Goal: Complete application form: Complete application form

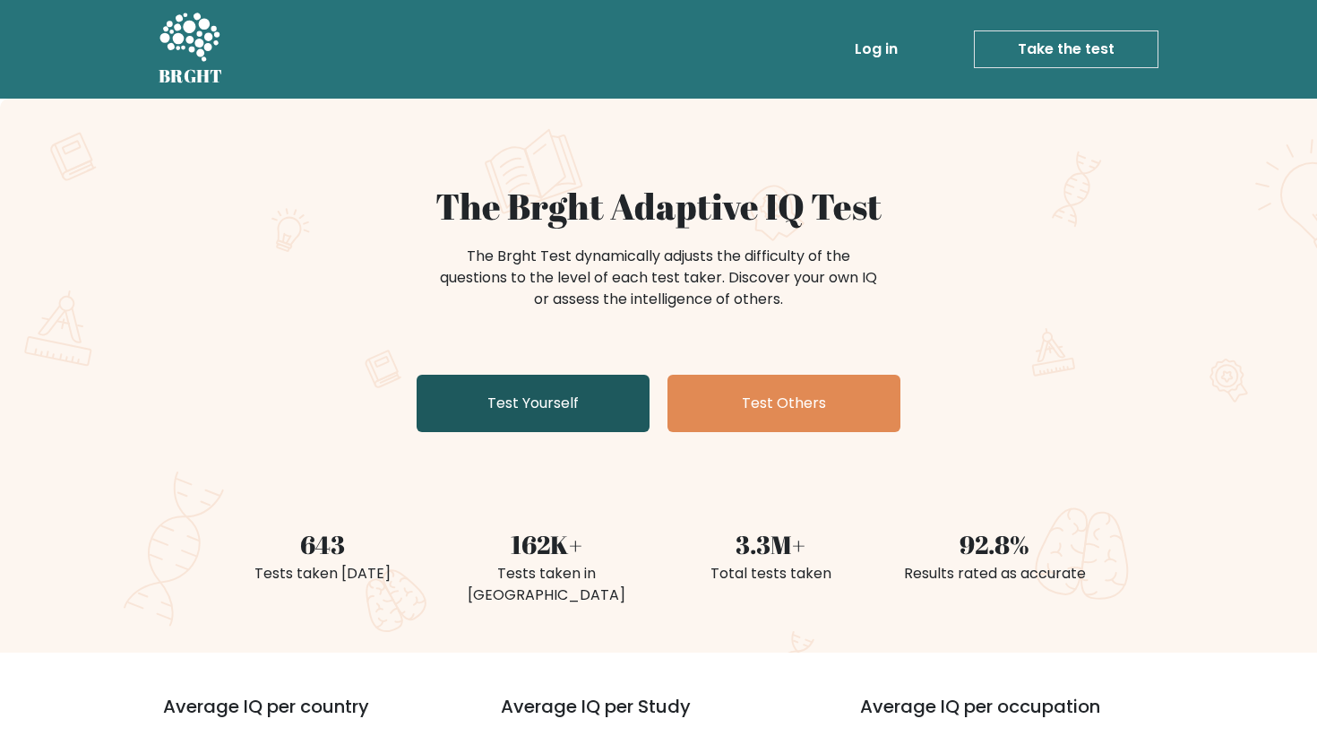
click at [579, 393] on link "Test Yourself" at bounding box center [533, 403] width 233 height 57
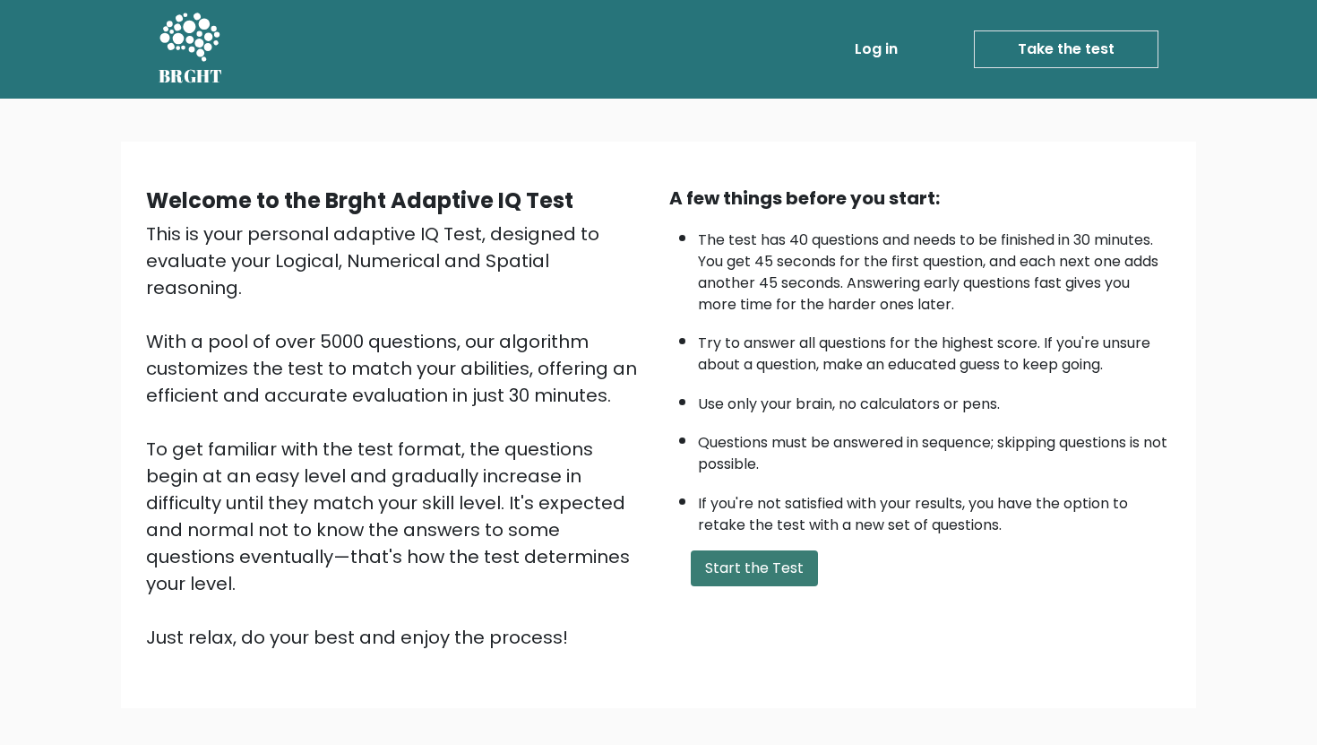
click at [731, 554] on button "Start the Test" at bounding box center [754, 568] width 127 height 36
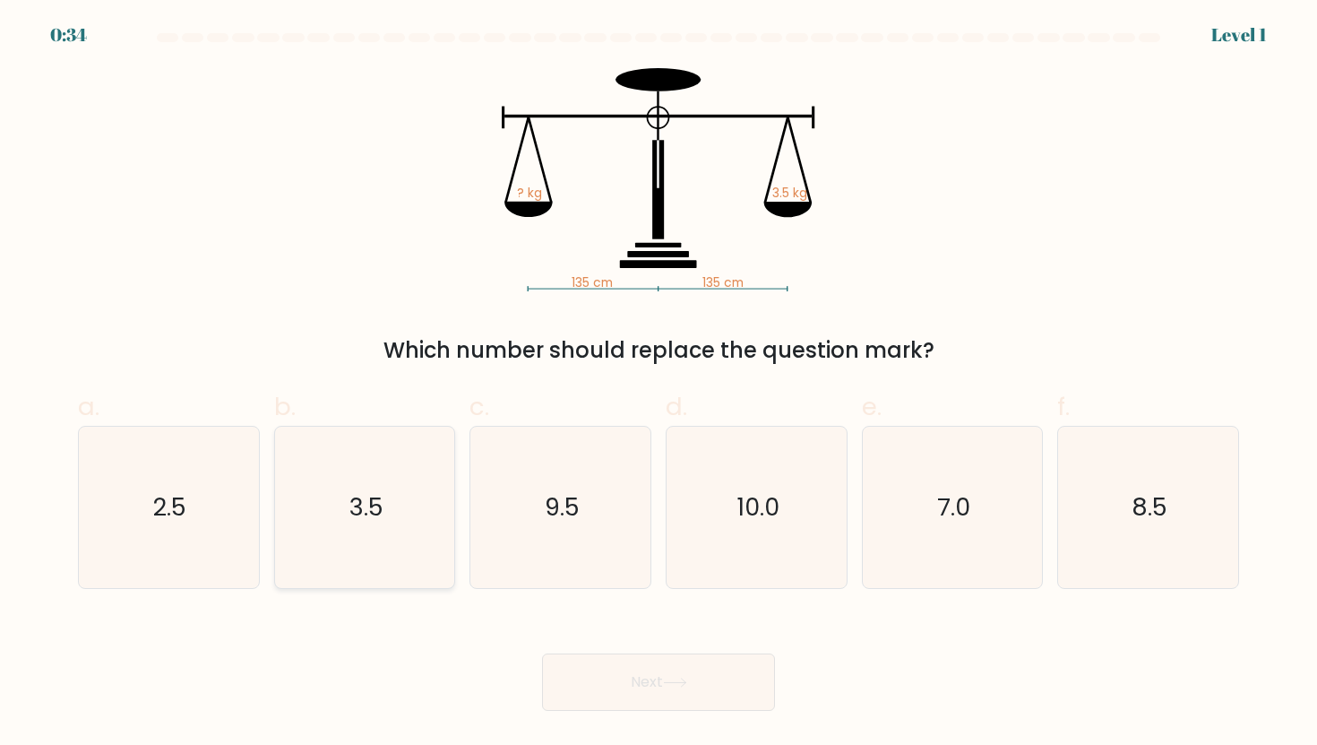
click at [430, 479] on icon "3.5" at bounding box center [364, 507] width 161 height 161
click at [659, 384] on input "b. 3.5" at bounding box center [659, 379] width 1 height 12
radio input "true"
click at [633, 672] on button "Next" at bounding box center [658, 681] width 233 height 57
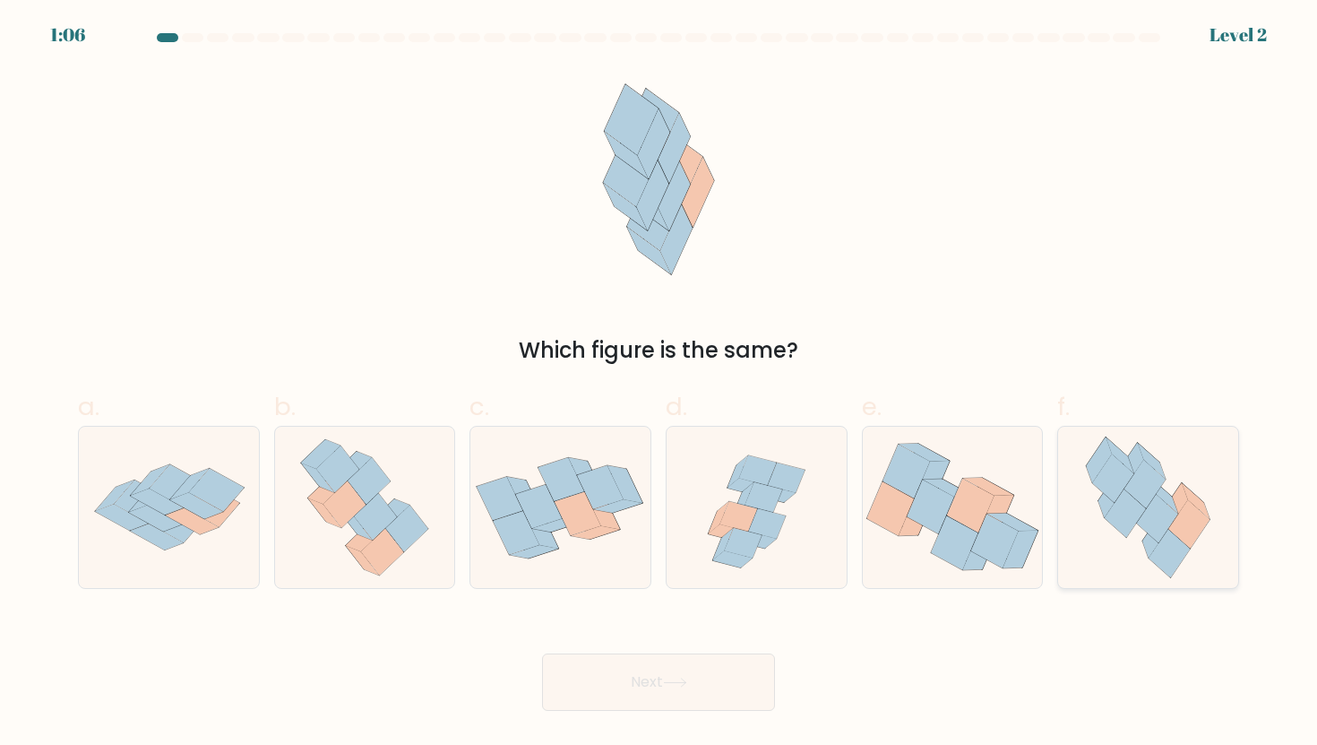
click at [1228, 508] on div at bounding box center [1148, 507] width 182 height 163
click at [659, 384] on input "f." at bounding box center [659, 379] width 1 height 12
radio input "true"
click at [608, 677] on button "Next" at bounding box center [658, 681] width 233 height 57
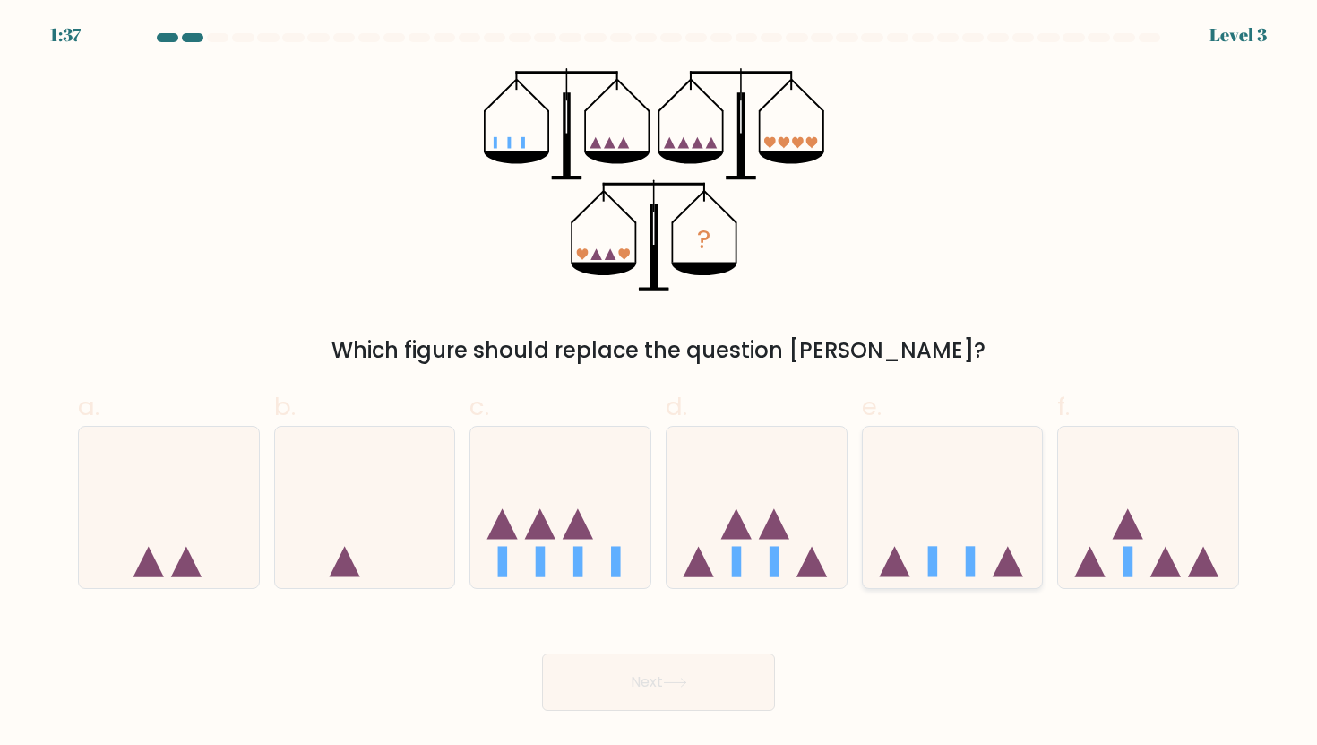
click at [942, 544] on icon at bounding box center [953, 507] width 180 height 149
click at [659, 384] on input "e." at bounding box center [659, 379] width 1 height 12
radio input "true"
click at [708, 706] on button "Next" at bounding box center [658, 681] width 233 height 57
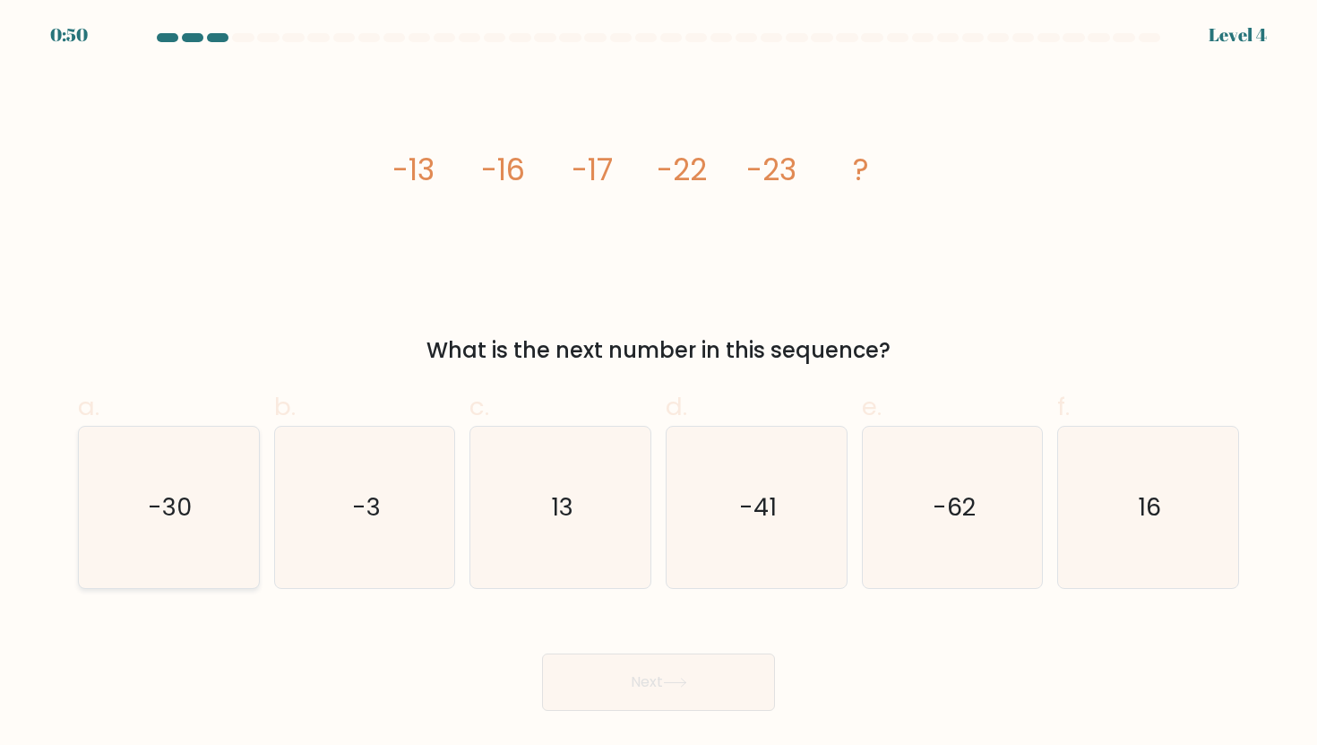
click at [236, 491] on icon "-30" at bounding box center [168, 507] width 161 height 161
click at [659, 384] on input "a. -30" at bounding box center [659, 379] width 1 height 12
radio input "true"
click at [753, 702] on button "Next" at bounding box center [658, 681] width 233 height 57
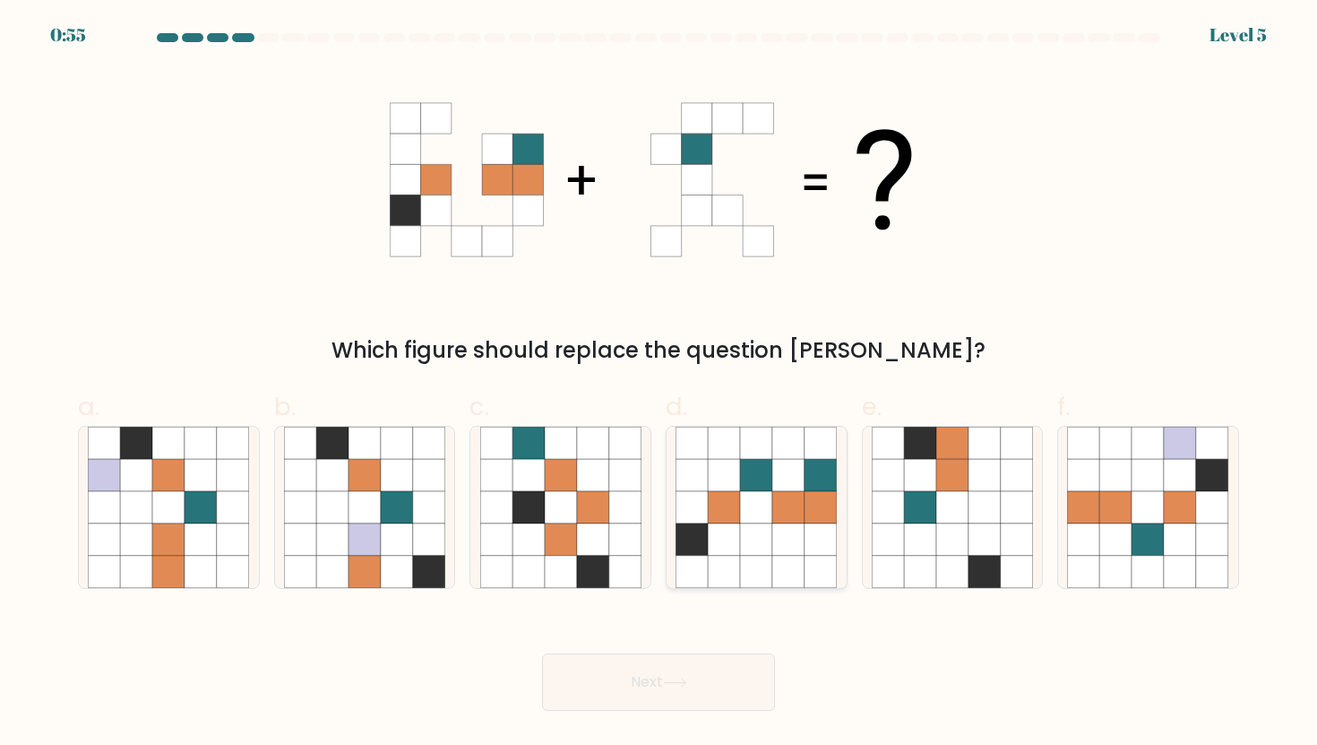
click at [757, 542] on icon at bounding box center [756, 539] width 32 height 32
click at [659, 384] on input "d." at bounding box center [659, 379] width 1 height 12
radio input "true"
click at [708, 702] on button "Next" at bounding box center [658, 681] width 233 height 57
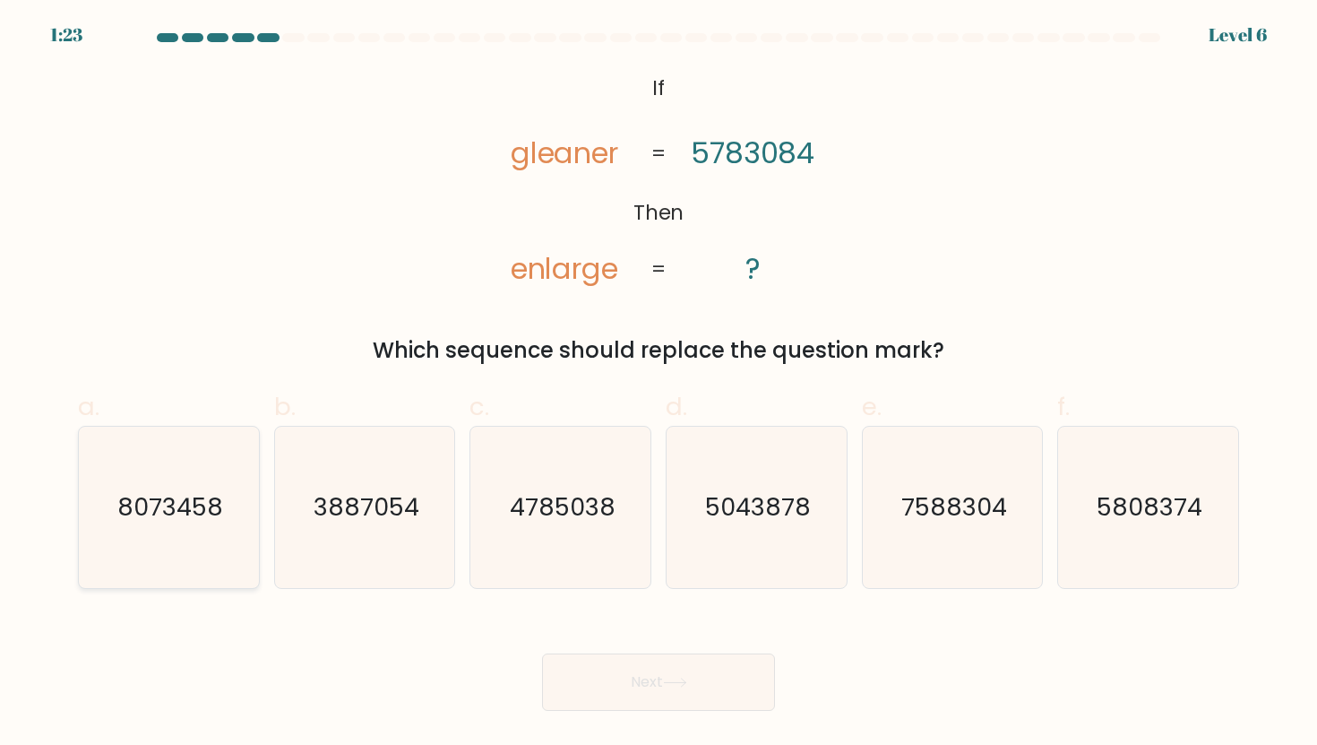
click at [236, 456] on icon "8073458" at bounding box center [168, 507] width 161 height 161
click at [659, 384] on input "a. 8073458" at bounding box center [659, 379] width 1 height 12
radio input "true"
click at [627, 679] on button "Next" at bounding box center [658, 681] width 233 height 57
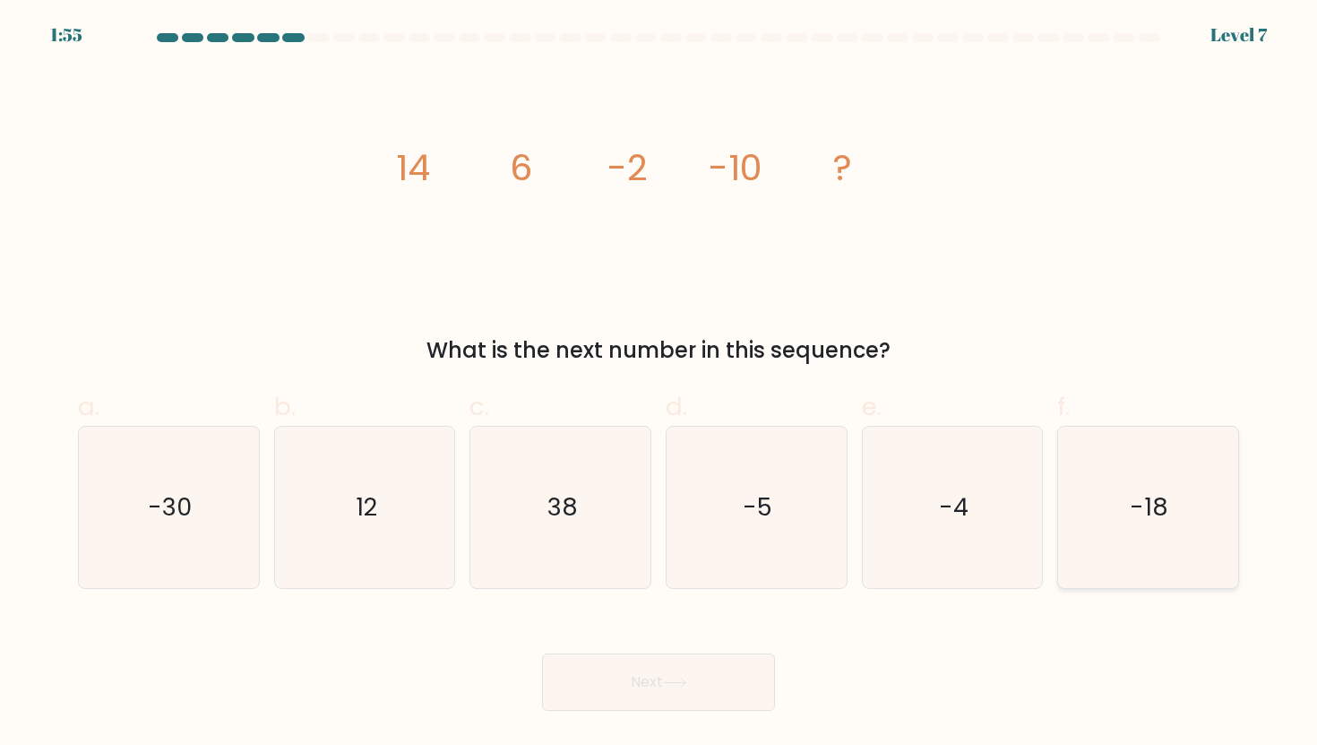
click at [1125, 495] on icon "-18" at bounding box center [1147, 507] width 161 height 161
click at [659, 384] on input "f. -18" at bounding box center [659, 379] width 1 height 12
radio input "true"
click at [675, 682] on icon at bounding box center [675, 682] width 22 height 8
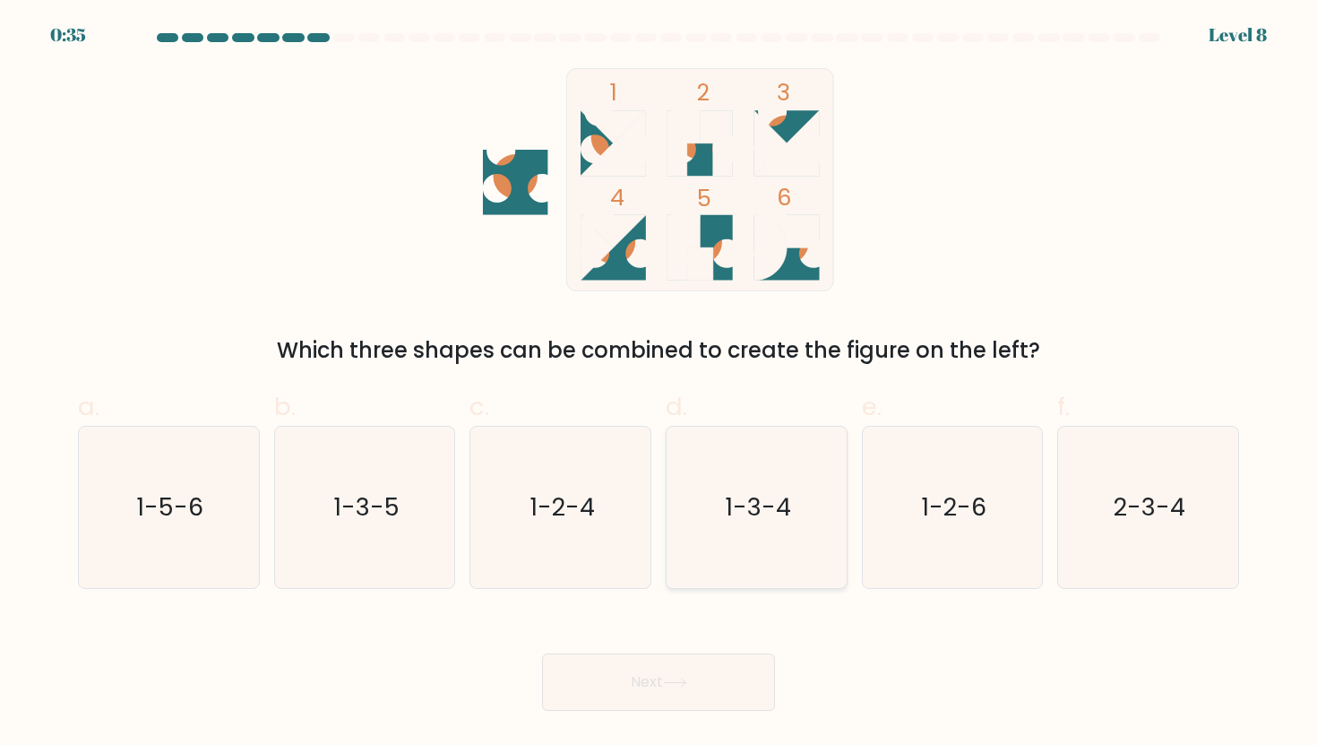
click at [706, 539] on icon "1-3-4" at bounding box center [756, 507] width 161 height 161
click at [659, 384] on input "d. 1-3-4" at bounding box center [659, 379] width 1 height 12
radio input "true"
click at [678, 683] on icon at bounding box center [675, 682] width 24 height 10
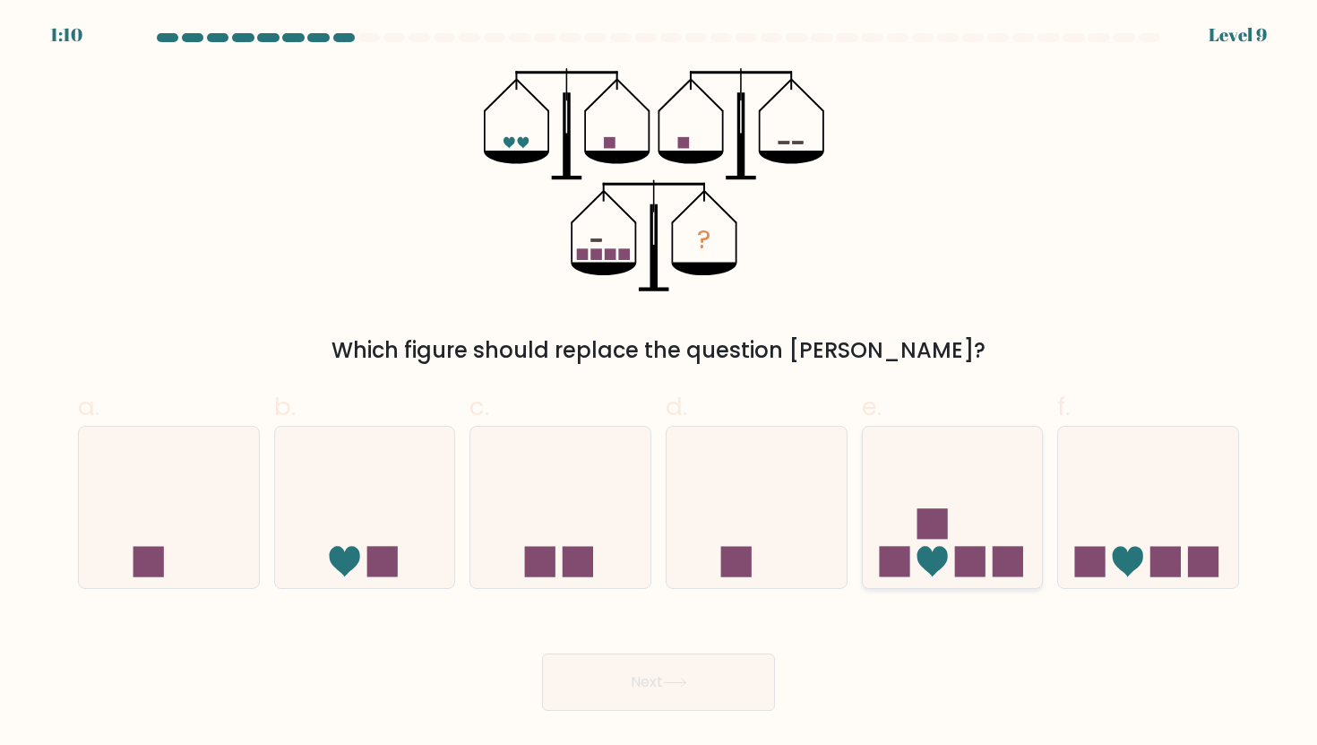
click at [902, 480] on icon at bounding box center [953, 507] width 180 height 149
click at [659, 384] on input "e." at bounding box center [659, 379] width 1 height 12
radio input "true"
click at [662, 658] on button "Next" at bounding box center [658, 681] width 233 height 57
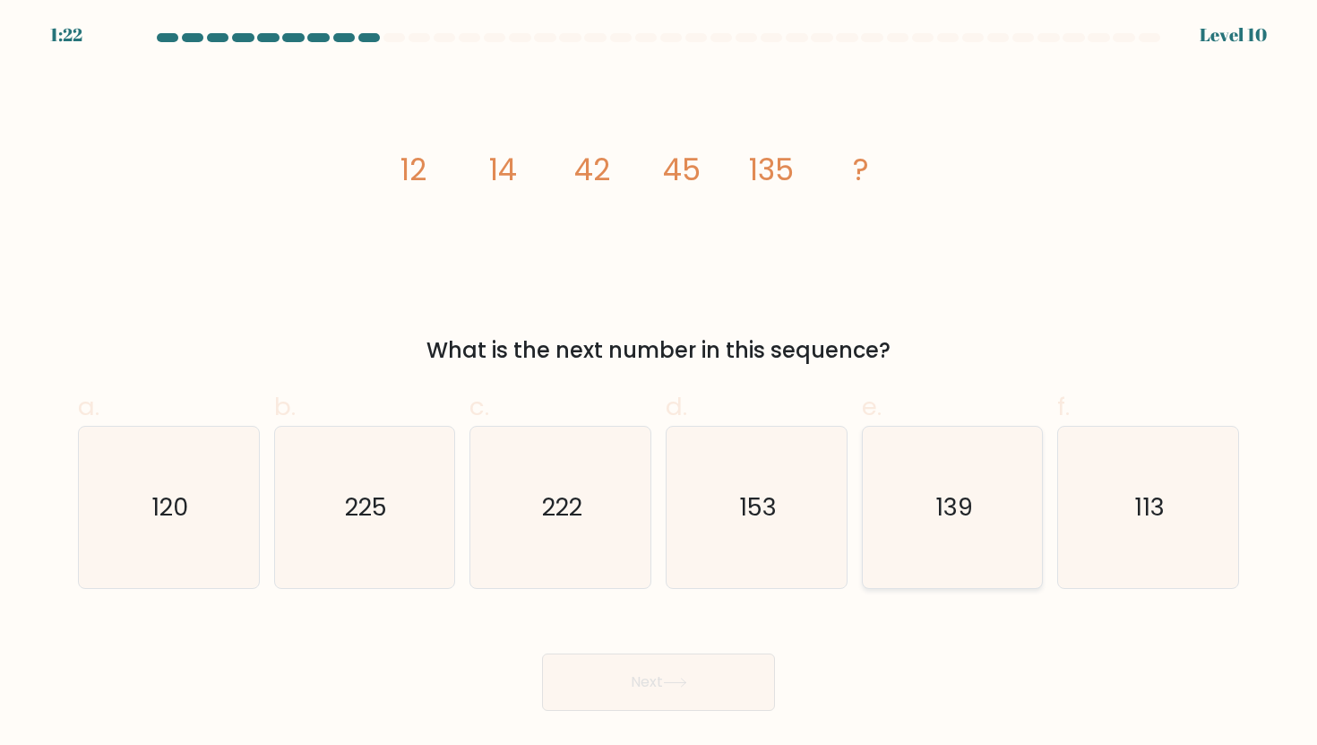
click at [893, 495] on icon "139" at bounding box center [952, 507] width 161 height 161
click at [659, 384] on input "e. 139" at bounding box center [659, 379] width 1 height 12
radio input "true"
click at [724, 702] on button "Next" at bounding box center [658, 681] width 233 height 57
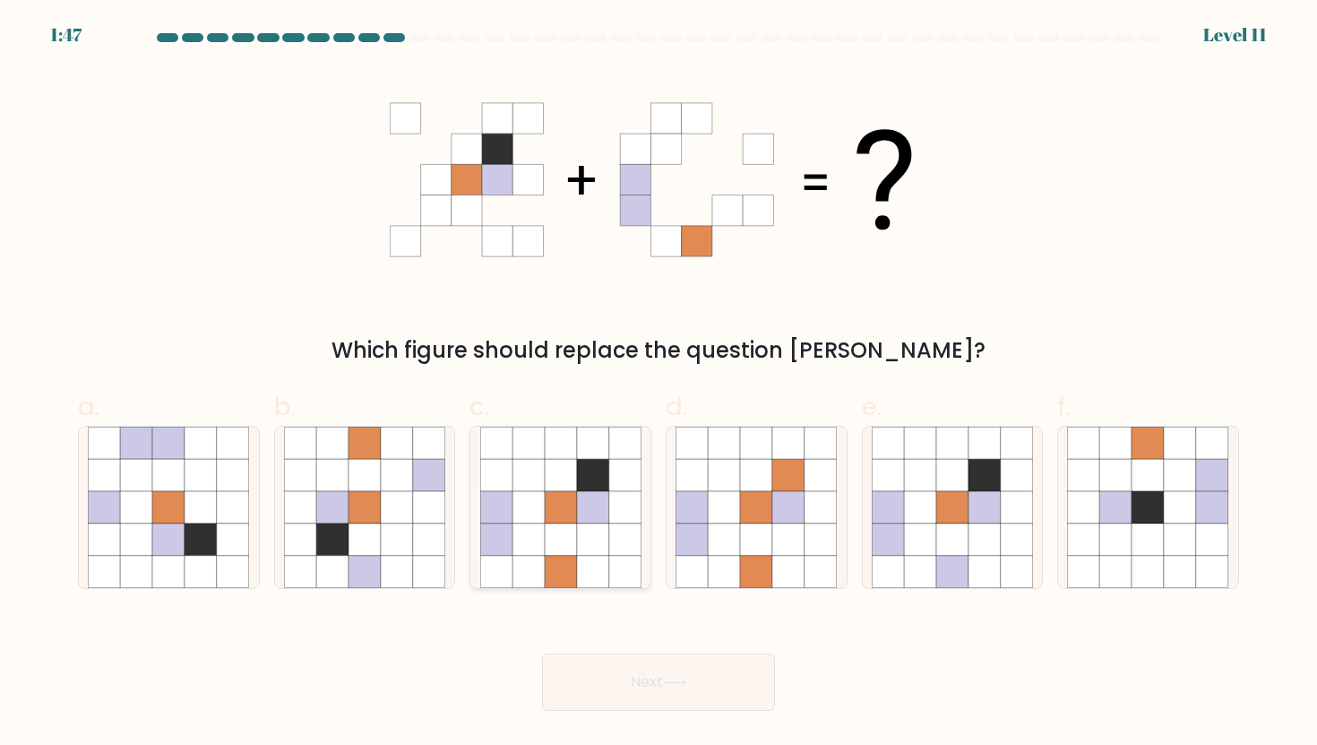
click at [606, 539] on icon at bounding box center [593, 539] width 32 height 32
click at [659, 384] on input "c." at bounding box center [659, 379] width 1 height 12
radio input "true"
click at [651, 671] on button "Next" at bounding box center [658, 681] width 233 height 57
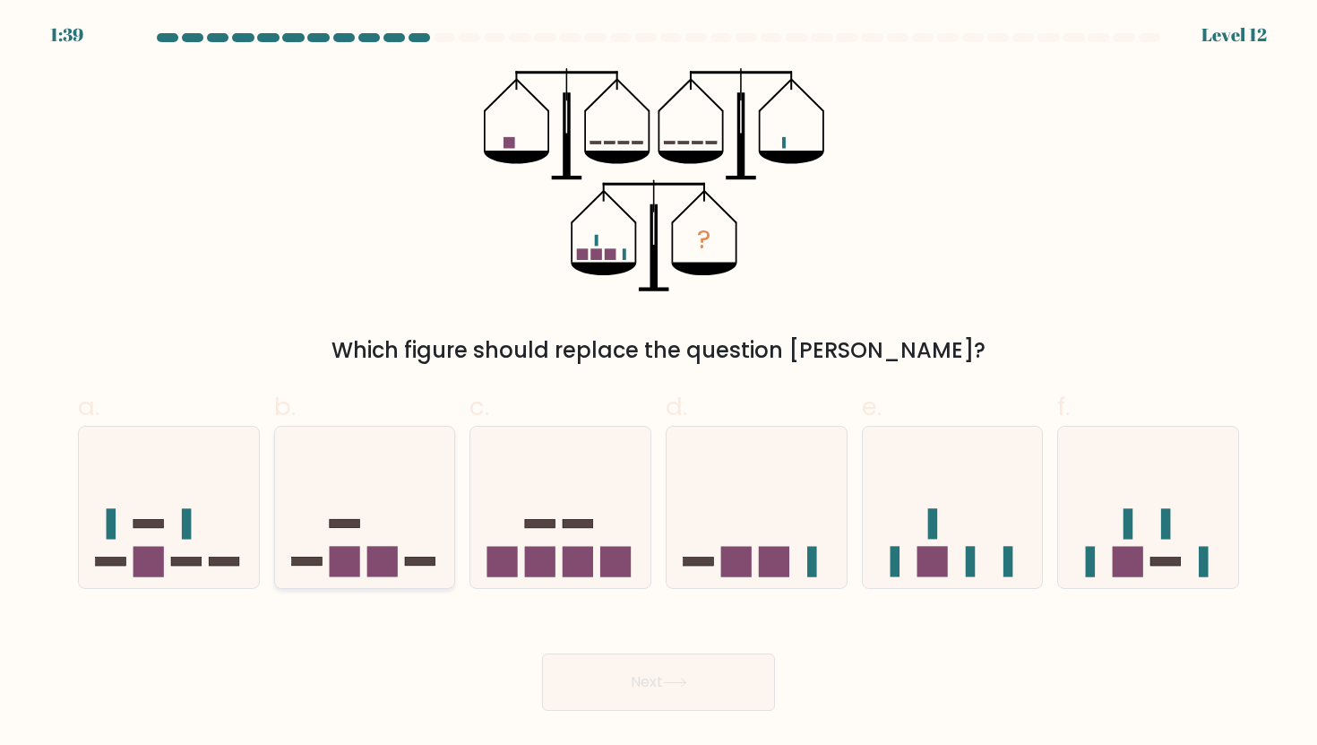
click at [388, 541] on icon at bounding box center [365, 507] width 180 height 149
click at [659, 384] on input "b." at bounding box center [659, 379] width 1 height 12
radio input "true"
click at [634, 659] on button "Next" at bounding box center [658, 681] width 233 height 57
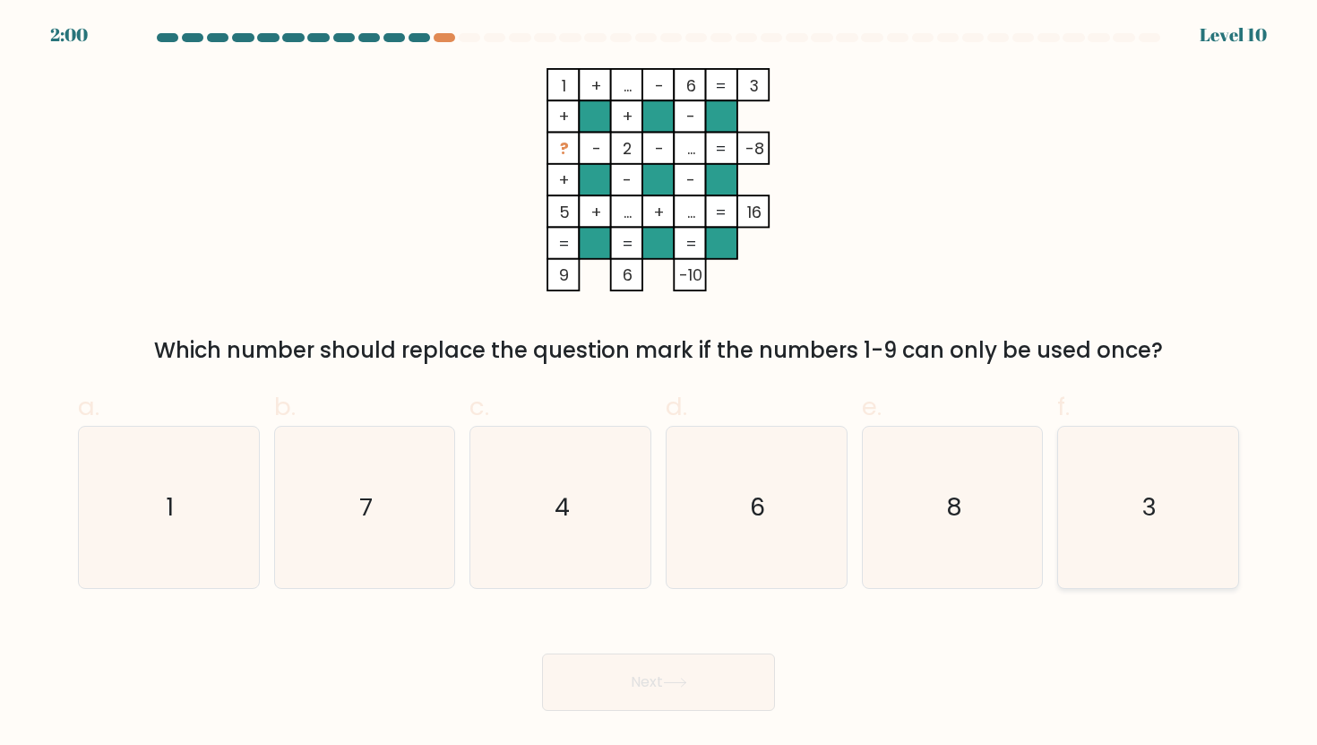
click at [1132, 477] on icon "3" at bounding box center [1147, 507] width 161 height 161
click at [659, 384] on input "f. 3" at bounding box center [659, 379] width 1 height 12
radio input "true"
click at [740, 676] on button "Next" at bounding box center [658, 681] width 233 height 57
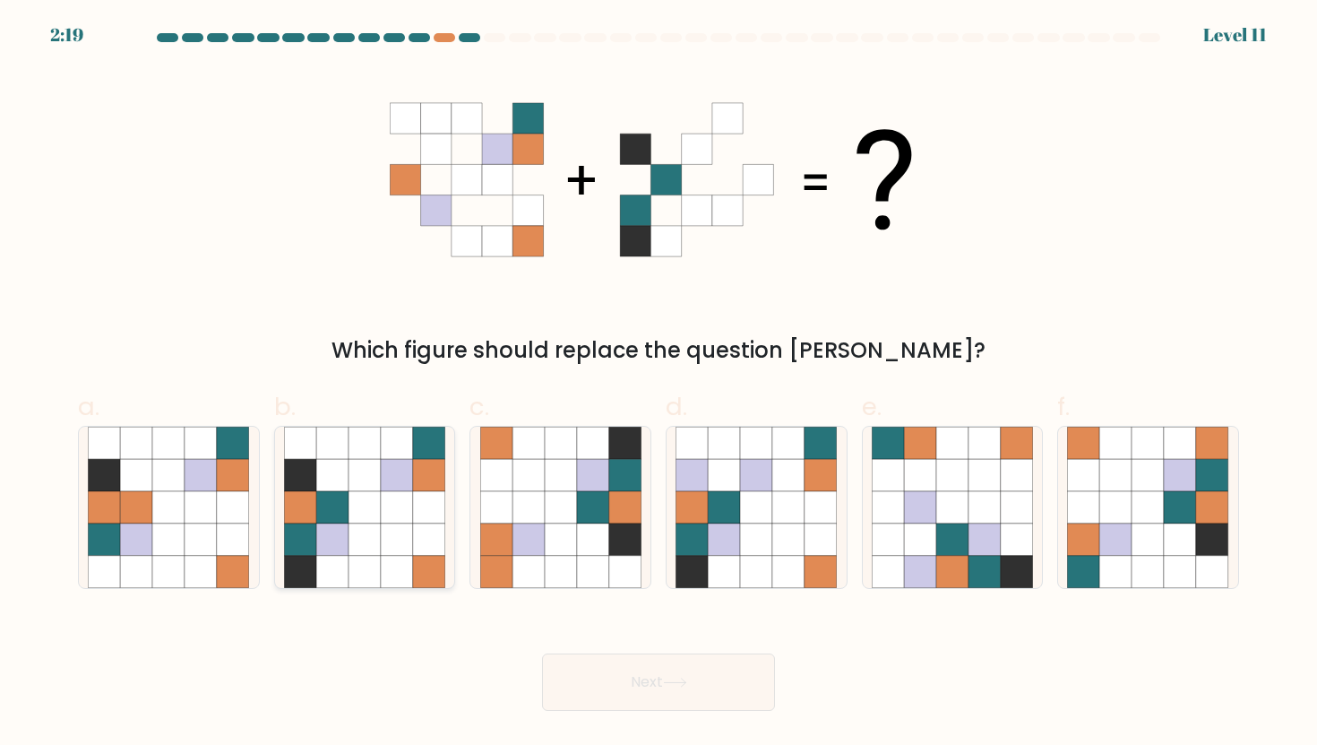
click at [314, 501] on icon at bounding box center [300, 507] width 32 height 32
click at [659, 384] on input "b." at bounding box center [659, 379] width 1 height 12
radio input "true"
click at [651, 674] on button "Next" at bounding box center [658, 681] width 233 height 57
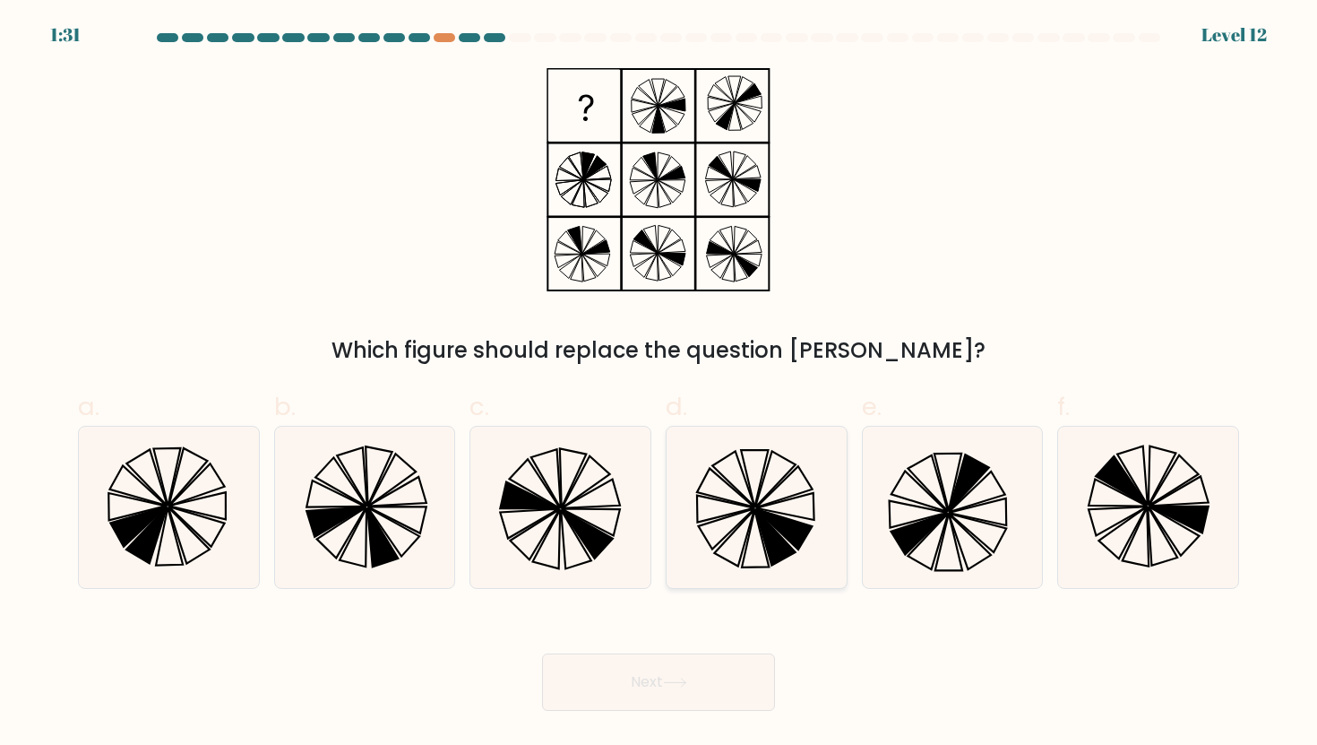
click at [767, 540] on icon at bounding box center [775, 537] width 40 height 56
click at [659, 384] on input "d." at bounding box center [659, 379] width 1 height 12
radio input "true"
click at [672, 700] on button "Next" at bounding box center [658, 681] width 233 height 57
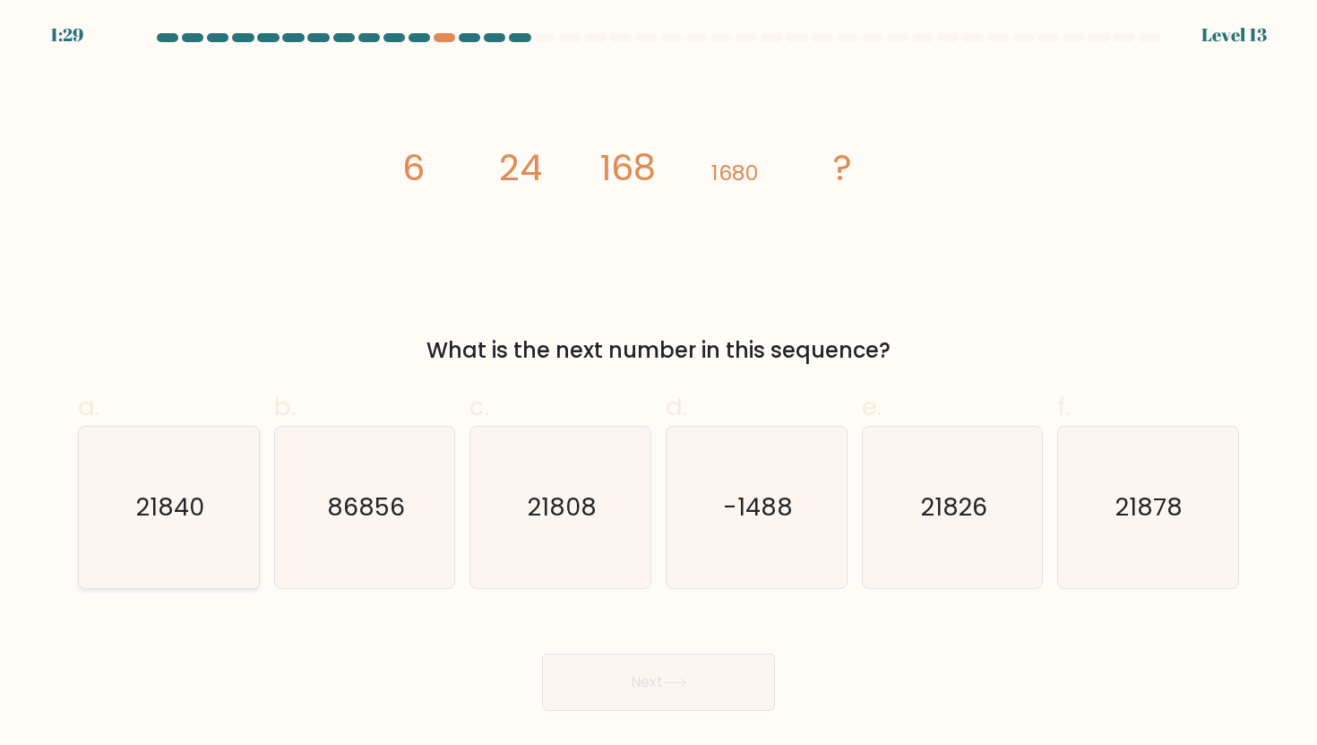
click at [187, 530] on icon "21840" at bounding box center [168, 507] width 161 height 161
click at [659, 384] on input "a. 21840" at bounding box center [659, 379] width 1 height 12
radio input "true"
click at [600, 674] on button "Next" at bounding box center [658, 681] width 233 height 57
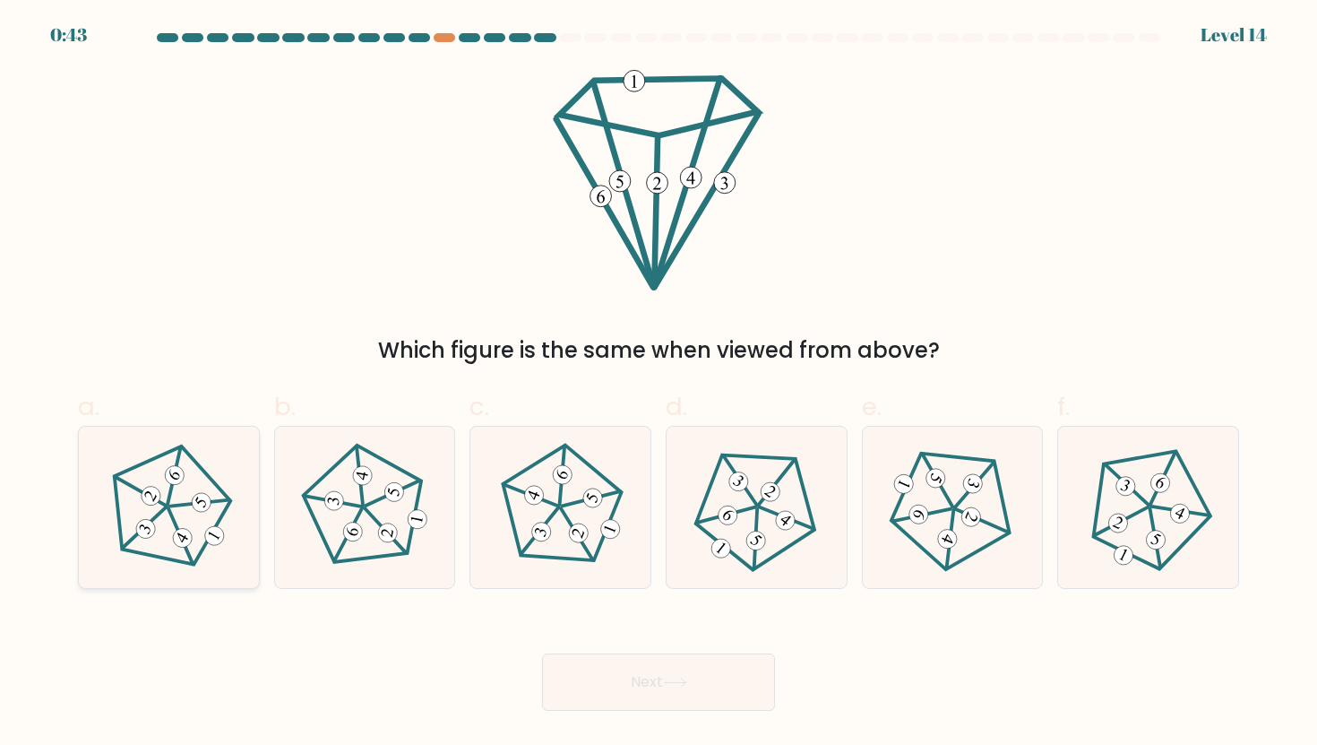
click at [198, 486] on icon at bounding box center [168, 507] width 129 height 129
click at [659, 384] on input "a." at bounding box center [659, 379] width 1 height 12
radio input "true"
click at [628, 665] on button "Next" at bounding box center [658, 681] width 233 height 57
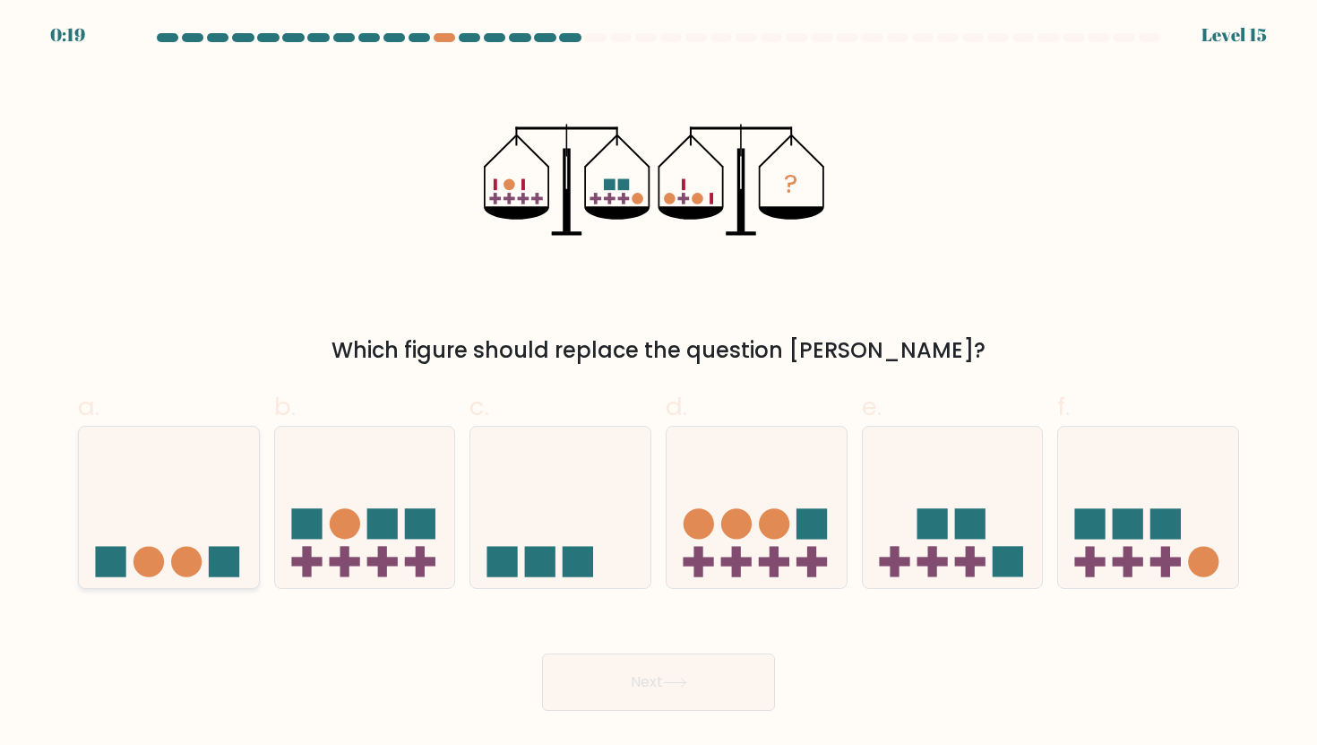
click at [171, 472] on icon at bounding box center [169, 507] width 180 height 149
click at [659, 384] on input "a." at bounding box center [659, 379] width 1 height 12
radio input "true"
click at [624, 676] on button "Next" at bounding box center [658, 681] width 233 height 57
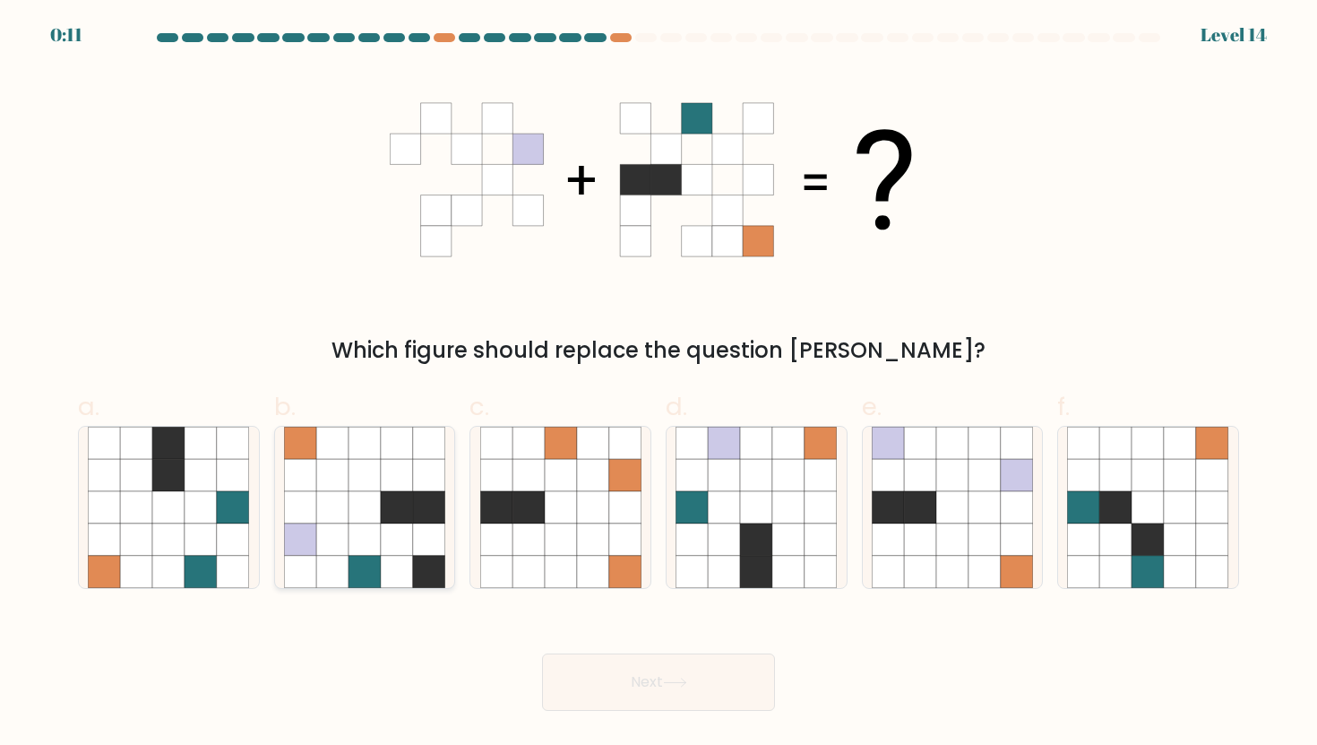
click at [318, 508] on icon at bounding box center [332, 507] width 32 height 32
click at [659, 384] on input "b." at bounding box center [659, 379] width 1 height 12
radio input "true"
click at [644, 689] on button "Next" at bounding box center [658, 681] width 233 height 57
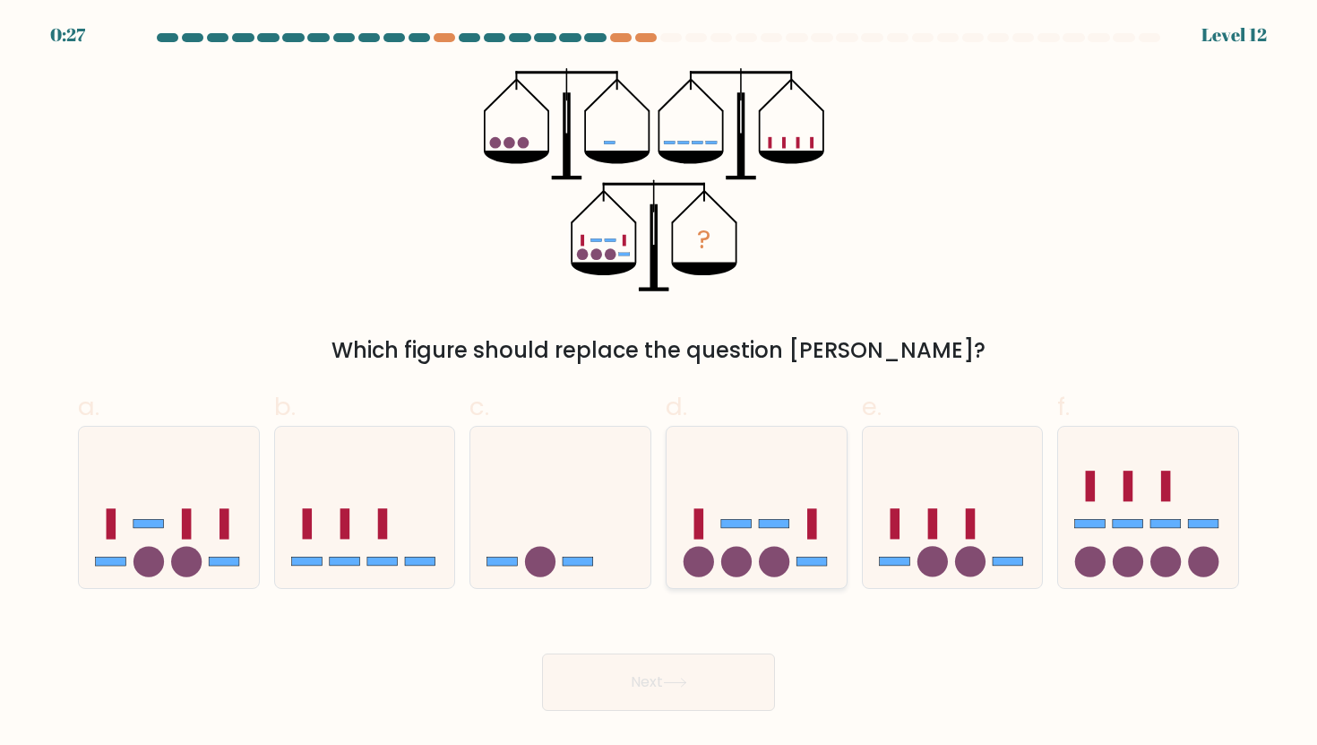
click at [758, 568] on icon at bounding box center [757, 507] width 180 height 149
click at [659, 384] on input "d." at bounding box center [659, 379] width 1 height 12
radio input "true"
click at [682, 701] on button "Next" at bounding box center [658, 681] width 233 height 57
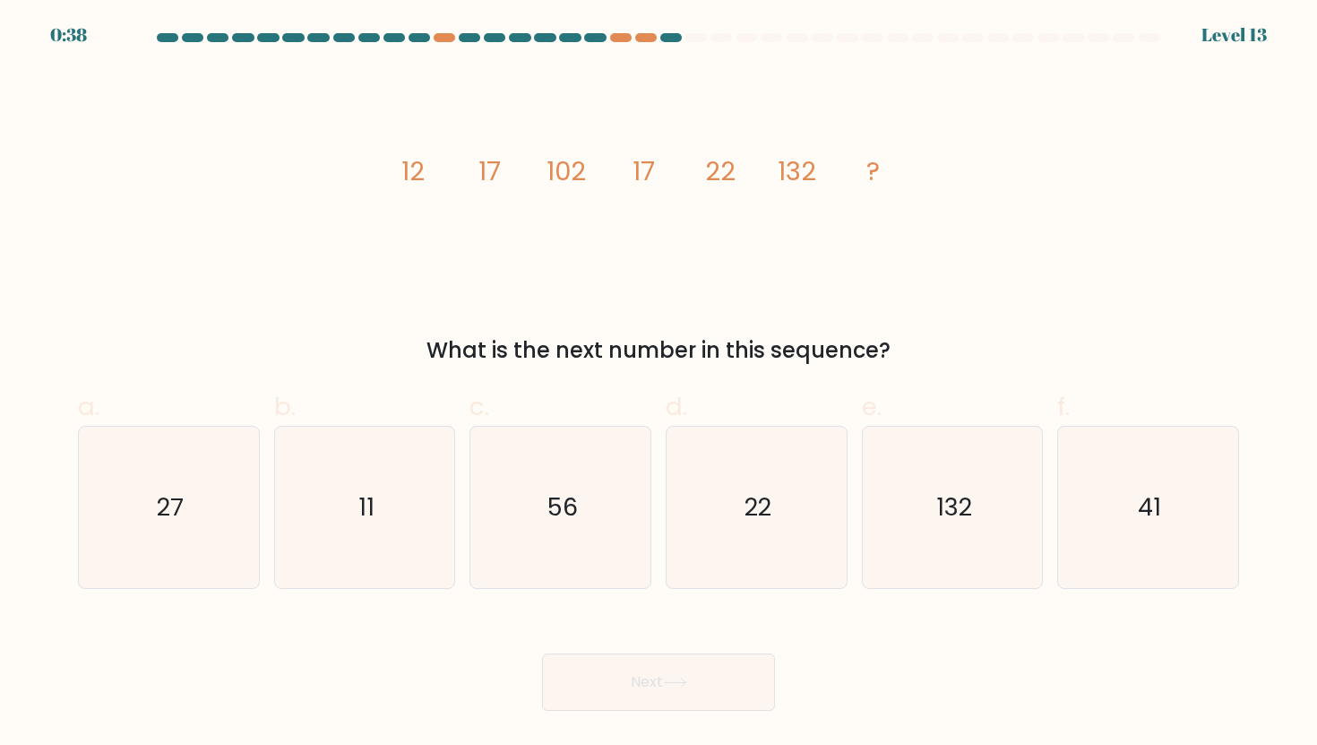
click at [857, 455] on div "e. 132" at bounding box center [953, 488] width 196 height 201
click at [720, 555] on icon "22" at bounding box center [756, 507] width 161 height 161
click at [659, 384] on input "d. 22" at bounding box center [659, 379] width 1 height 12
radio input "true"
click at [660, 683] on button "Next" at bounding box center [658, 681] width 233 height 57
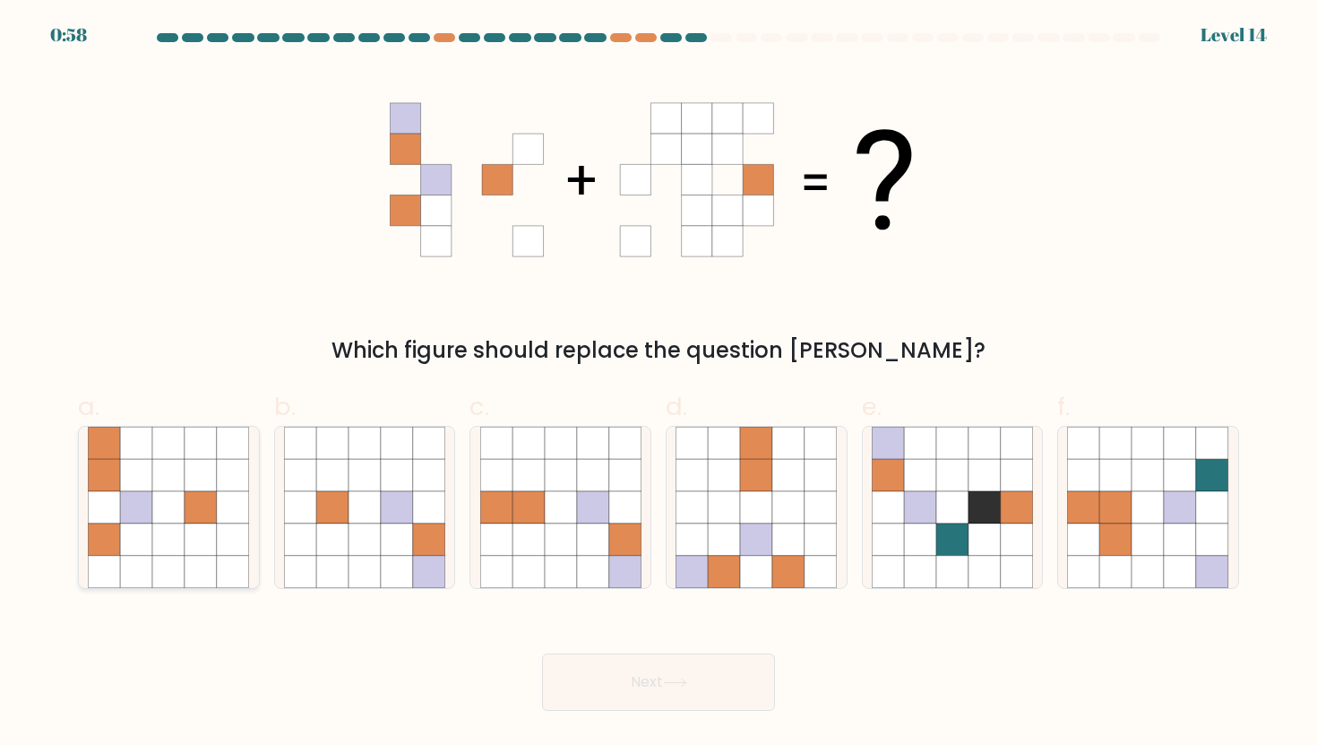
click at [148, 509] on icon at bounding box center [136, 507] width 32 height 32
click at [659, 384] on input "a." at bounding box center [659, 379] width 1 height 12
radio input "true"
click at [639, 679] on button "Next" at bounding box center [658, 681] width 233 height 57
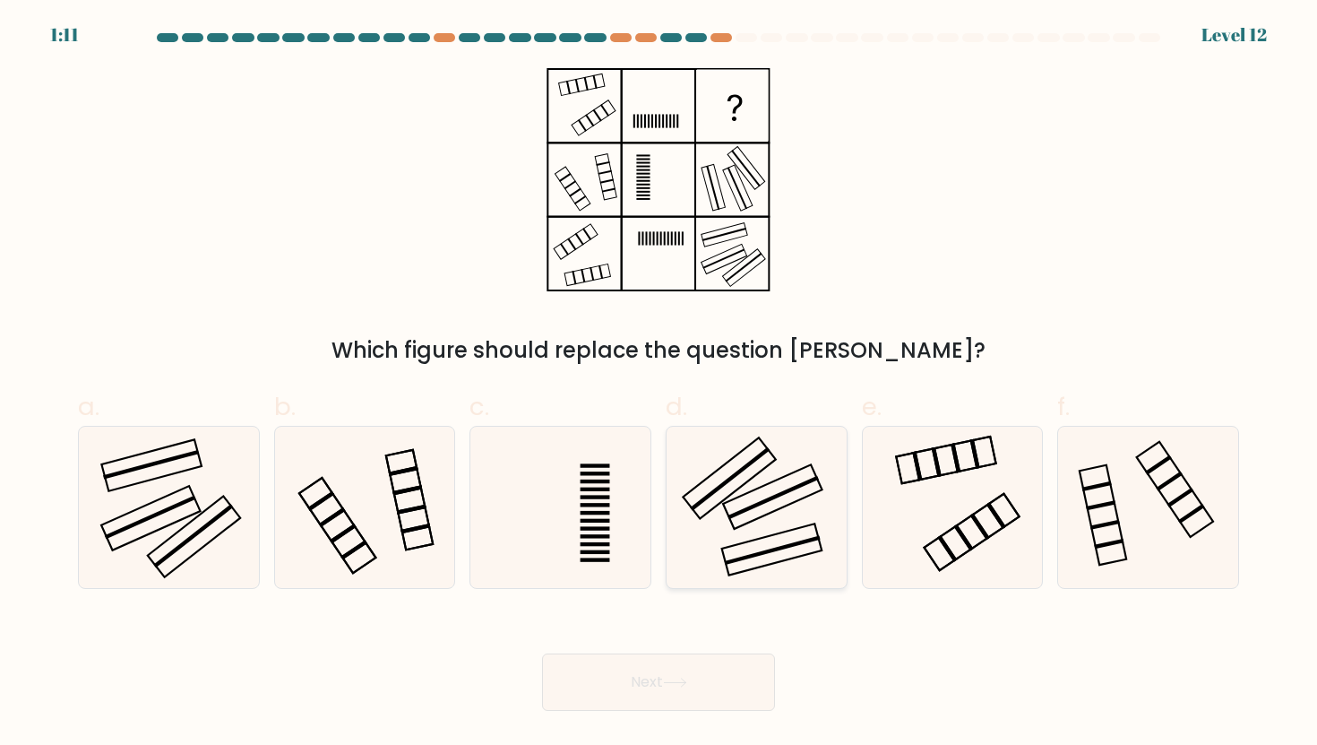
click at [768, 474] on icon at bounding box center [756, 507] width 161 height 161
click at [659, 384] on input "d." at bounding box center [659, 379] width 1 height 12
radio input "true"
click at [697, 711] on body "1:10 Level 12" at bounding box center [658, 372] width 1317 height 745
click at [700, 694] on button "Next" at bounding box center [658, 681] width 233 height 57
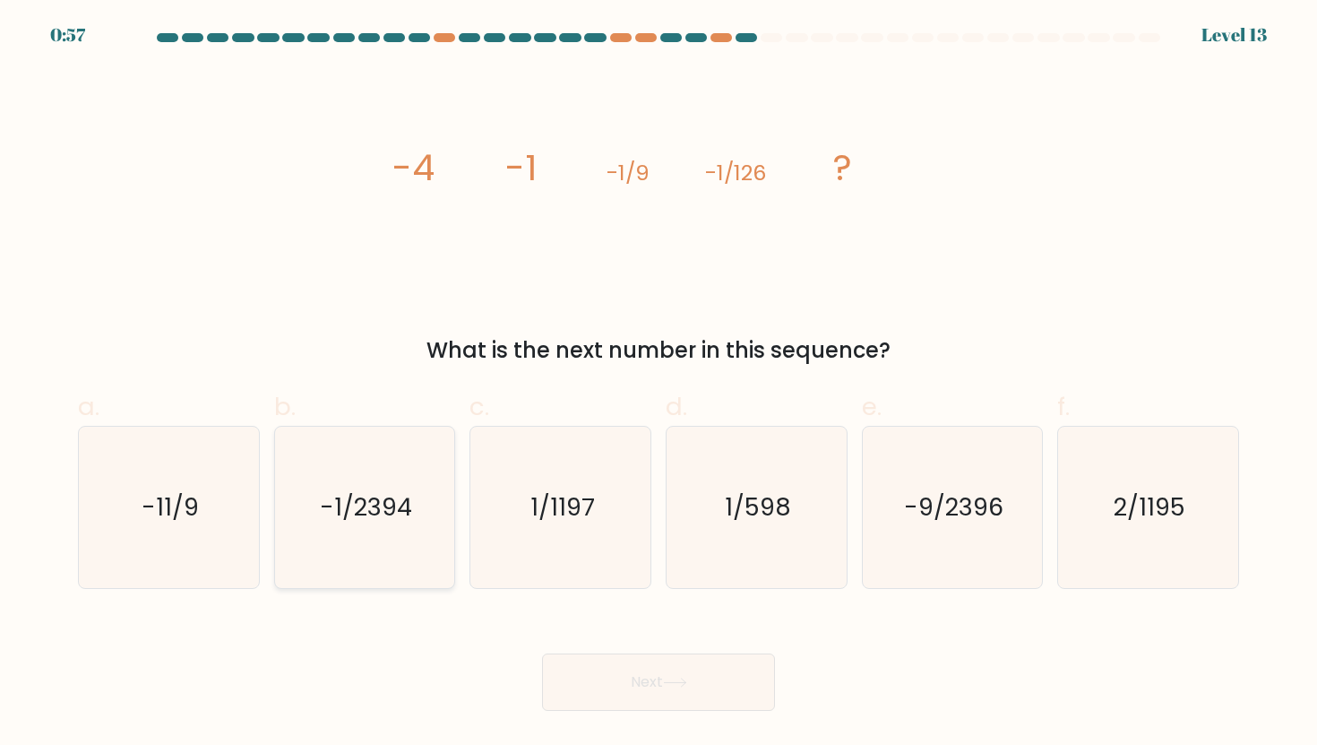
click at [354, 499] on text "-1/2394" at bounding box center [366, 506] width 92 height 33
click at [659, 384] on input "b. -1/2394" at bounding box center [659, 379] width 1 height 12
radio input "true"
click at [743, 671] on button "Next" at bounding box center [658, 681] width 233 height 57
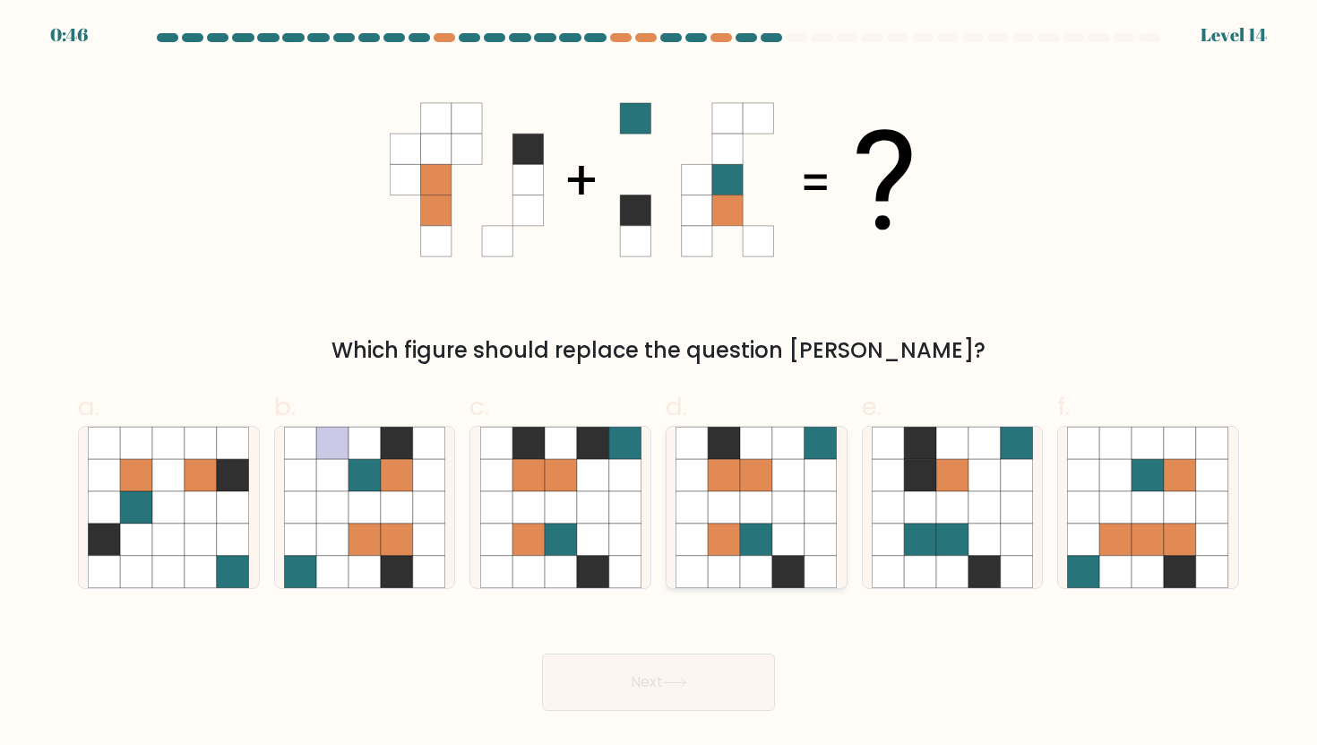
click at [790, 514] on icon at bounding box center [788, 507] width 32 height 32
click at [659, 384] on input "d." at bounding box center [659, 379] width 1 height 12
radio input "true"
click at [700, 651] on div "Next" at bounding box center [658, 660] width 1183 height 100
click at [699, 669] on button "Next" at bounding box center [658, 681] width 233 height 57
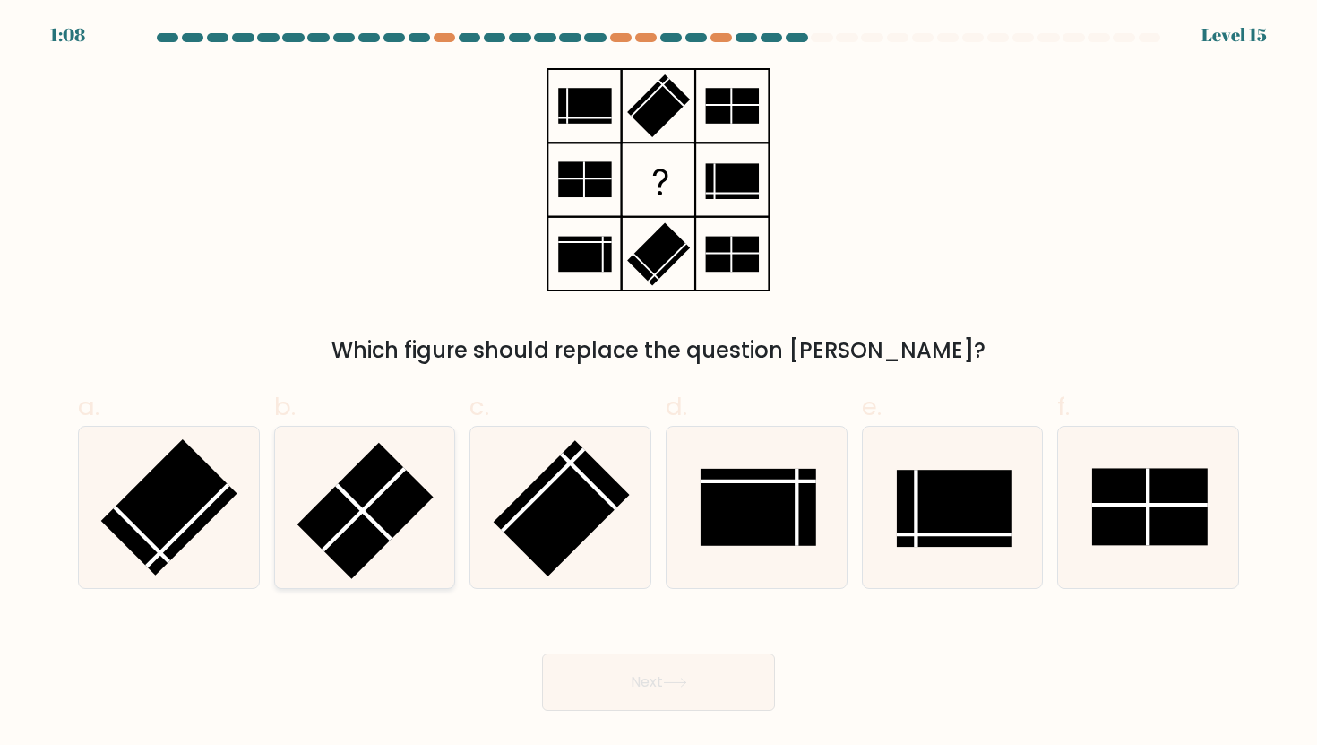
click at [366, 521] on rect at bounding box center [365, 510] width 136 height 136
click at [659, 384] on input "b." at bounding box center [659, 379] width 1 height 12
radio input "true"
click at [591, 679] on button "Next" at bounding box center [658, 681] width 233 height 57
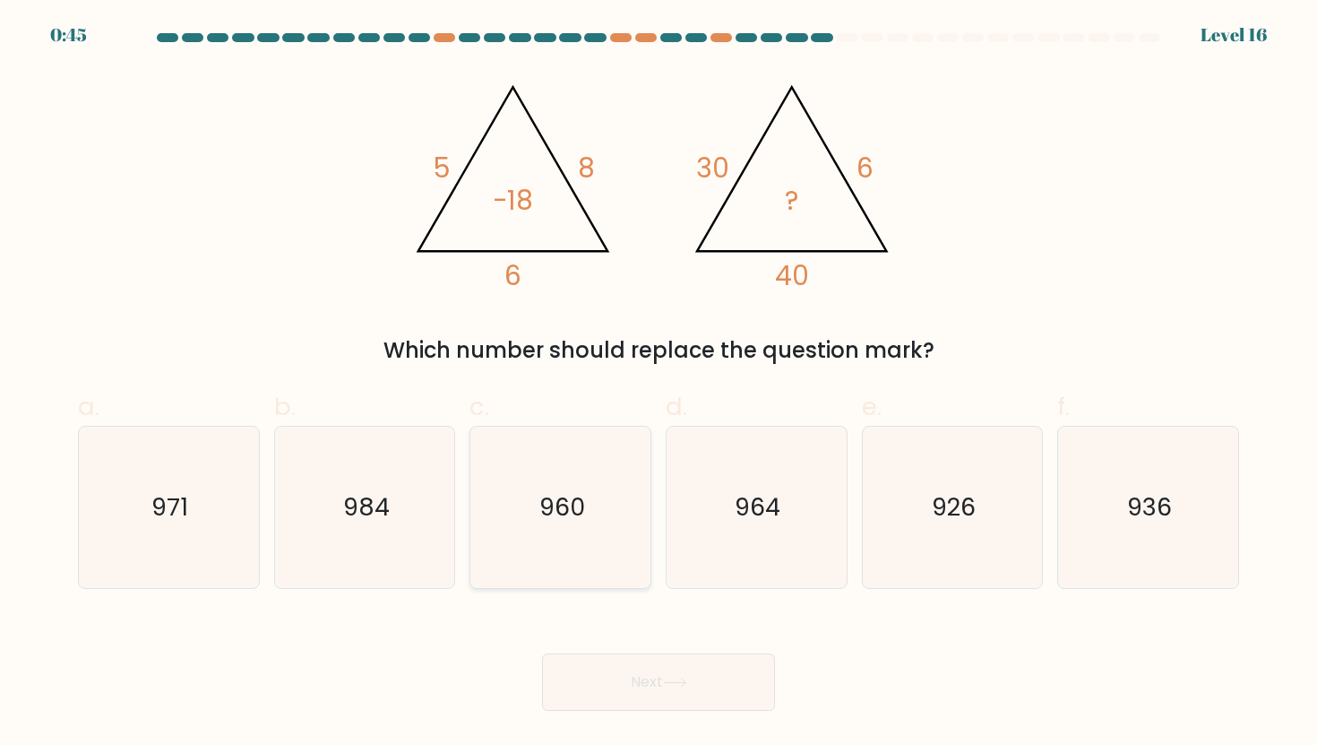
click at [581, 487] on icon "960" at bounding box center [560, 507] width 161 height 161
click at [659, 384] on input "c. 960" at bounding box center [659, 379] width 1 height 12
radio input "true"
click at [627, 666] on button "Next" at bounding box center [658, 681] width 233 height 57
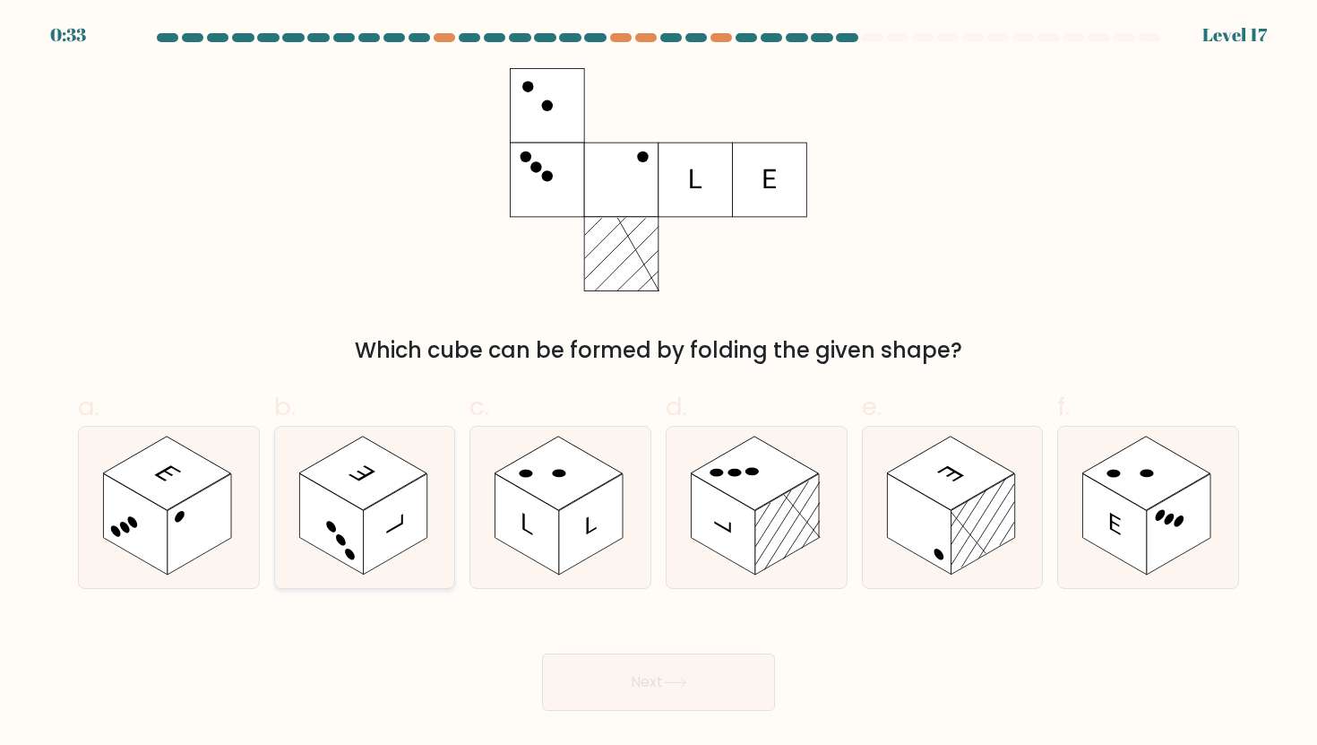
click at [363, 502] on rect at bounding box center [362, 471] width 127 height 73
click at [659, 384] on input "b." at bounding box center [659, 379] width 1 height 12
radio input "true"
click at [606, 677] on button "Next" at bounding box center [658, 681] width 233 height 57
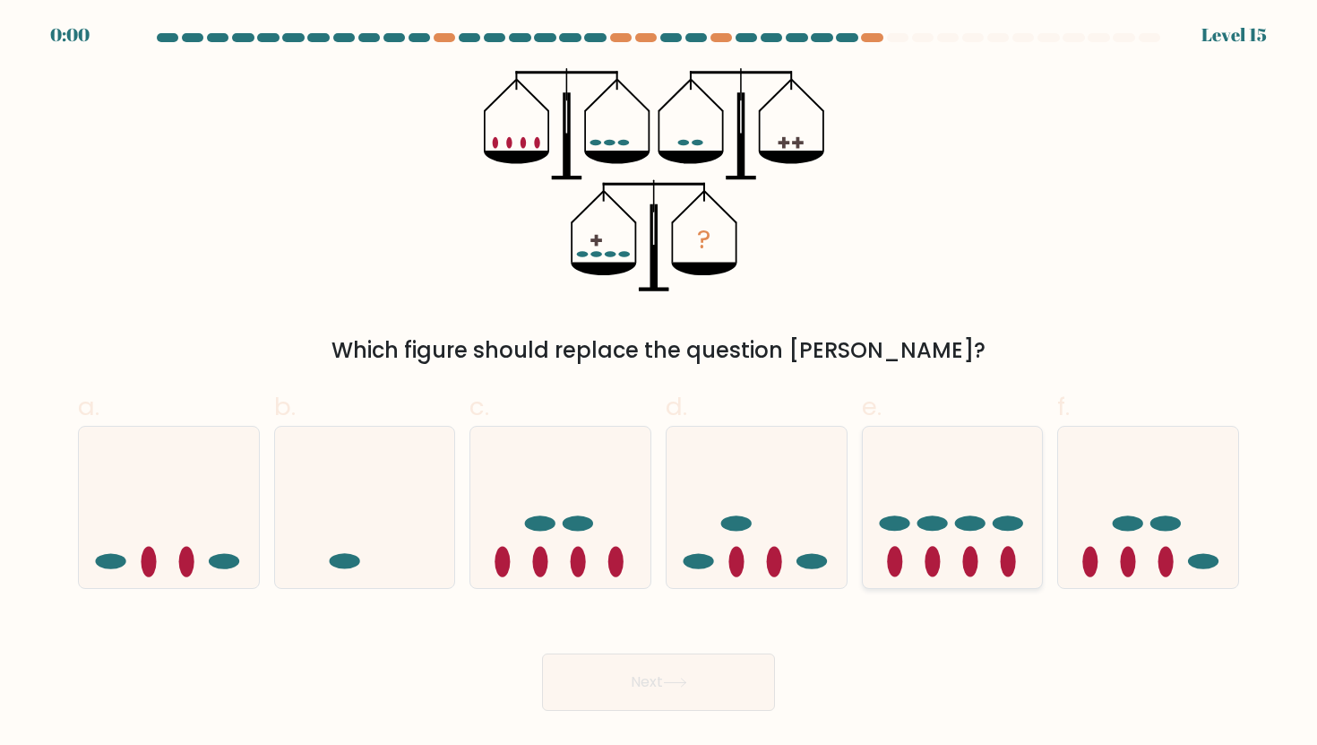
click at [952, 513] on icon at bounding box center [953, 507] width 180 height 149
click at [659, 384] on input "e." at bounding box center [659, 379] width 1 height 12
radio input "true"
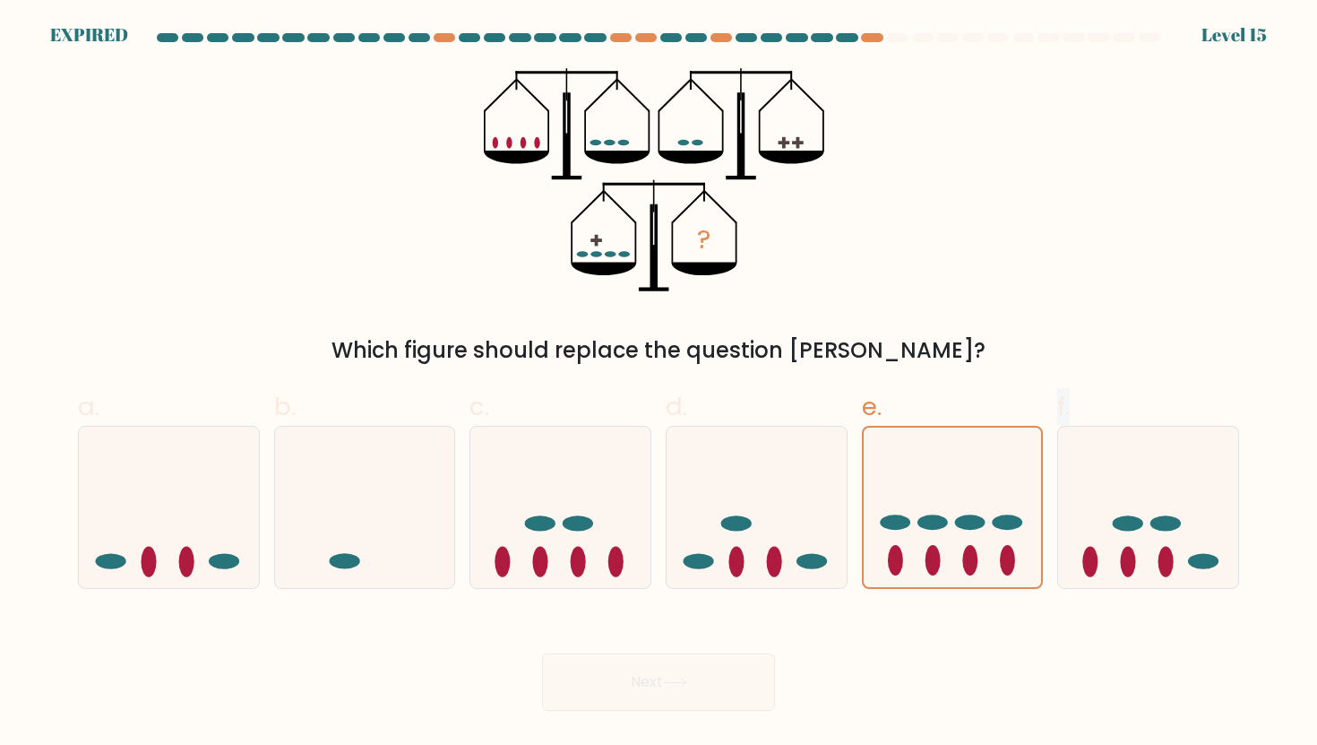
drag, startPoint x: 952, startPoint y: 513, endPoint x: 588, endPoint y: 691, distance: 405.2
click at [595, 685] on form at bounding box center [658, 371] width 1317 height 677
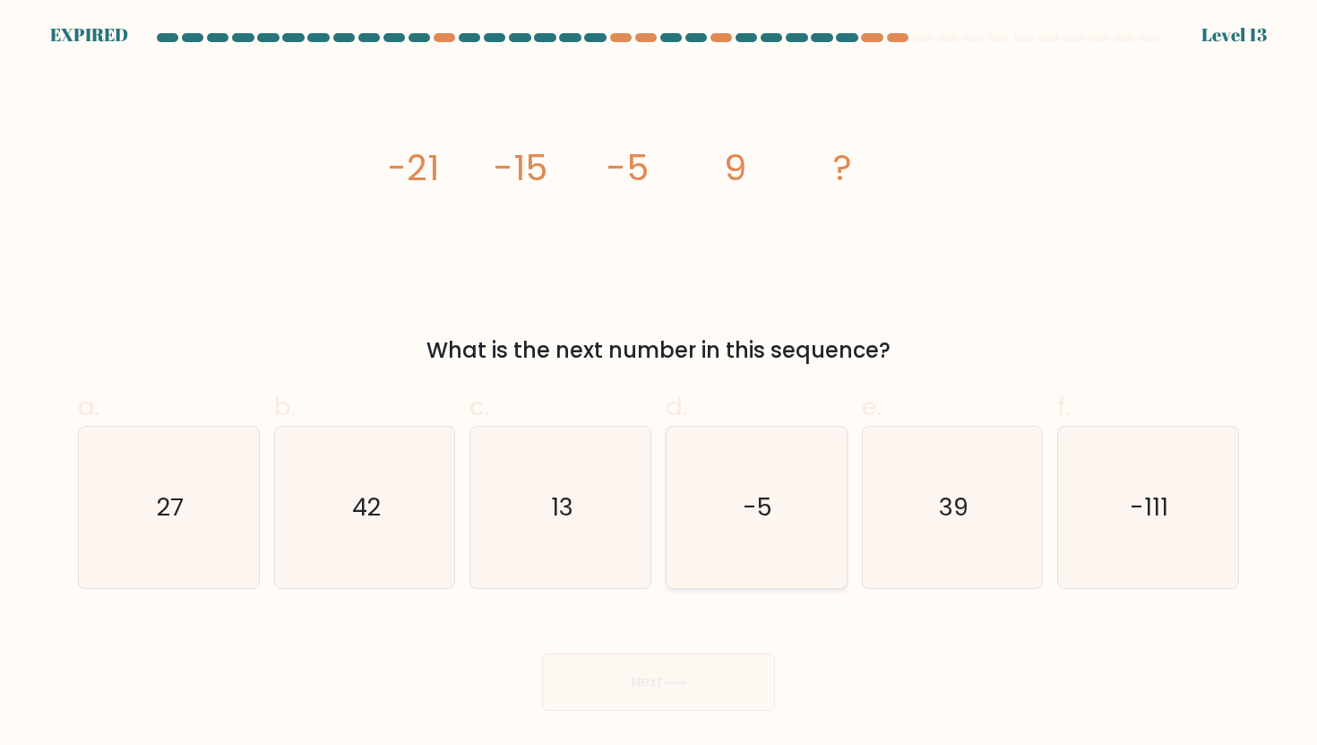
click at [685, 558] on icon "-5" at bounding box center [756, 507] width 161 height 161
click at [659, 384] on input "d. -5" at bounding box center [659, 379] width 1 height 12
radio input "true"
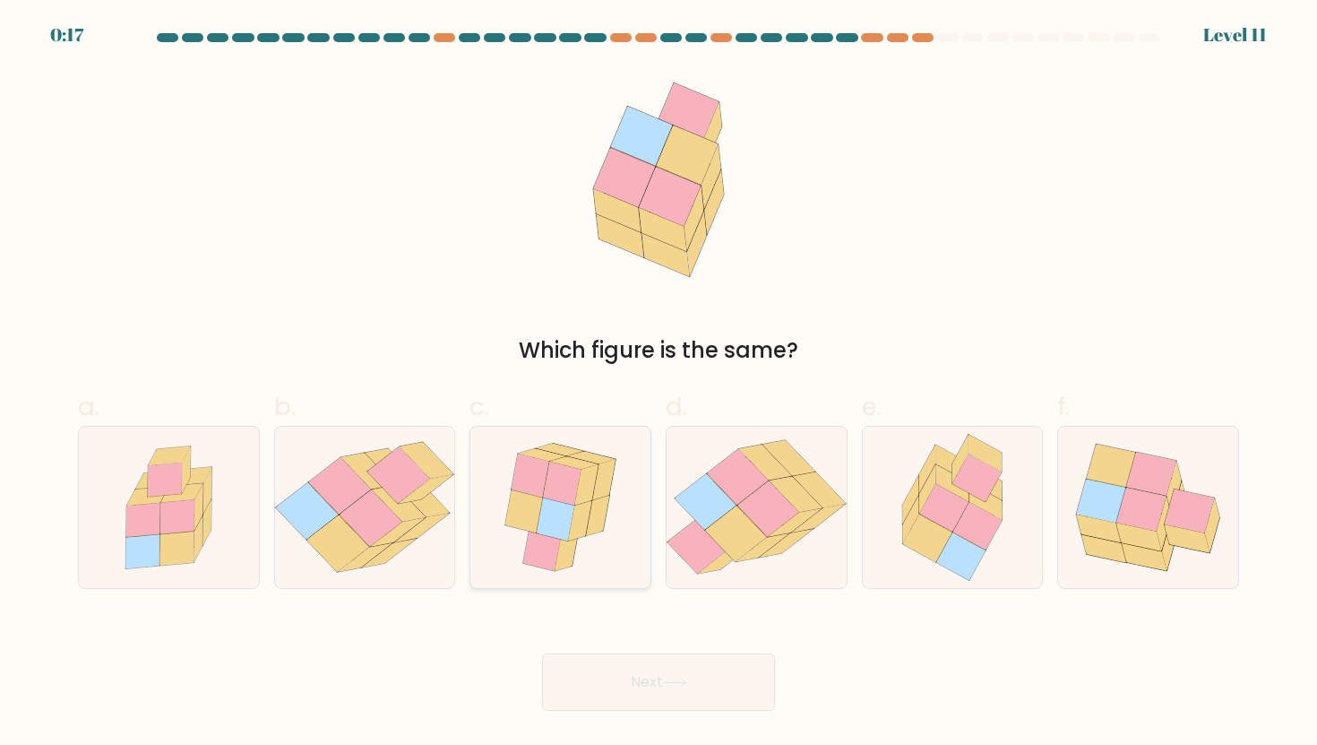
click at [494, 498] on icon at bounding box center [561, 507] width 136 height 161
click at [659, 384] on input "c." at bounding box center [659, 379] width 1 height 12
radio input "true"
click at [711, 700] on button "Next" at bounding box center [658, 681] width 233 height 57
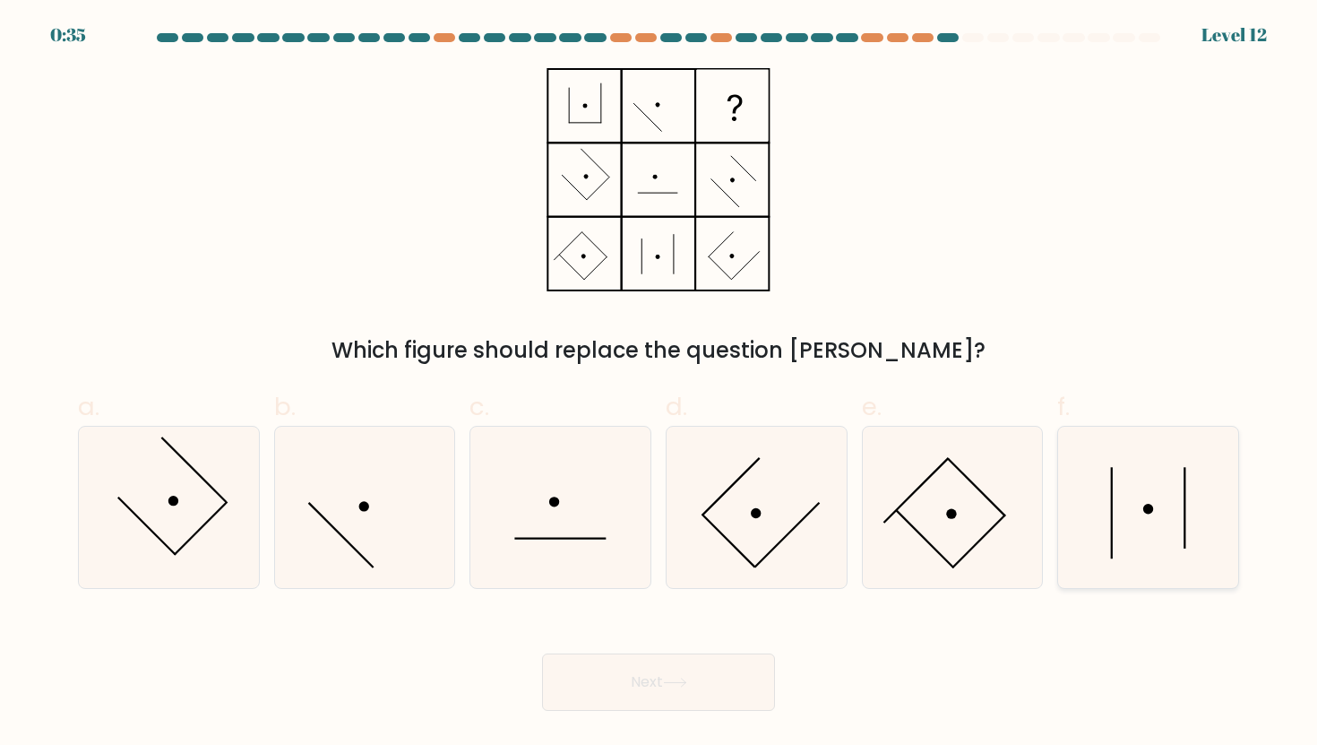
click at [1185, 551] on icon at bounding box center [1147, 507] width 161 height 161
click at [659, 384] on input "f." at bounding box center [659, 379] width 1 height 12
radio input "true"
click at [763, 684] on button "Next" at bounding box center [658, 681] width 233 height 57
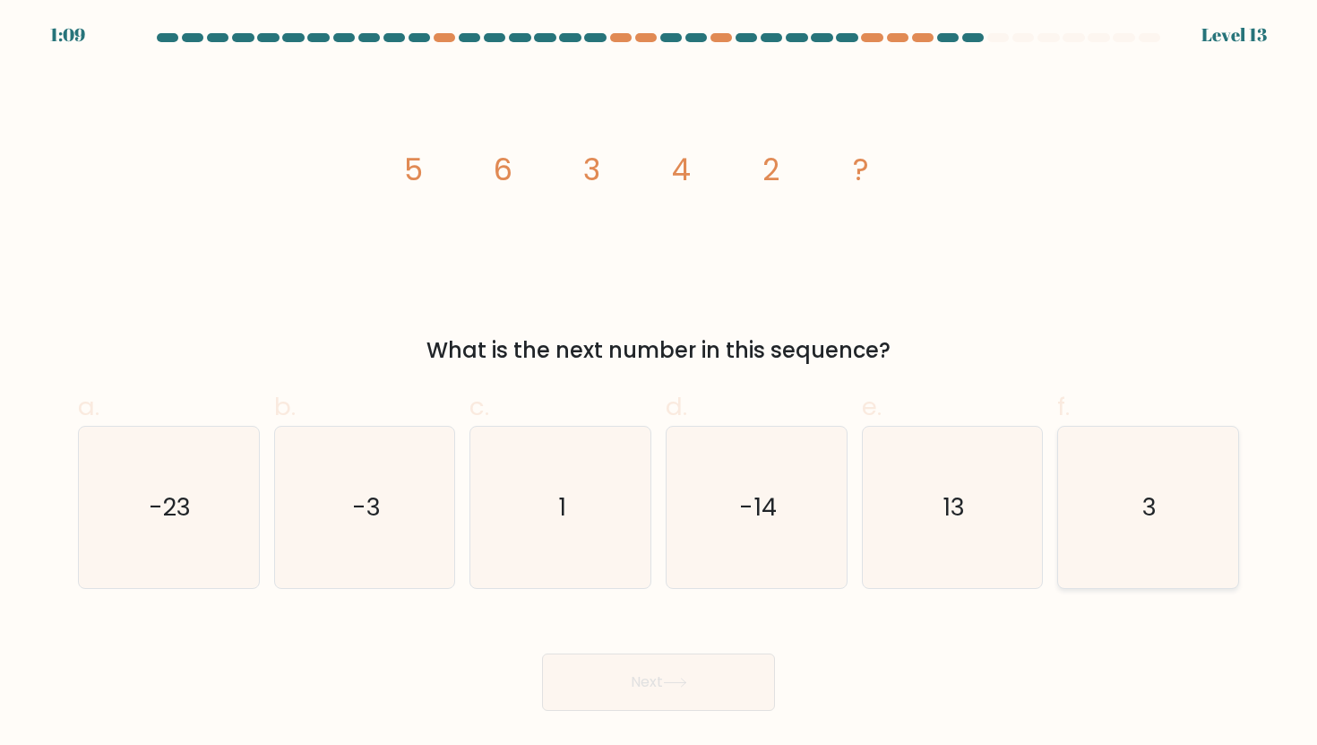
click at [1133, 527] on icon "3" at bounding box center [1147, 507] width 161 height 161
click at [659, 384] on input "f. 3" at bounding box center [659, 379] width 1 height 12
radio input "true"
click at [687, 690] on button "Next" at bounding box center [658, 681] width 233 height 57
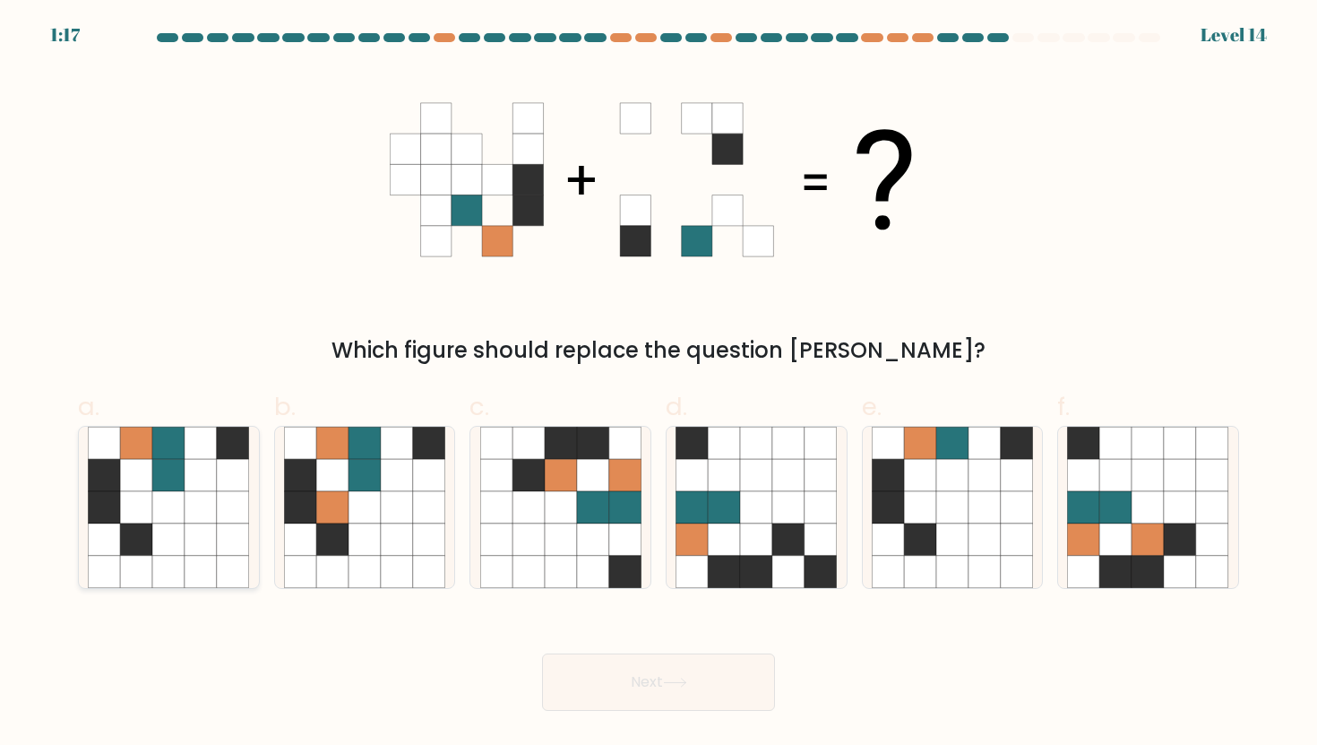
click at [159, 530] on icon at bounding box center [168, 539] width 32 height 32
click at [659, 384] on input "a." at bounding box center [659, 379] width 1 height 12
radio input "true"
click at [657, 702] on button "Next" at bounding box center [658, 681] width 233 height 57
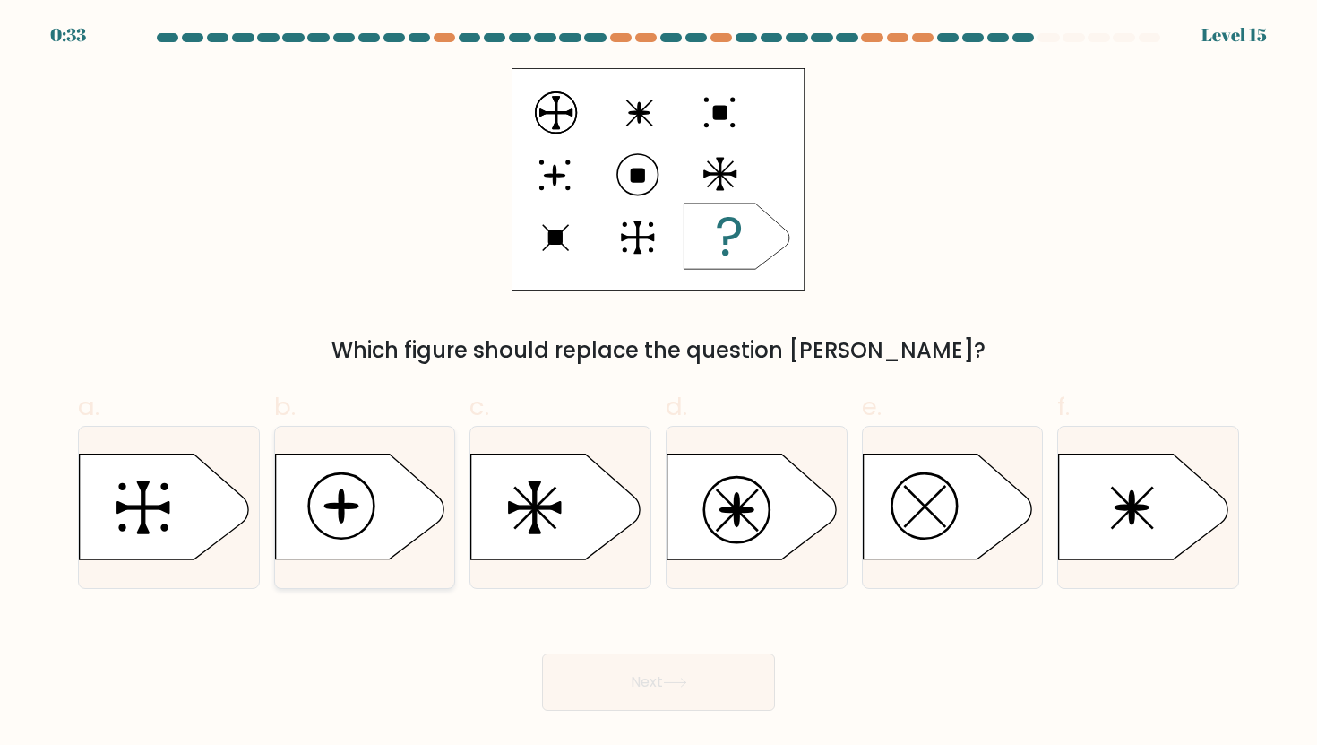
click at [374, 505] on circle at bounding box center [340, 506] width 65 height 65
click at [659, 384] on input "b." at bounding box center [659, 379] width 1 height 12
radio input "true"
click at [604, 667] on button "Next" at bounding box center [658, 681] width 233 height 57
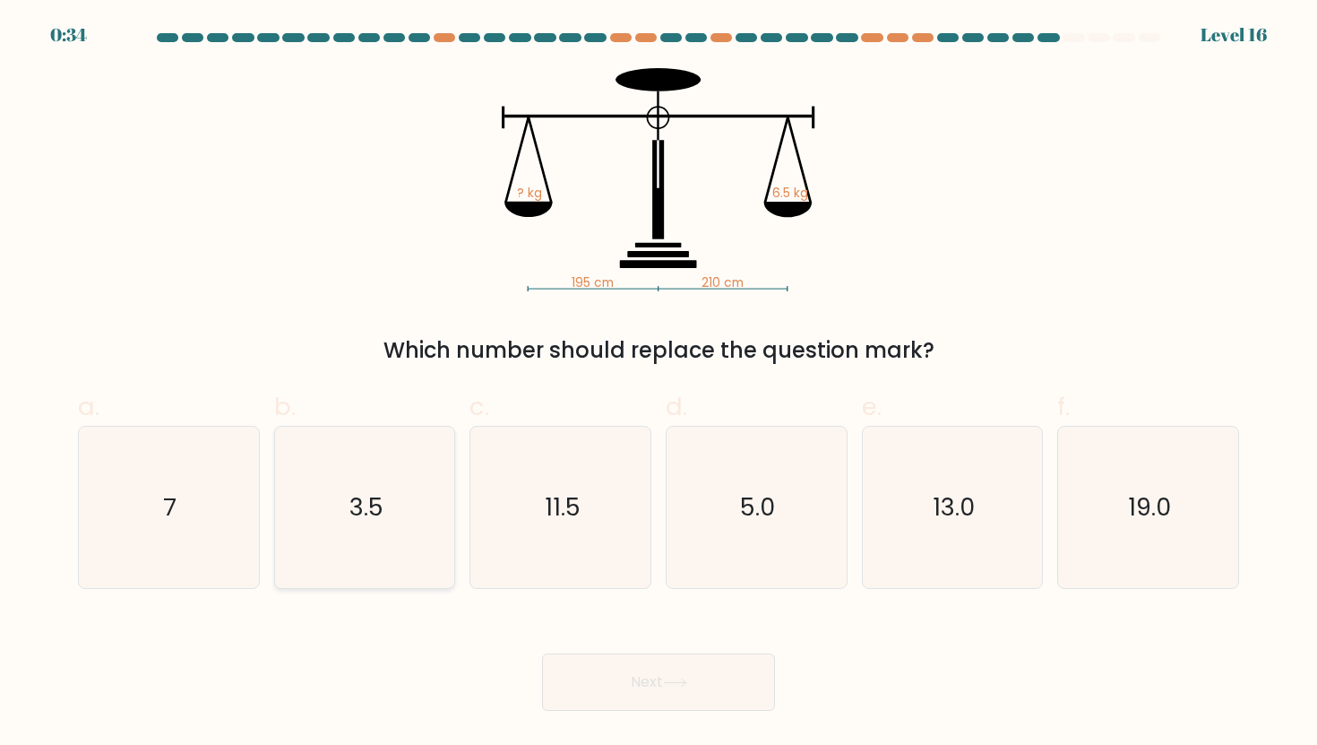
click at [425, 512] on icon "3.5" at bounding box center [364, 507] width 161 height 161
click at [659, 384] on input "b. 3.5" at bounding box center [659, 379] width 1 height 12
radio input "true"
click at [687, 685] on icon at bounding box center [675, 682] width 24 height 10
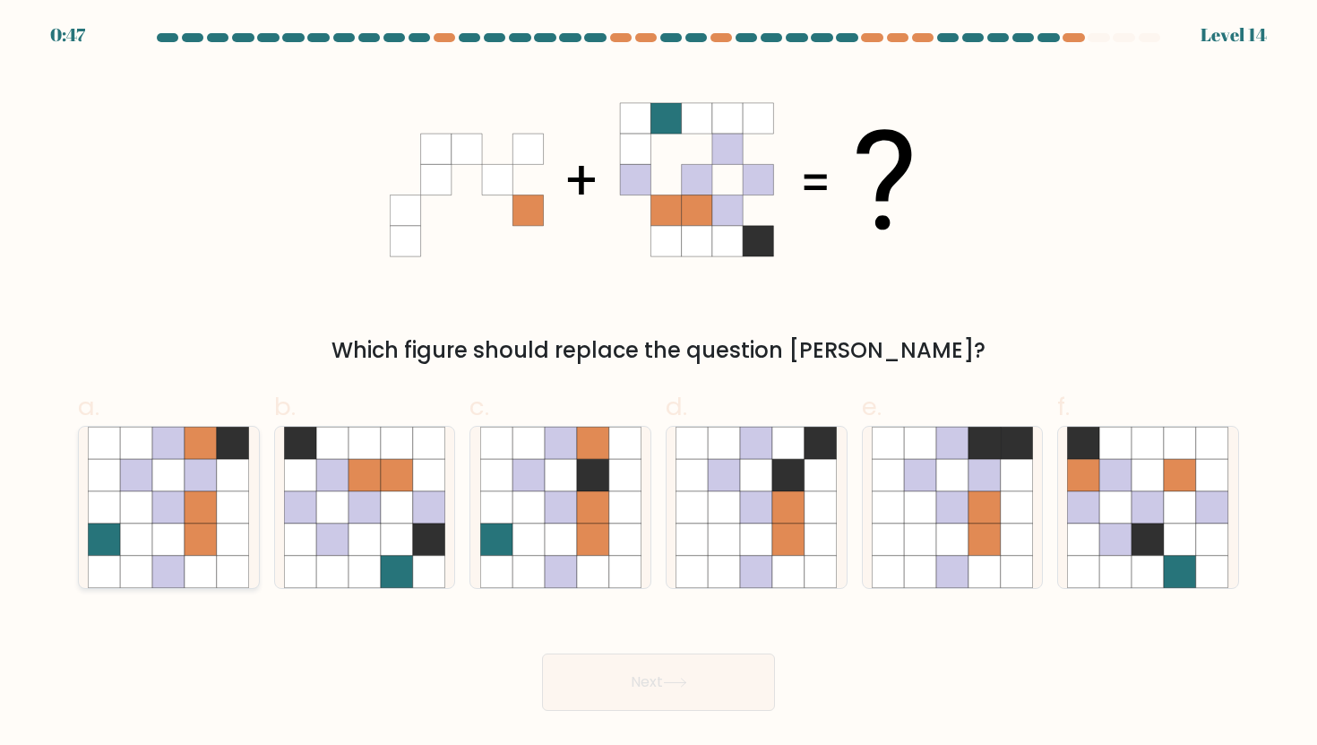
click at [103, 476] on icon at bounding box center [105, 475] width 32 height 32
click at [659, 384] on input "a." at bounding box center [659, 379] width 1 height 12
radio input "true"
click at [681, 695] on button "Next" at bounding box center [658, 681] width 233 height 57
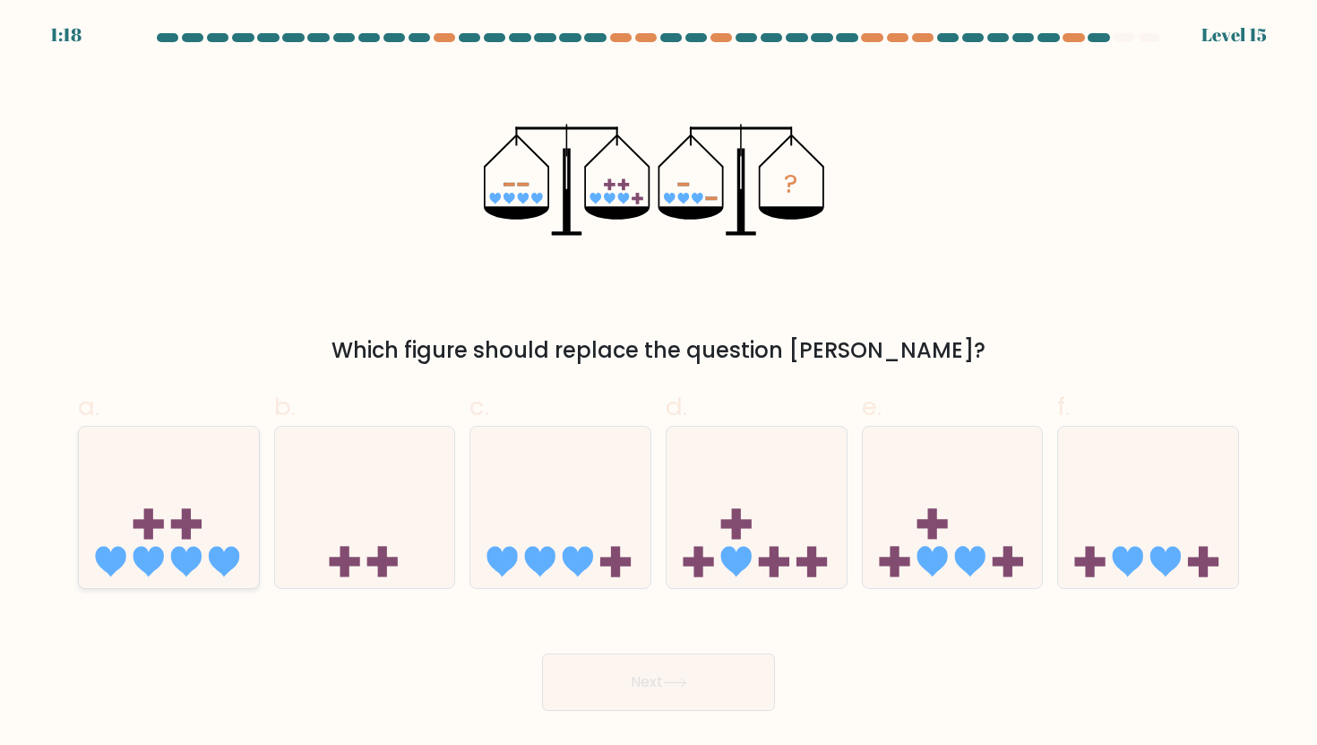
click at [147, 473] on icon at bounding box center [169, 507] width 180 height 149
click at [659, 384] on input "a." at bounding box center [659, 379] width 1 height 12
radio input "true"
click at [714, 683] on button "Next" at bounding box center [658, 681] width 233 height 57
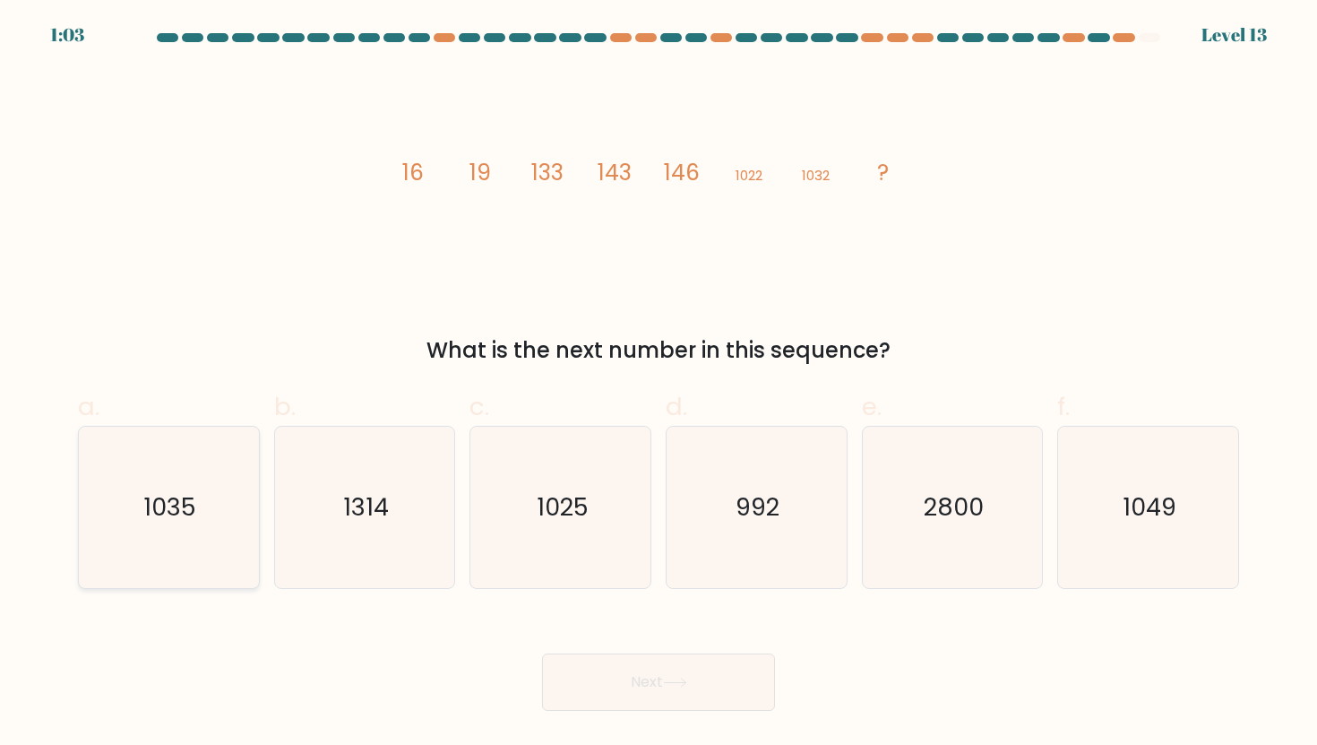
click at [196, 521] on icon "1035" at bounding box center [168, 507] width 161 height 161
click at [659, 384] on input "a. 1035" at bounding box center [659, 379] width 1 height 12
radio input "true"
click at [649, 681] on button "Next" at bounding box center [658, 681] width 233 height 57
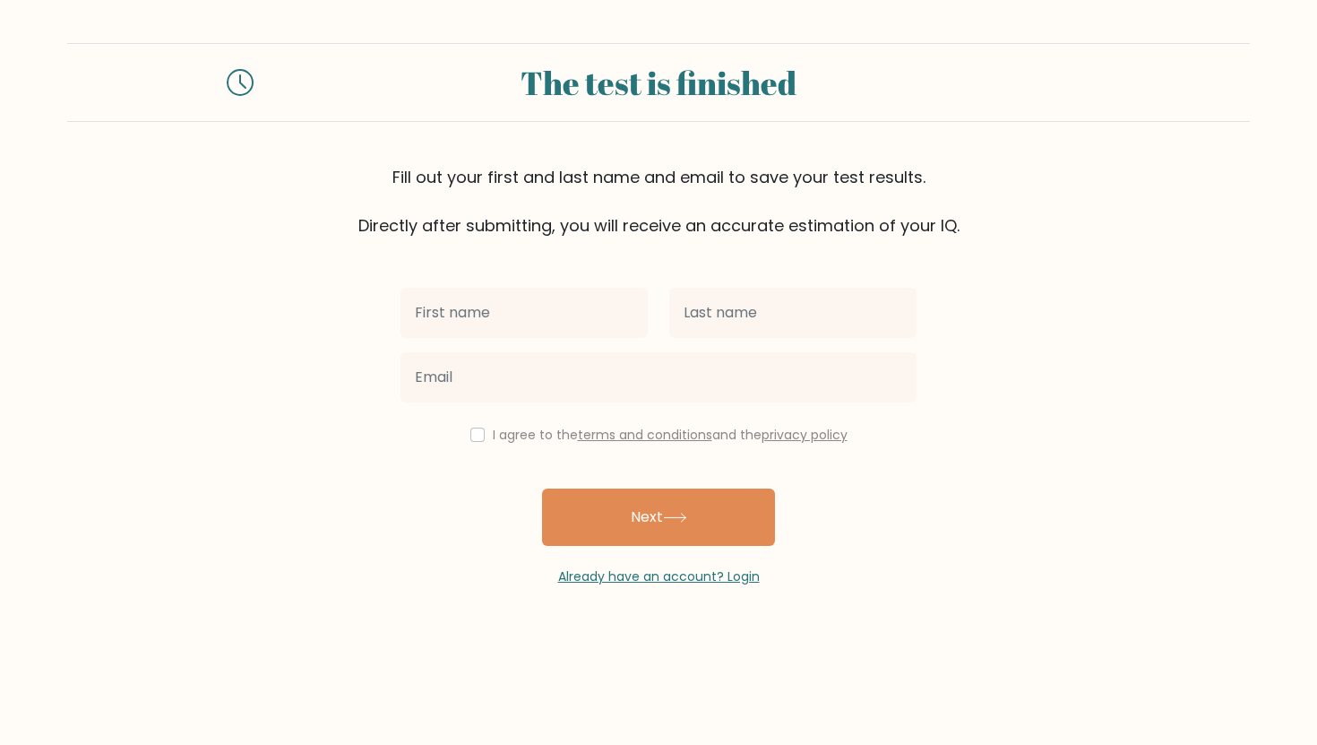
click at [512, 305] on input "text" at bounding box center [524, 313] width 247 height 50
type input "[PERSON_NAME]"
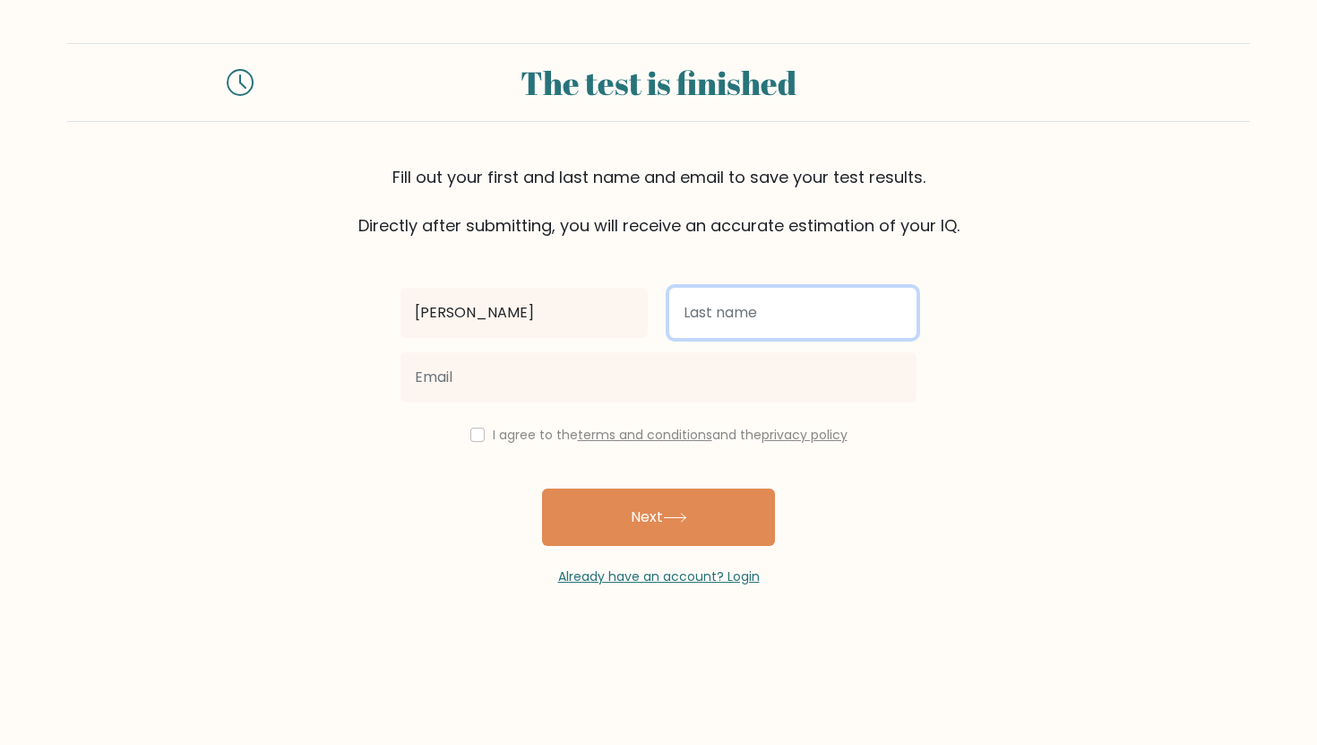
click at [711, 311] on input "text" at bounding box center [792, 313] width 247 height 50
type input "[DEMOGRAPHIC_DATA]"
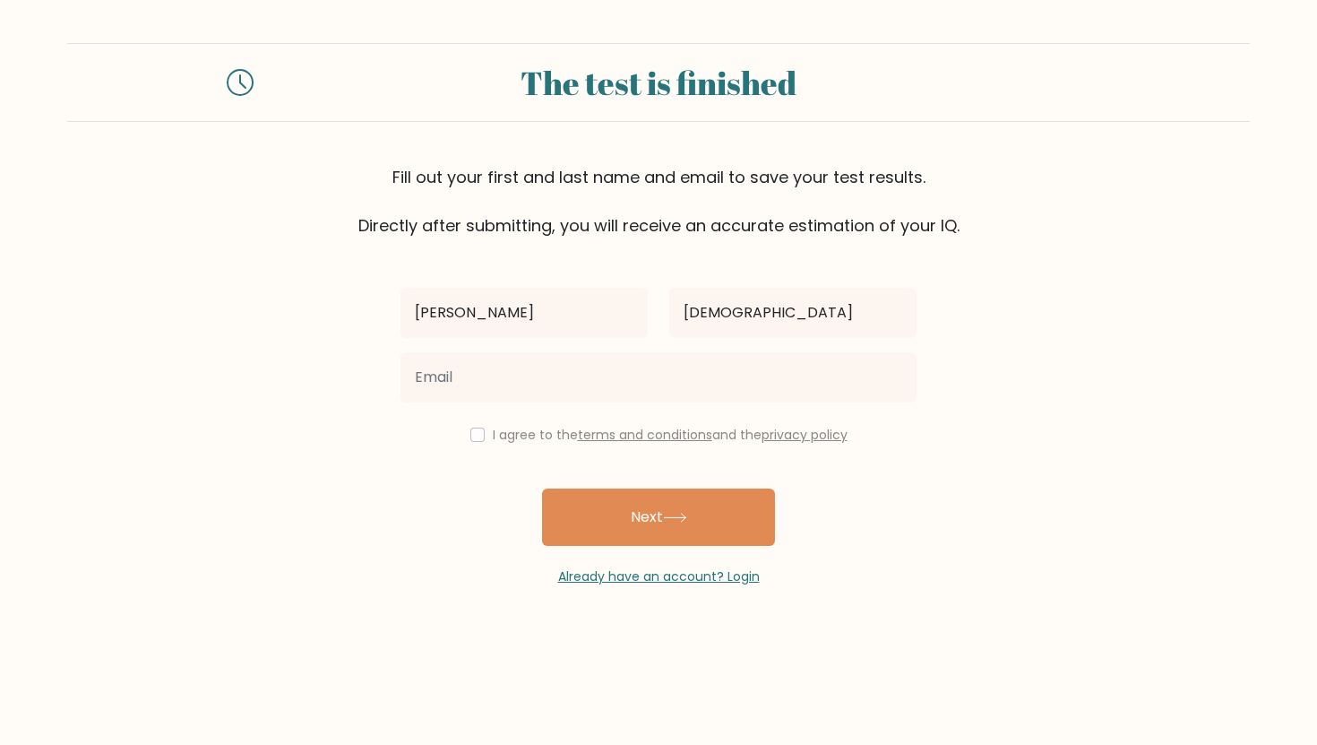
click at [517, 403] on div at bounding box center [659, 377] width 538 height 65
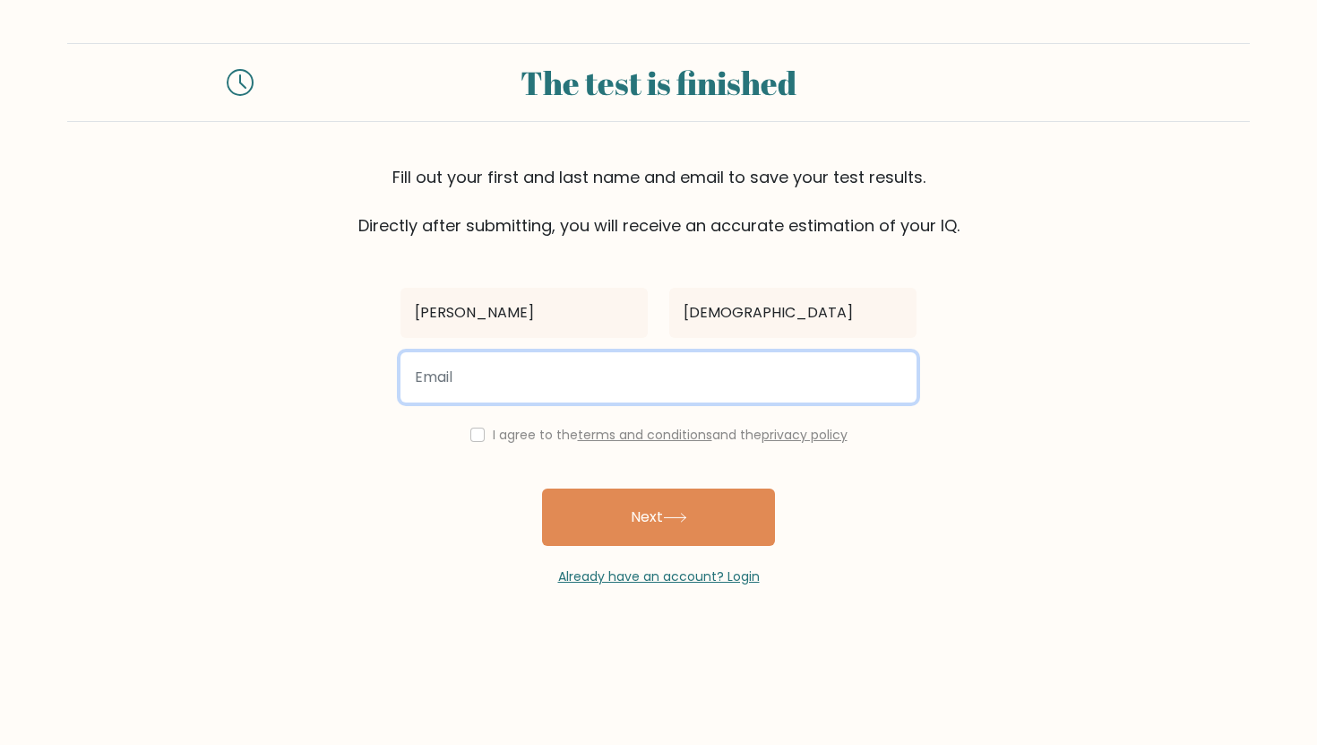
click at [508, 364] on input "email" at bounding box center [659, 377] width 516 height 50
type input "[EMAIL_ADDRESS][DOMAIN_NAME]"
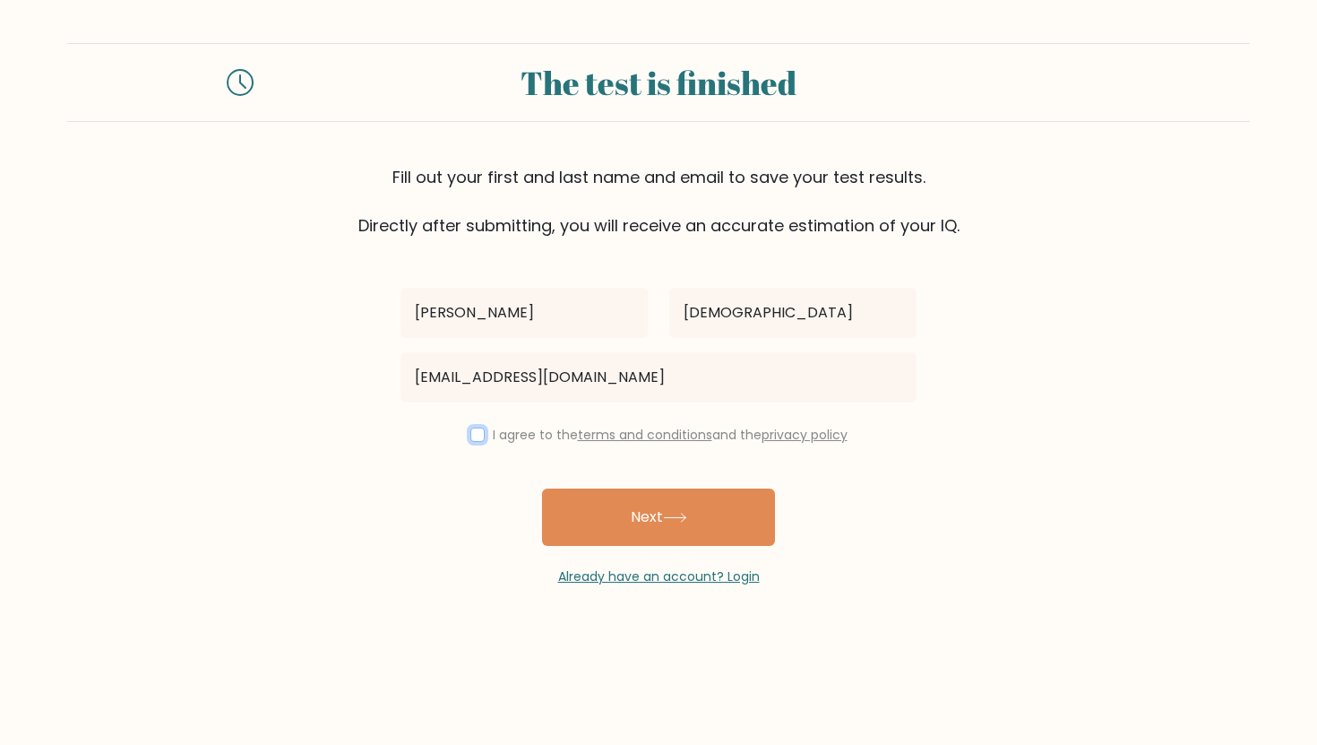
click at [478, 435] on input "checkbox" at bounding box center [477, 434] width 14 height 14
checkbox input "true"
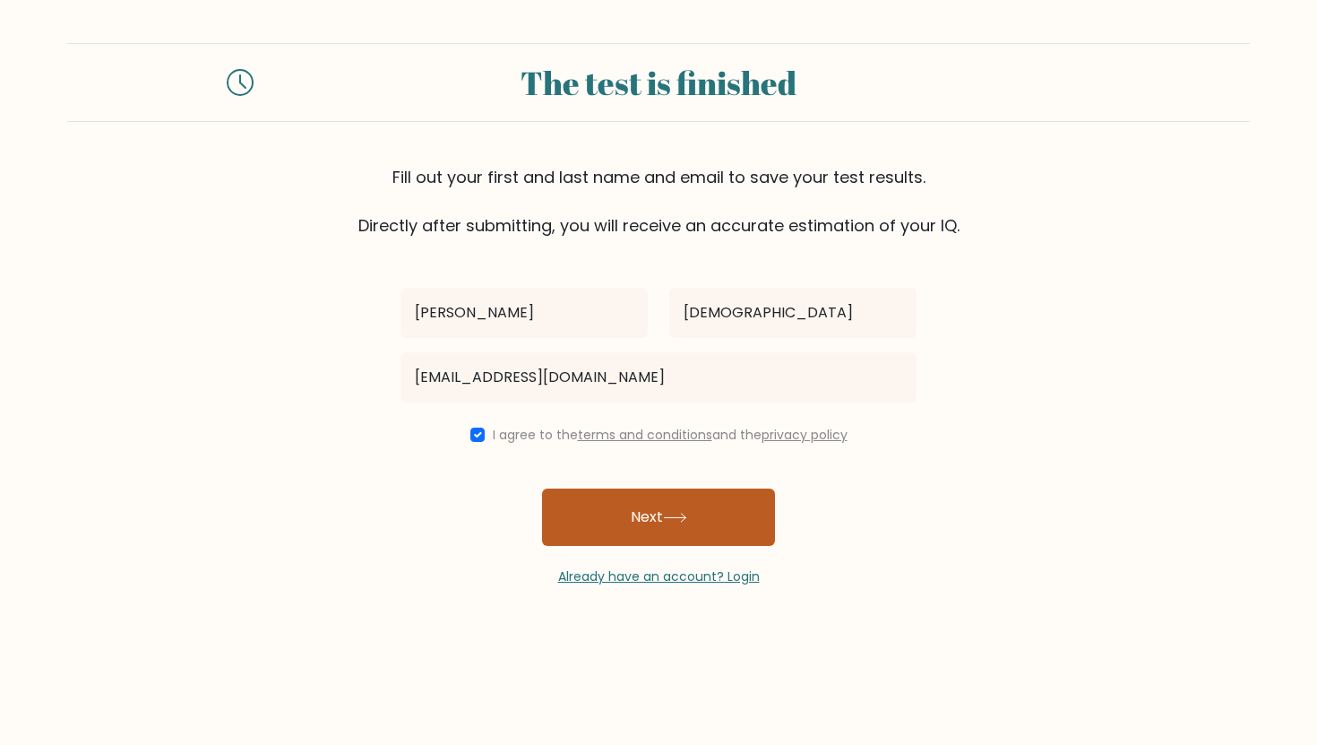
click at [599, 524] on button "Next" at bounding box center [658, 516] width 233 height 57
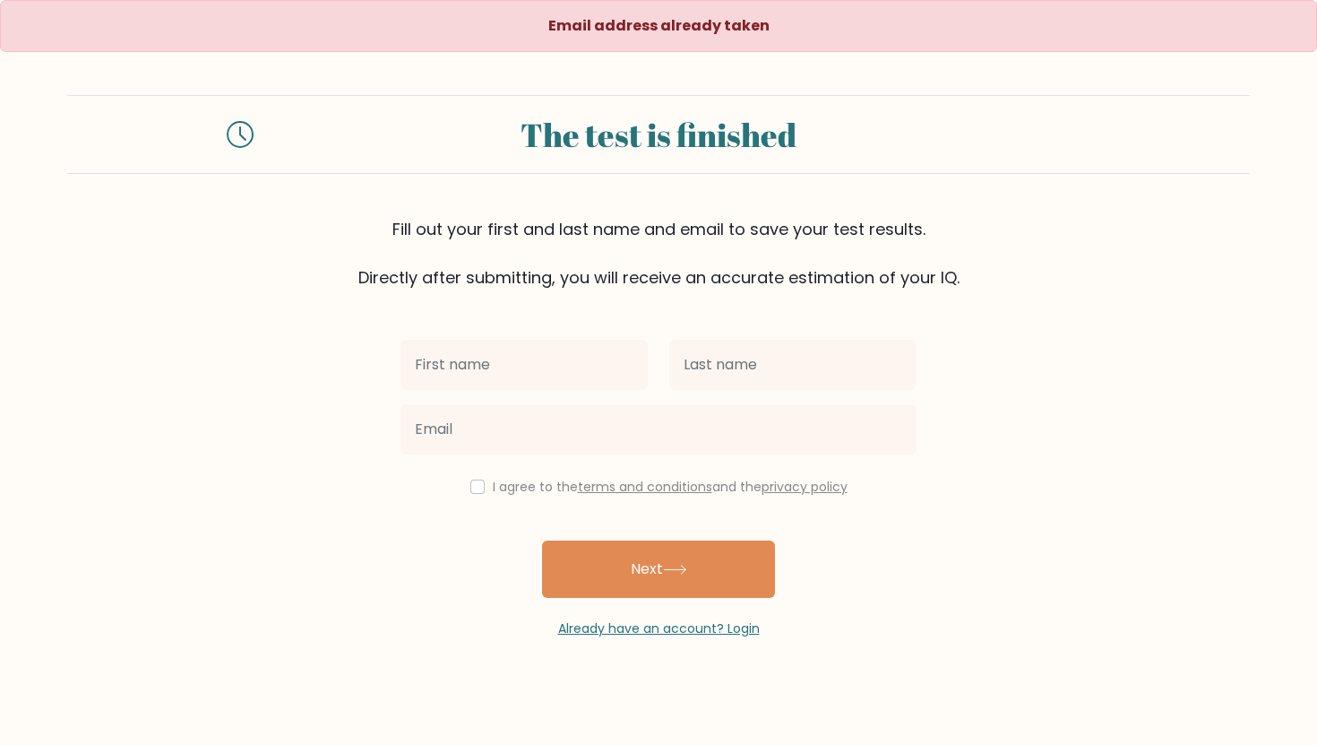
click at [521, 358] on input "text" at bounding box center [524, 365] width 247 height 50
type input "[PERSON_NAME]"
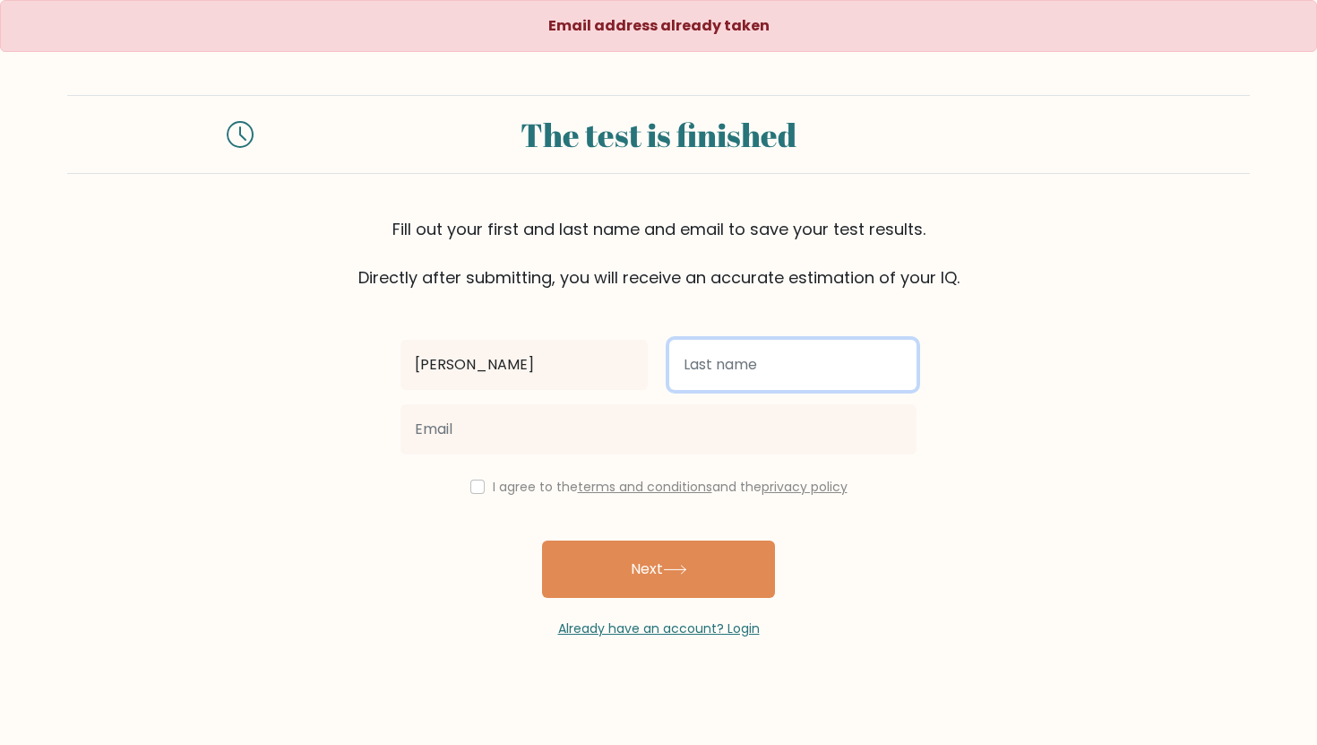
click at [729, 360] on input "text" at bounding box center [792, 365] width 247 height 50
type input "[DEMOGRAPHIC_DATA]"
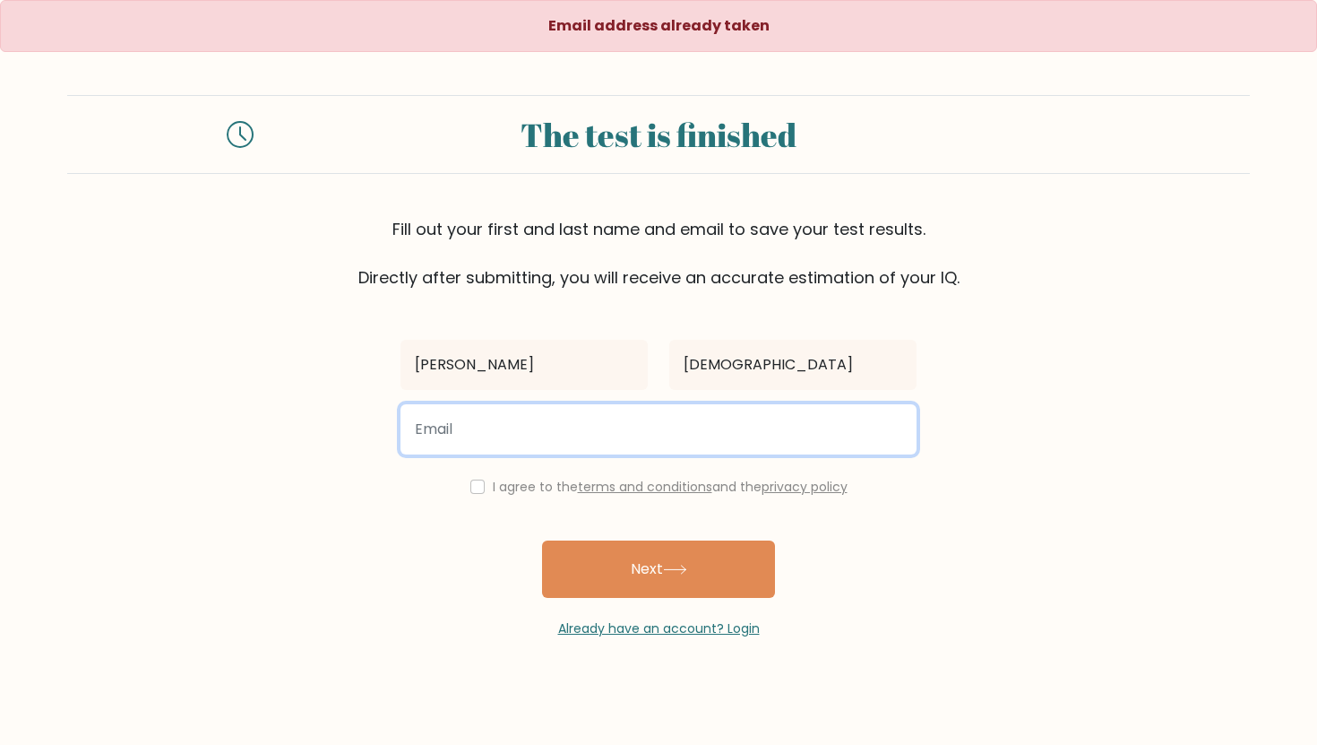
click at [648, 414] on input "email" at bounding box center [659, 429] width 516 height 50
type input "[EMAIL_ADDRESS][DOMAIN_NAME]"
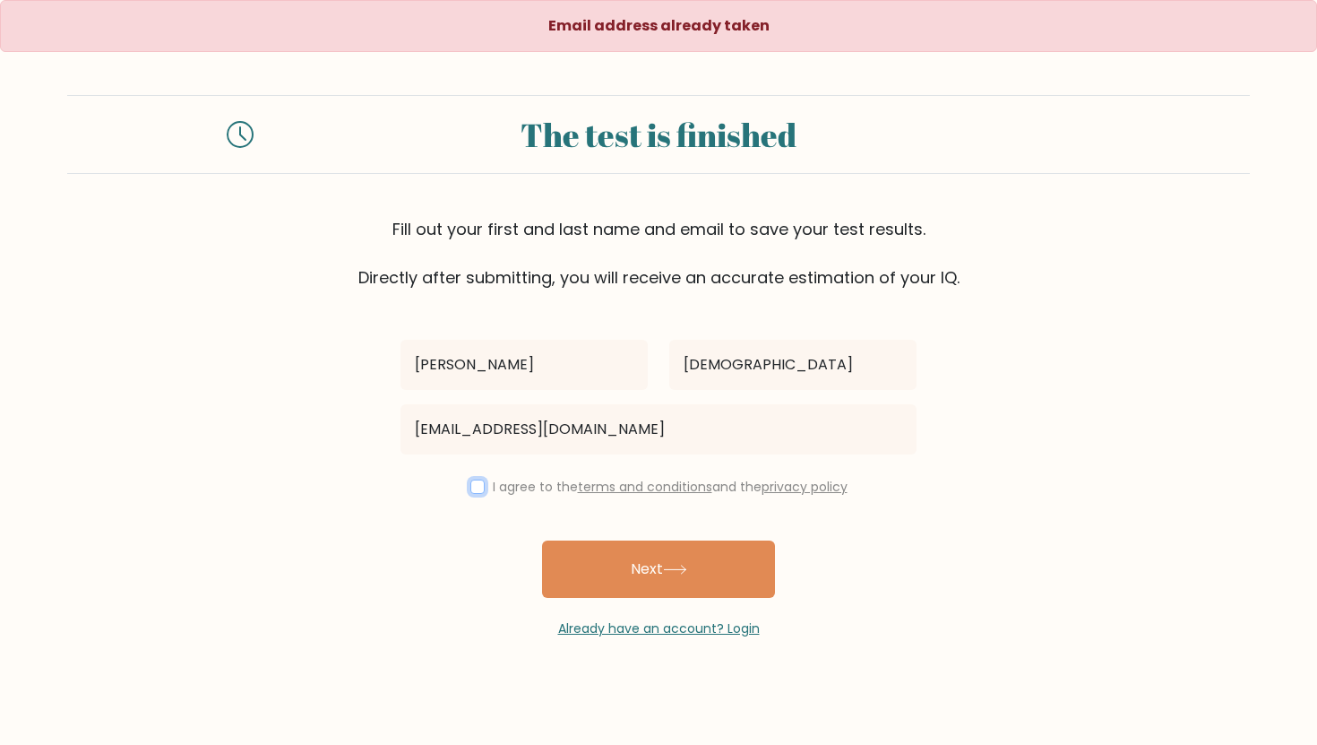
click at [475, 492] on input "checkbox" at bounding box center [477, 486] width 14 height 14
checkbox input "true"
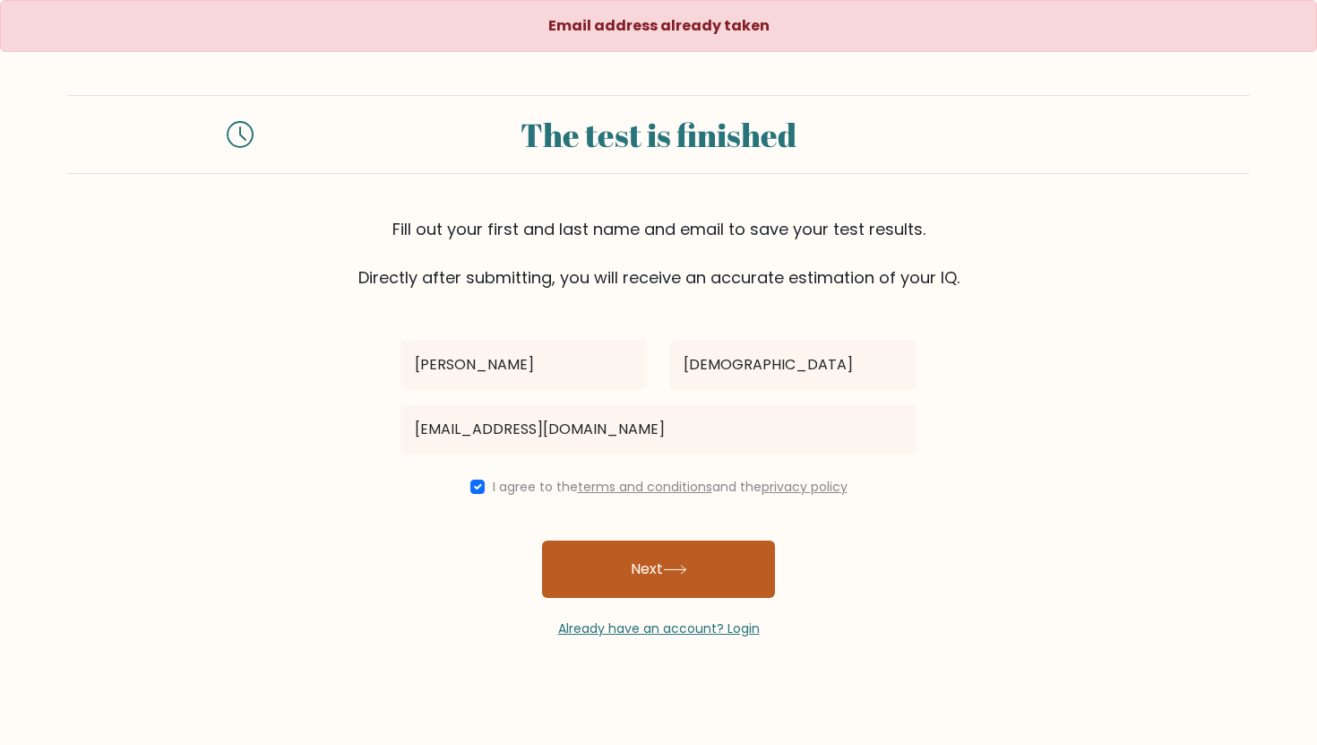
click at [600, 542] on button "Next" at bounding box center [658, 568] width 233 height 57
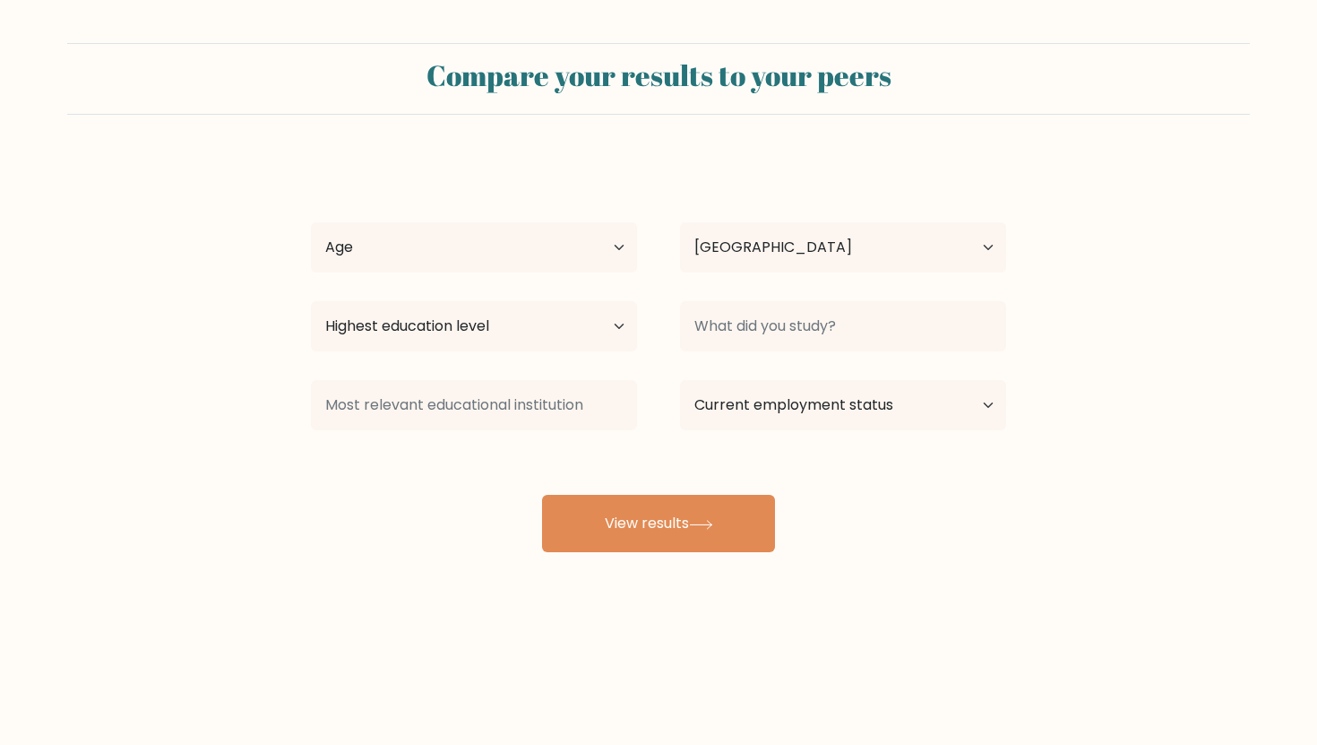
select select "ID"
click at [522, 256] on select "Age Under 18 years old 18-24 years old 25-34 years old 35-44 years old 45-54 ye…" at bounding box center [474, 247] width 326 height 50
select select "18_24"
click at [311, 222] on select "Age Under 18 years old 18-24 years old 25-34 years old 35-44 years old 45-54 ye…" at bounding box center [474, 247] width 326 height 50
click at [721, 246] on select "Country Afghanistan Albania Algeria American Samoa Andorra Angola Anguilla Anta…" at bounding box center [843, 247] width 326 height 50
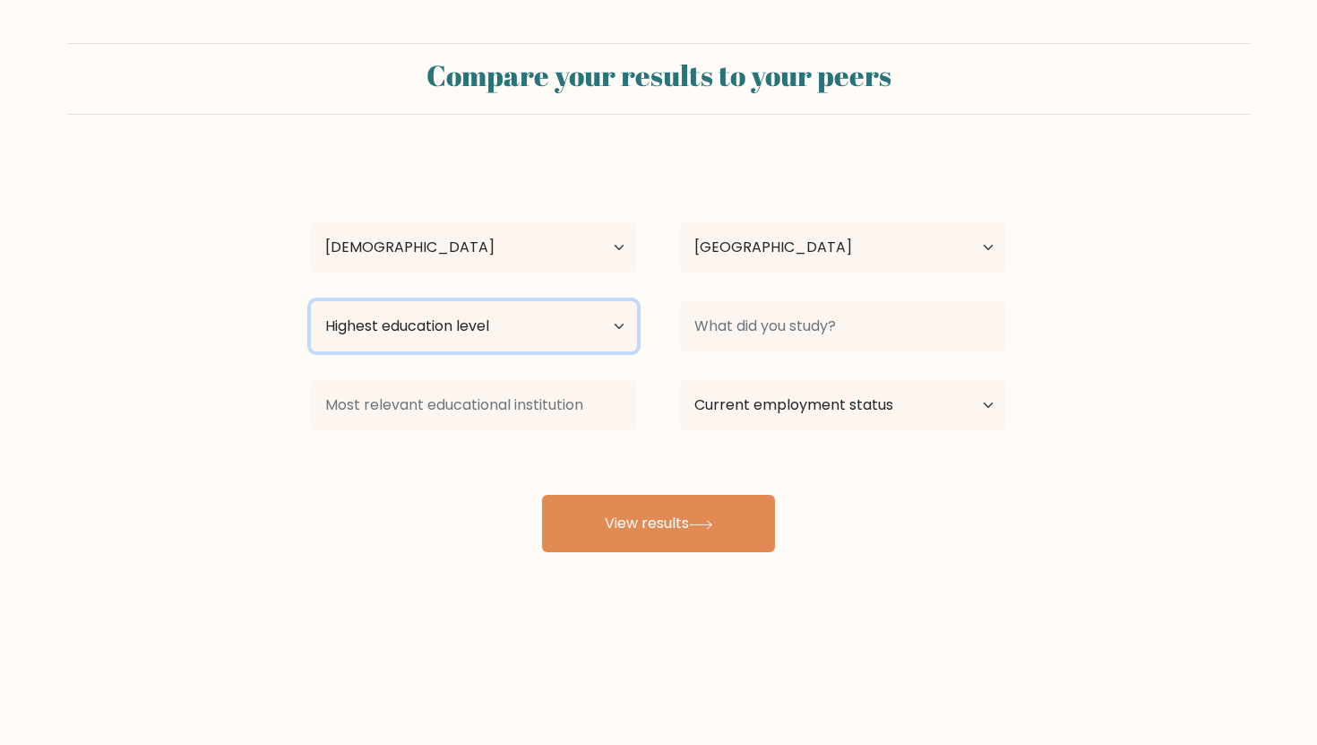
click at [524, 321] on select "Highest education level No schooling Primary Lower Secondary Upper Secondary Oc…" at bounding box center [474, 326] width 326 height 50
select select "no_schooling"
click at [311, 301] on select "Highest education level No schooling Primary Lower Secondary Upper Secondary Oc…" at bounding box center [474, 326] width 326 height 50
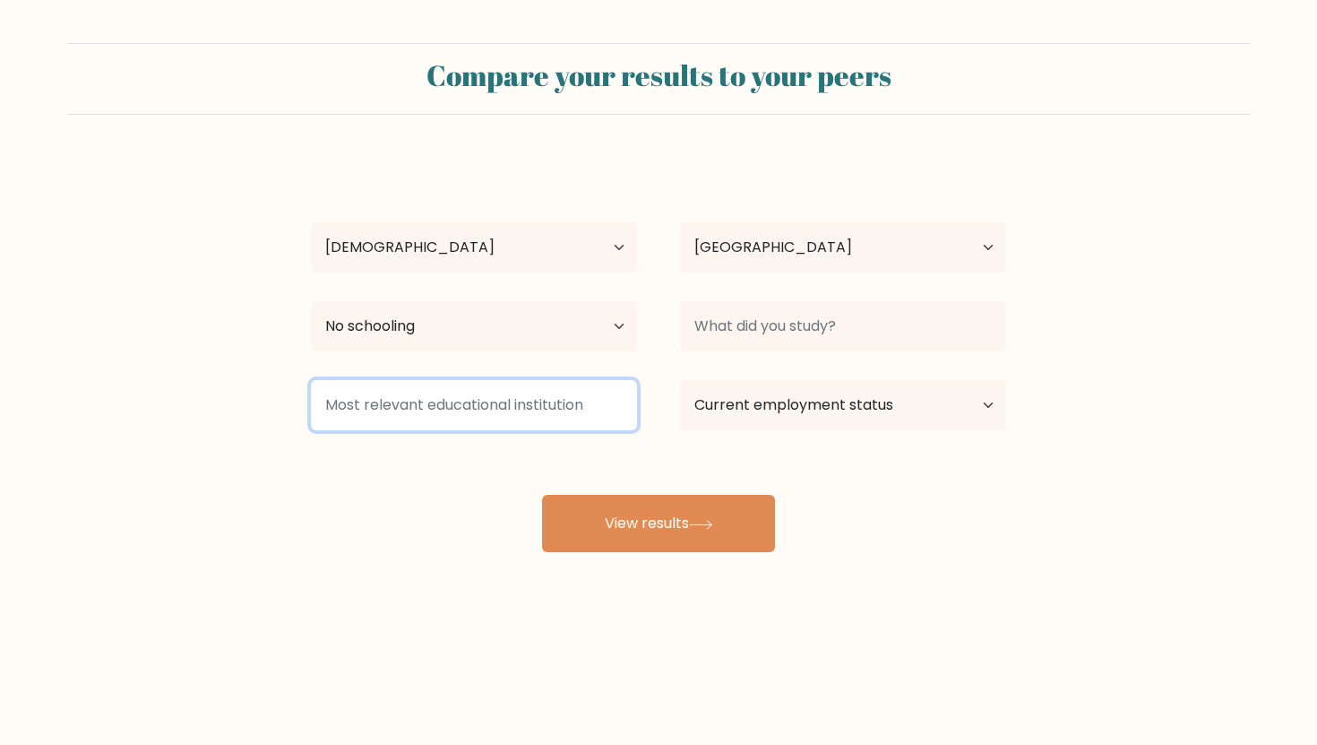
click at [544, 405] on input at bounding box center [474, 405] width 326 height 50
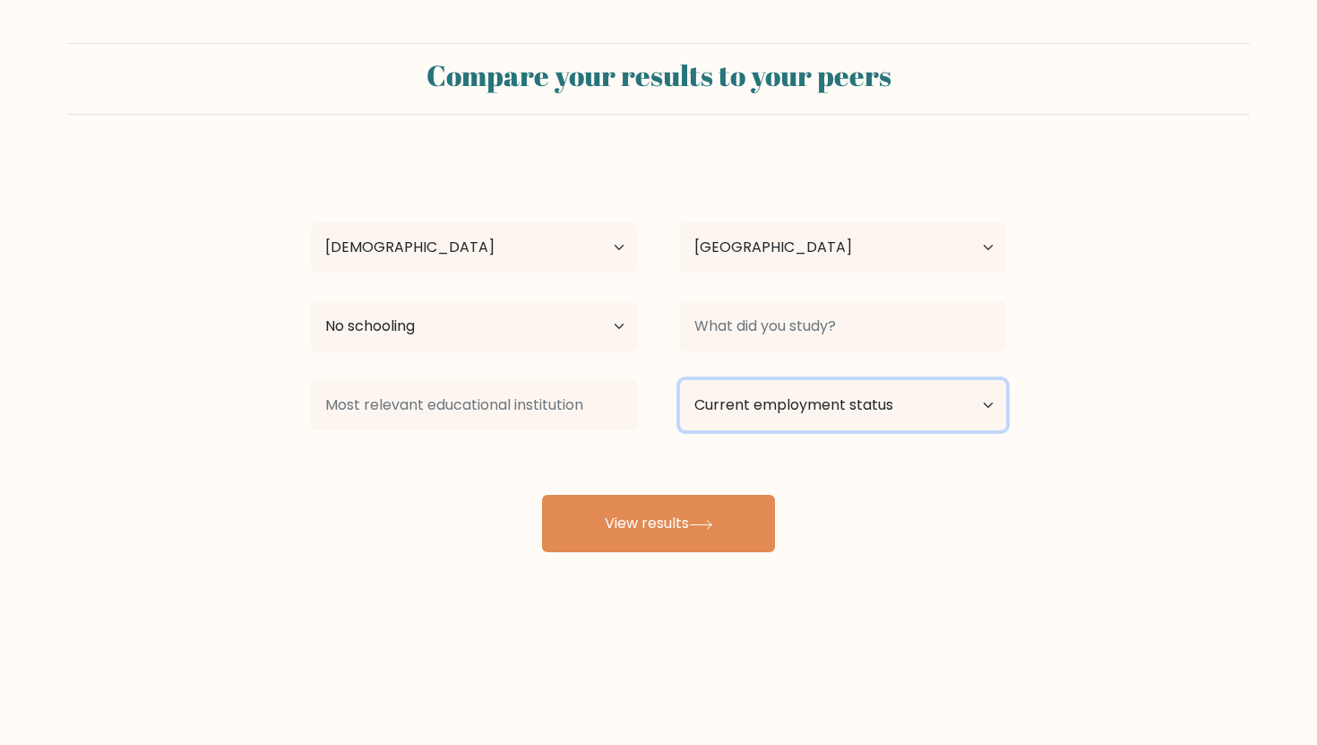
click at [833, 392] on select "Current employment status Employed Student Retired Other / prefer not to answer" at bounding box center [843, 405] width 326 height 50
select select "student"
click at [680, 380] on select "Current employment status Employed Student Retired Other / prefer not to answer" at bounding box center [843, 405] width 326 height 50
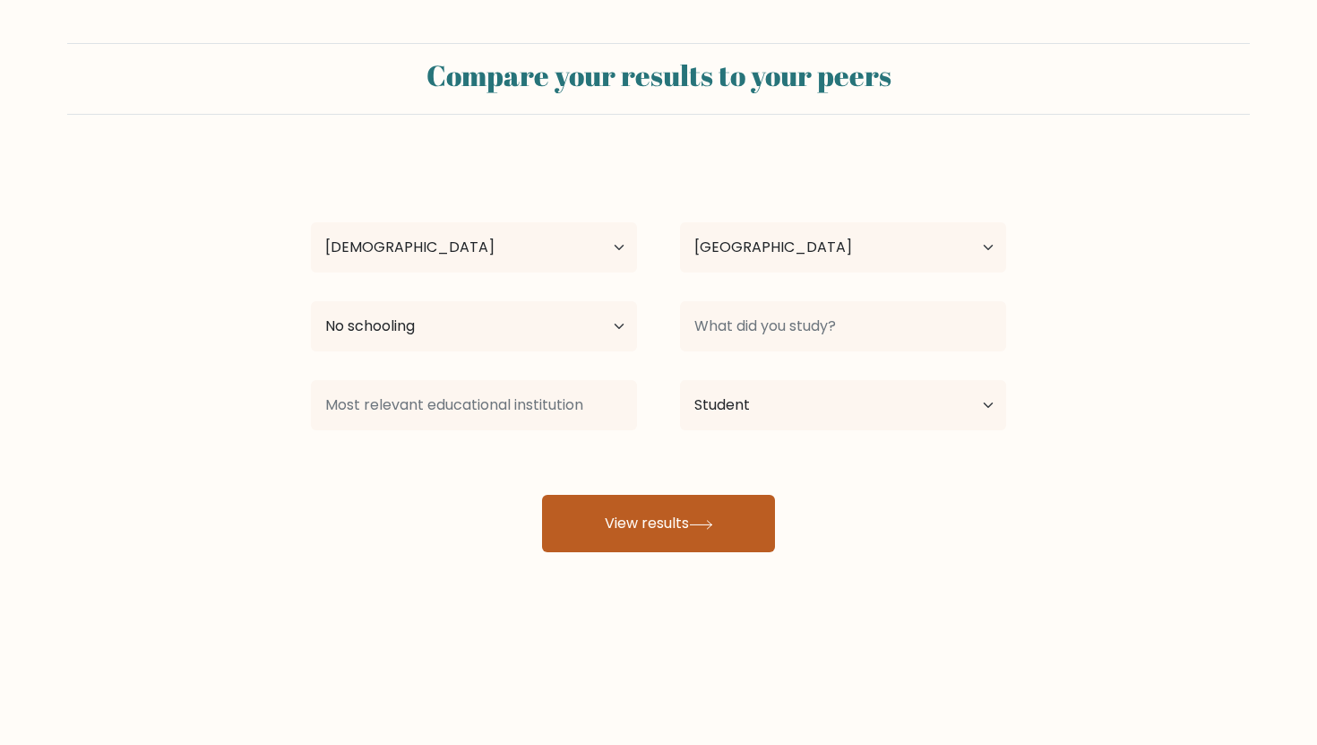
click at [713, 520] on icon at bounding box center [701, 525] width 24 height 10
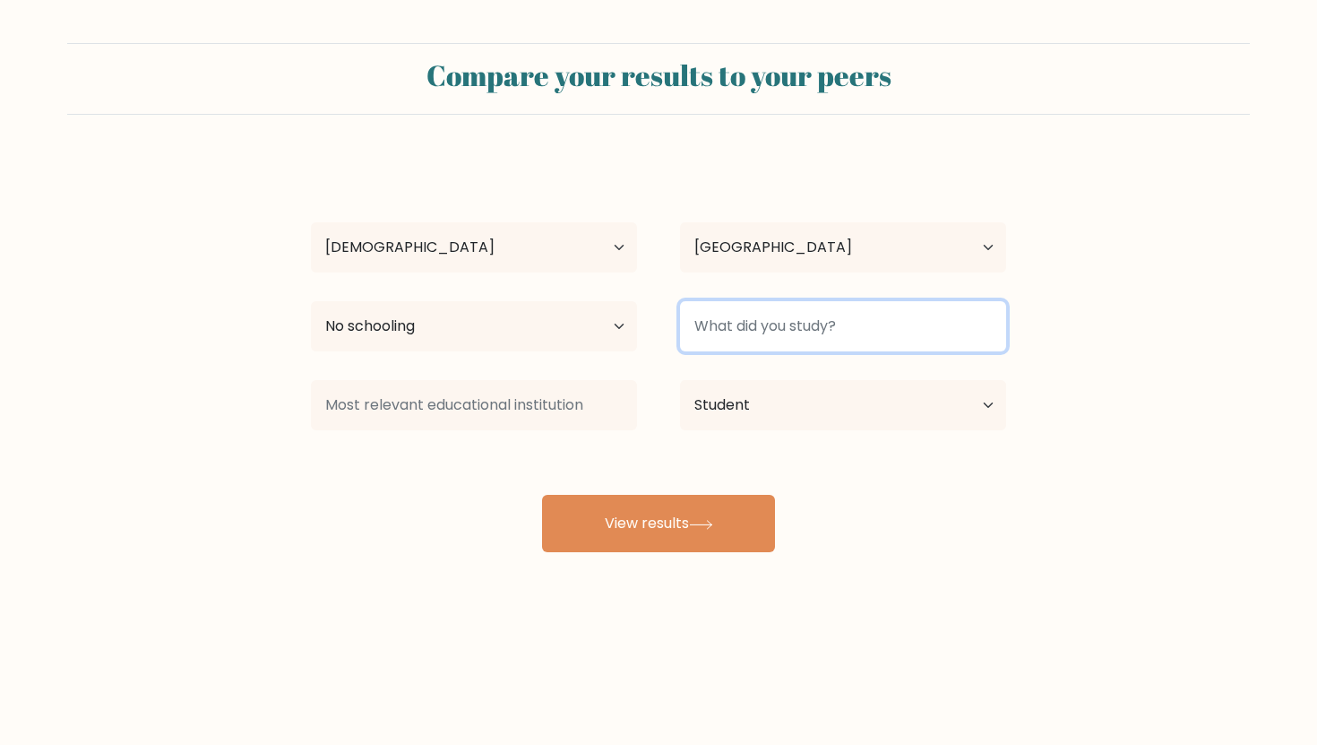
click at [858, 340] on input at bounding box center [843, 326] width 326 height 50
click at [836, 328] on input at bounding box center [843, 326] width 326 height 50
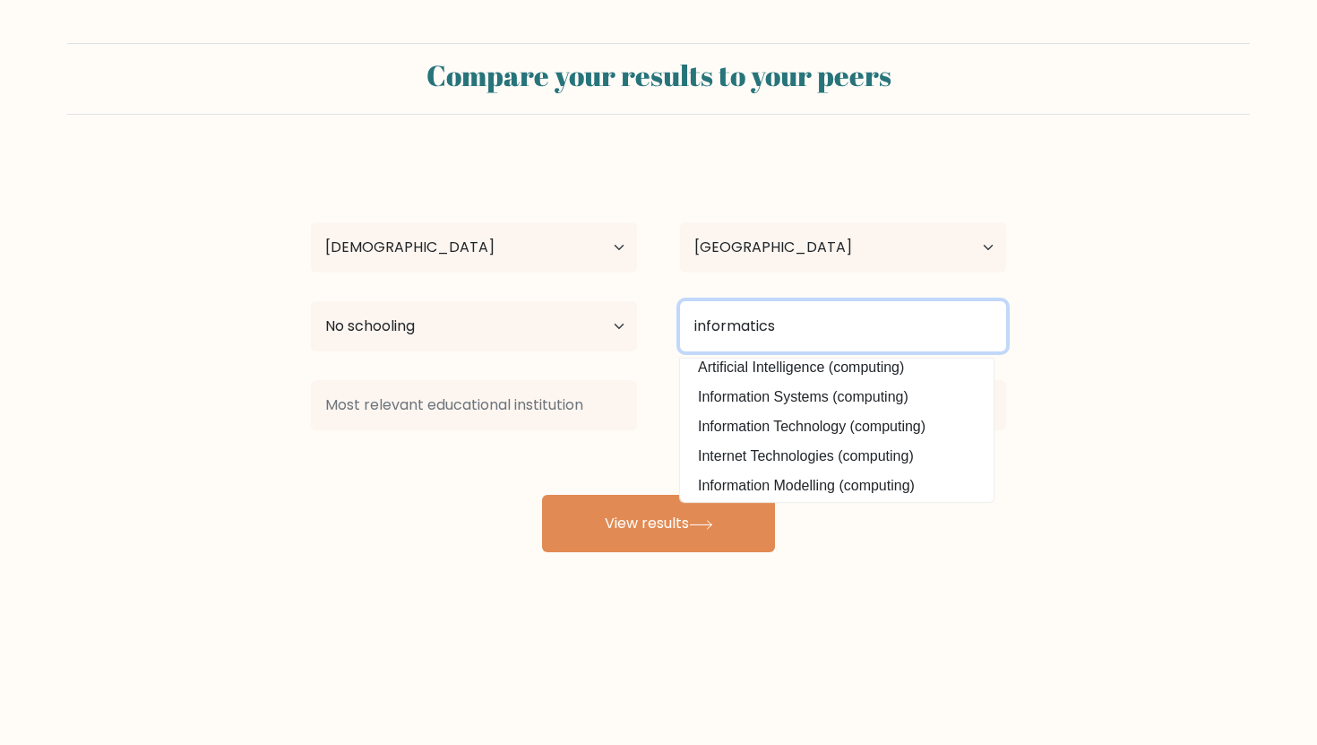
scroll to position [161, 0]
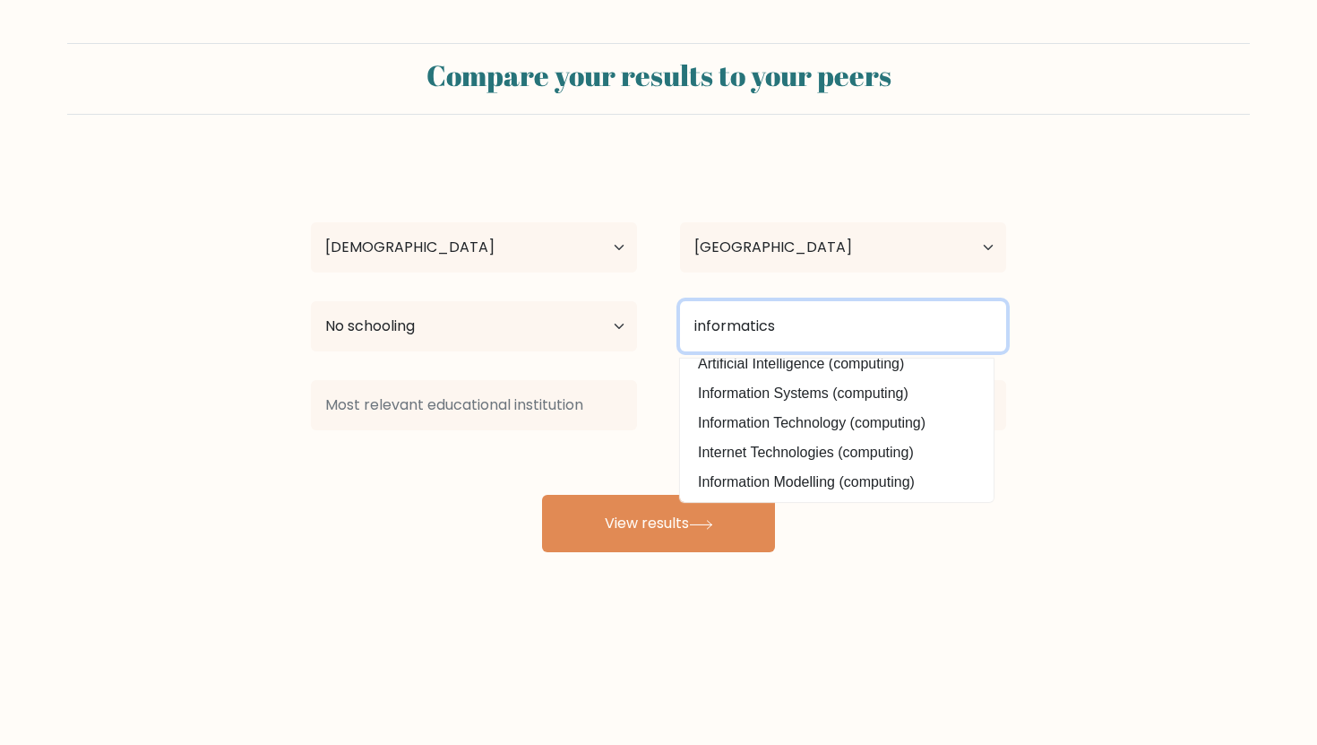
click at [866, 339] on input "informatics" at bounding box center [843, 326] width 326 height 50
type input "i"
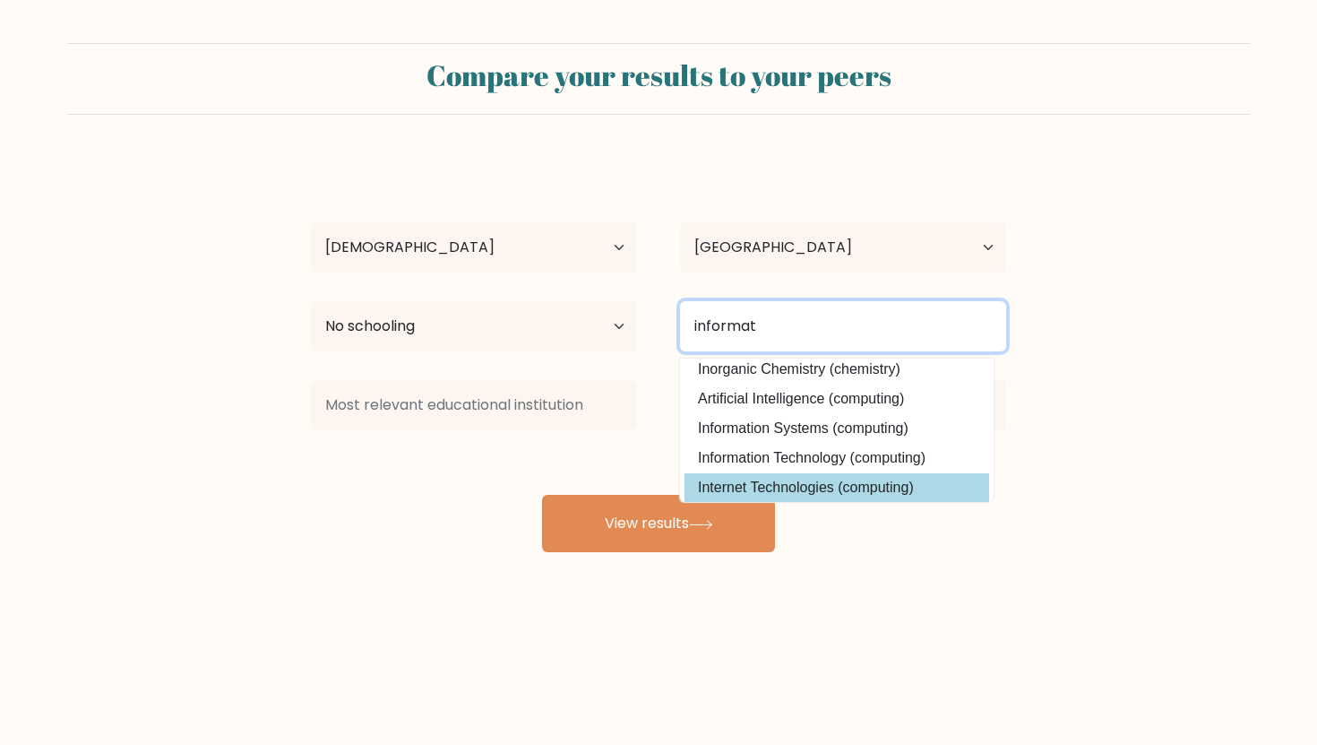
scroll to position [159, 0]
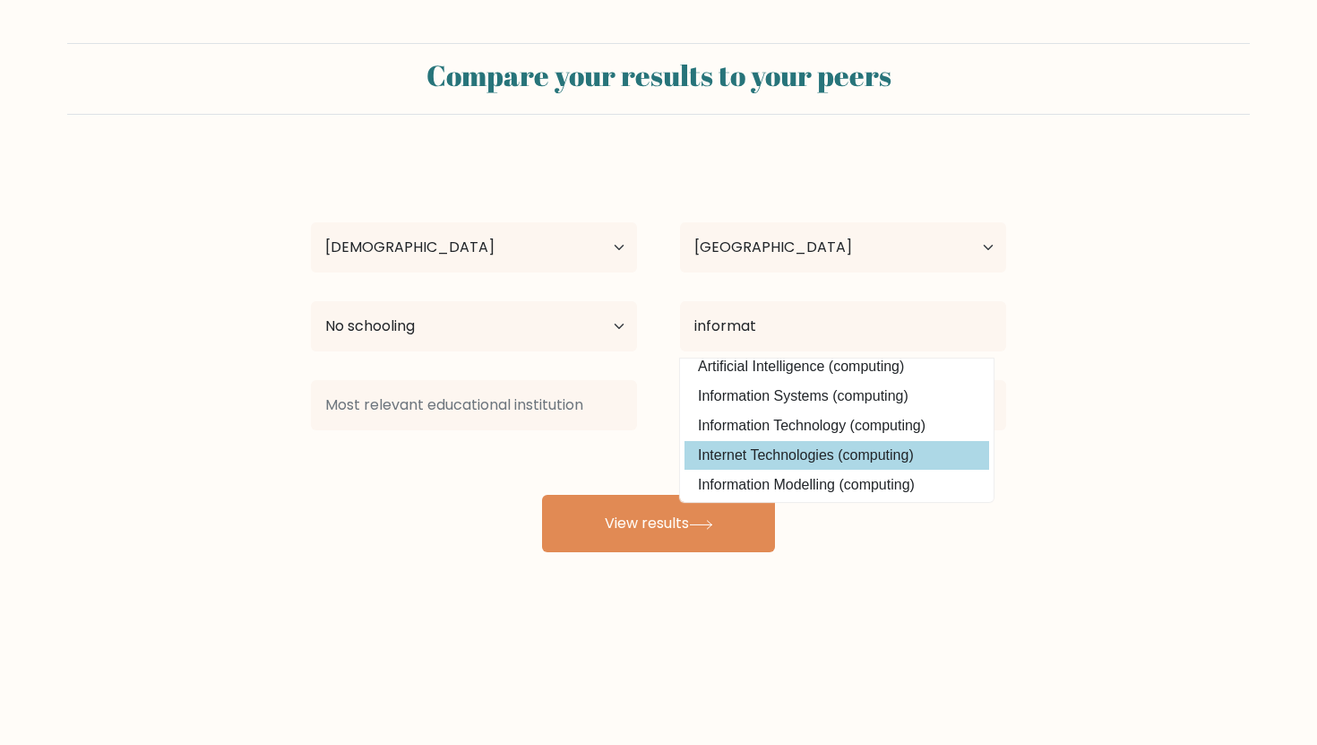
click at [889, 440] on option "Information Technology (computing)" at bounding box center [837, 425] width 305 height 29
type input "Information Technology"
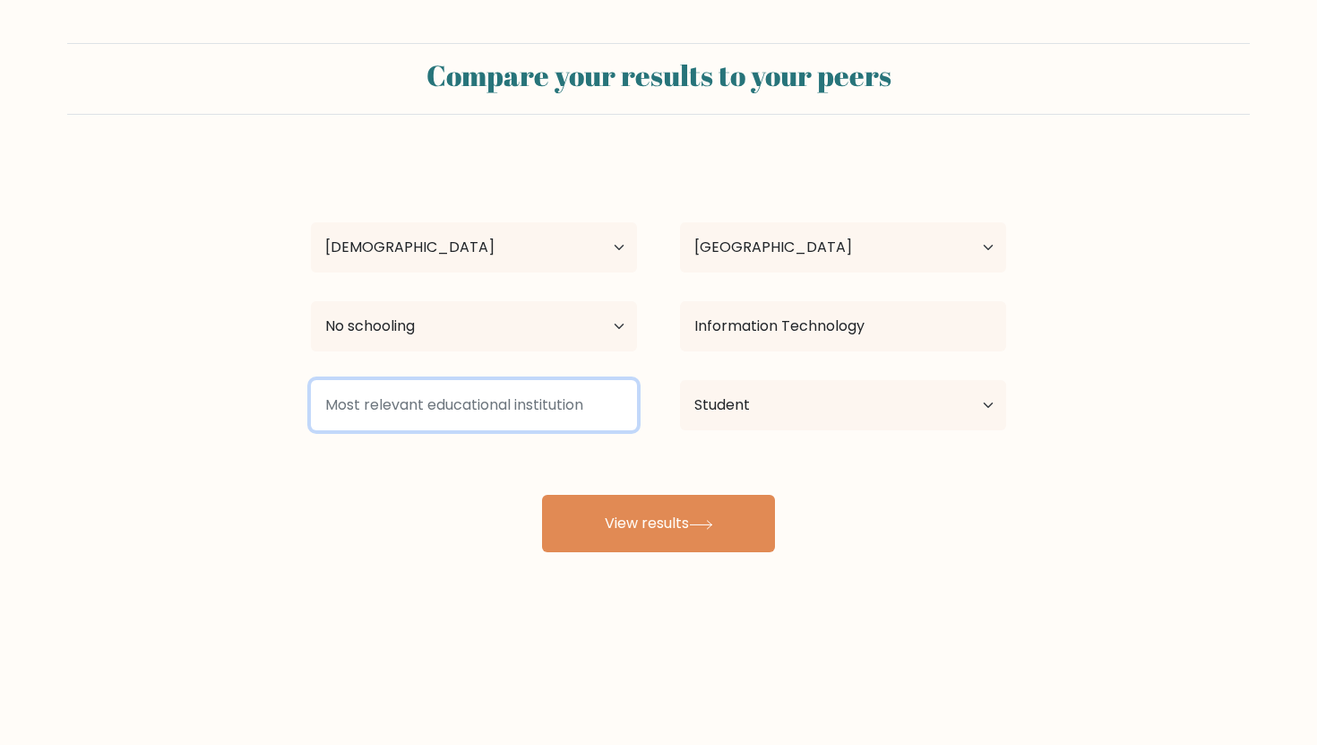
click at [550, 416] on input at bounding box center [474, 405] width 326 height 50
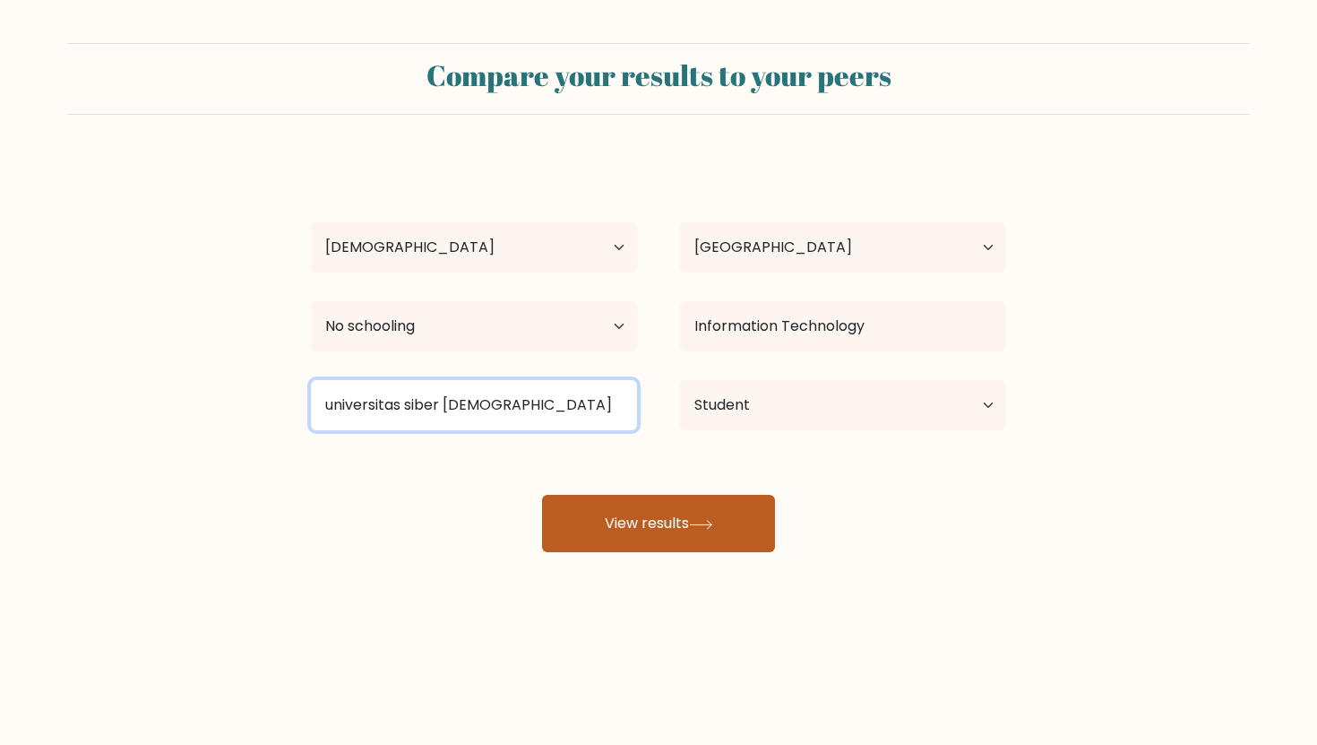
type input "universitas siber muhammadiyah"
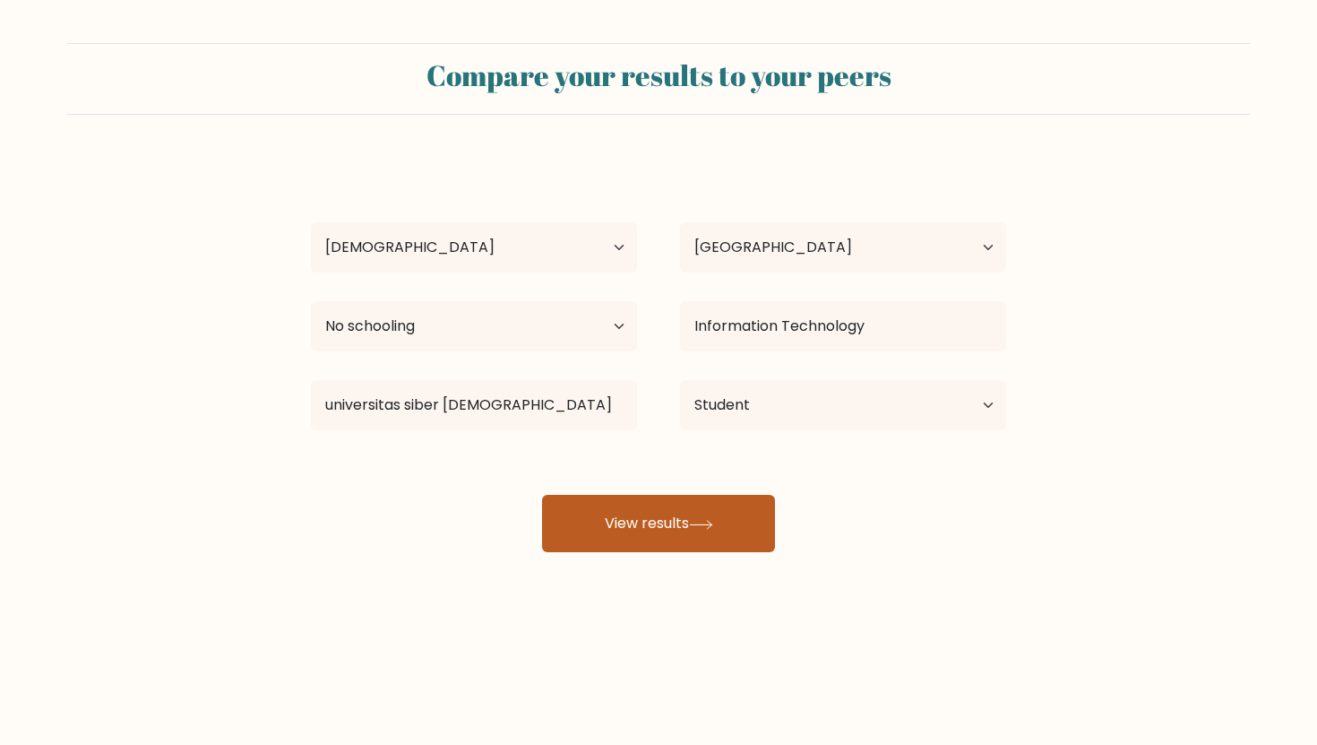
click at [634, 504] on button "View results" at bounding box center [658, 523] width 233 height 57
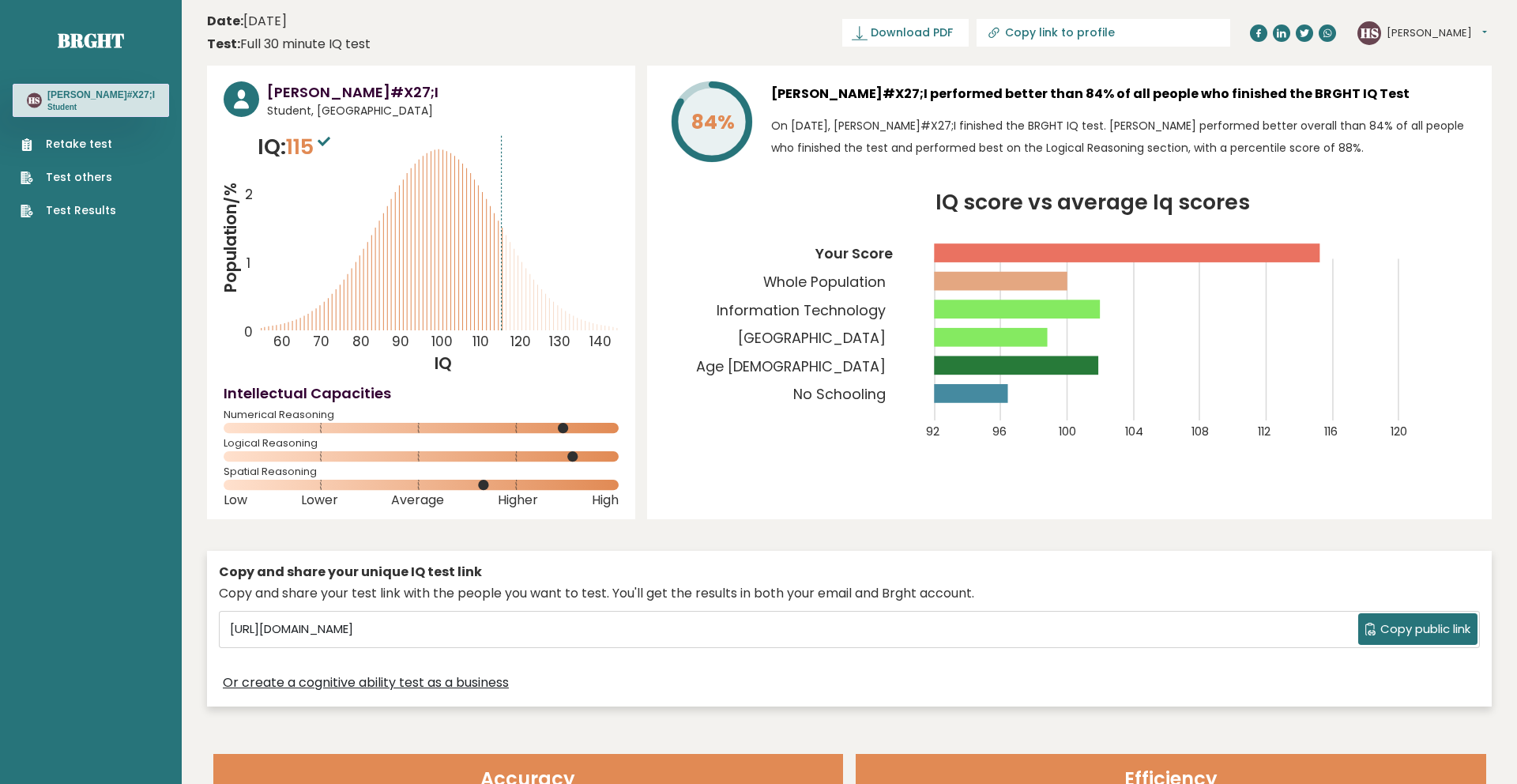
click at [1155, 38] on input "Copy link to profile" at bounding box center [1113, 33] width 215 height 12
type input "[URL][DOMAIN_NAME]"
click at [1019, 70] on div "84% [PERSON_NAME]#X27;I performed better than 84% of all people who finished th…" at bounding box center [1070, 292] width 845 height 453
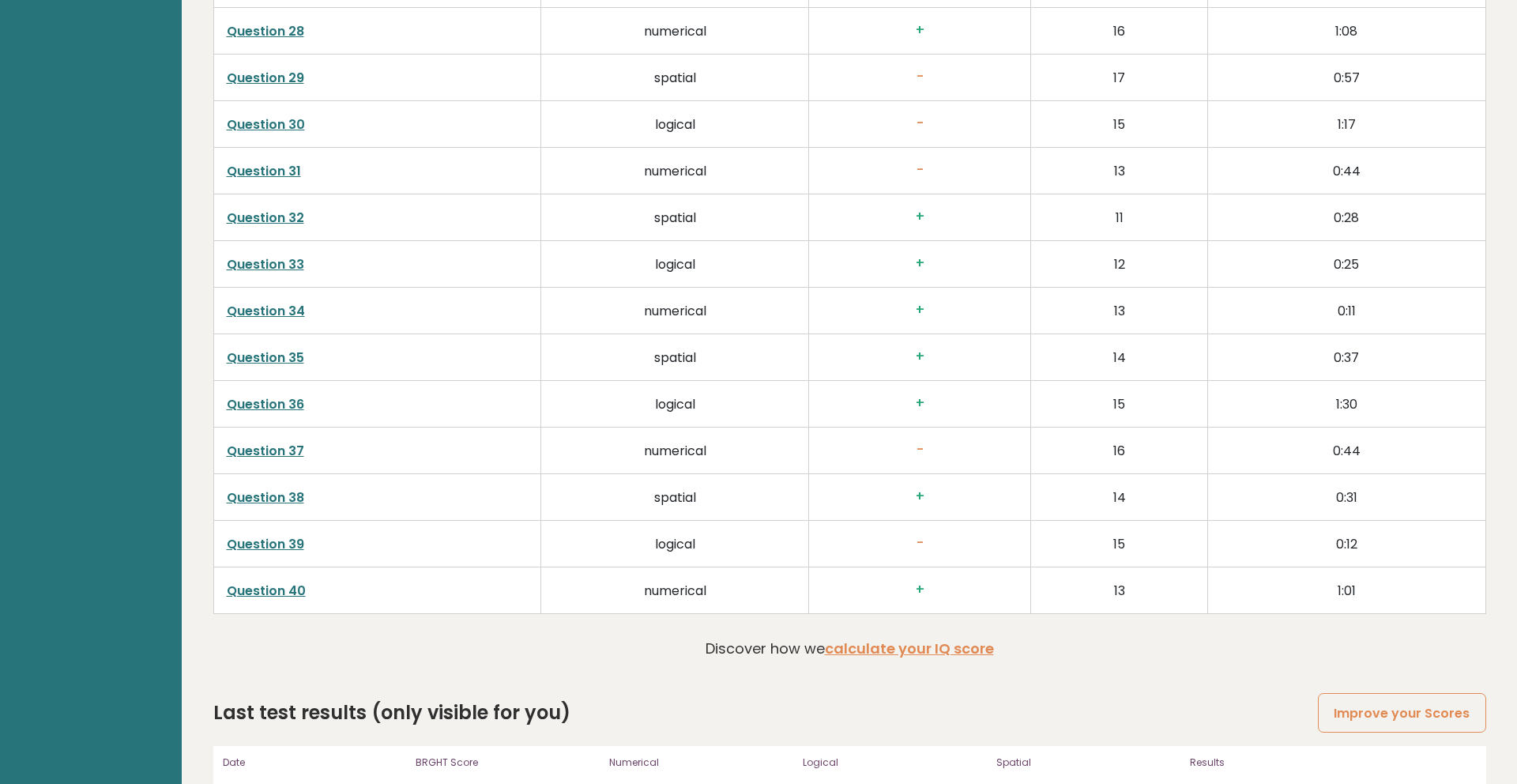
scroll to position [4012, 0]
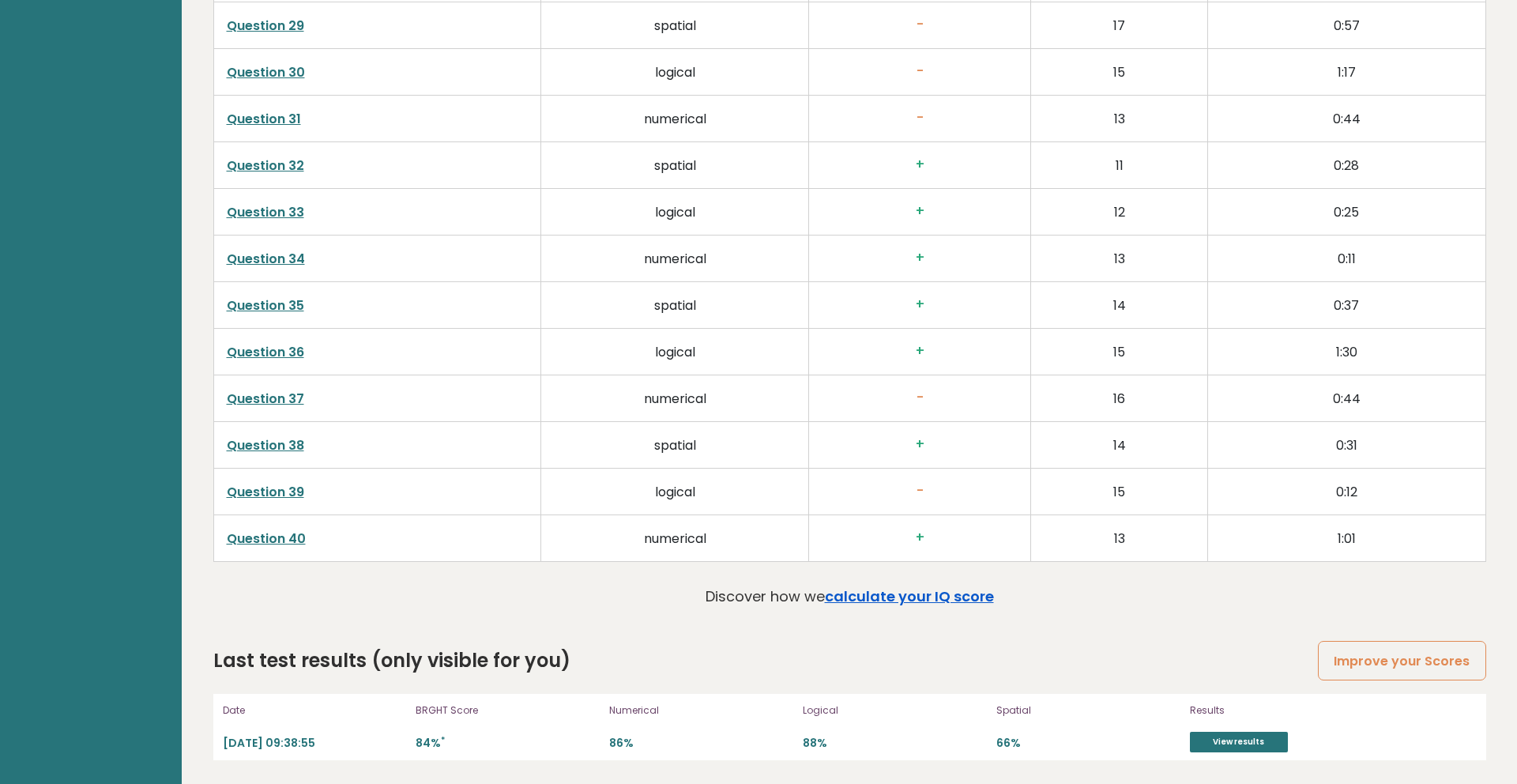
click at [915, 590] on link "calculate your IQ score" at bounding box center [909, 596] width 169 height 19
